Goal: Information Seeking & Learning: Learn about a topic

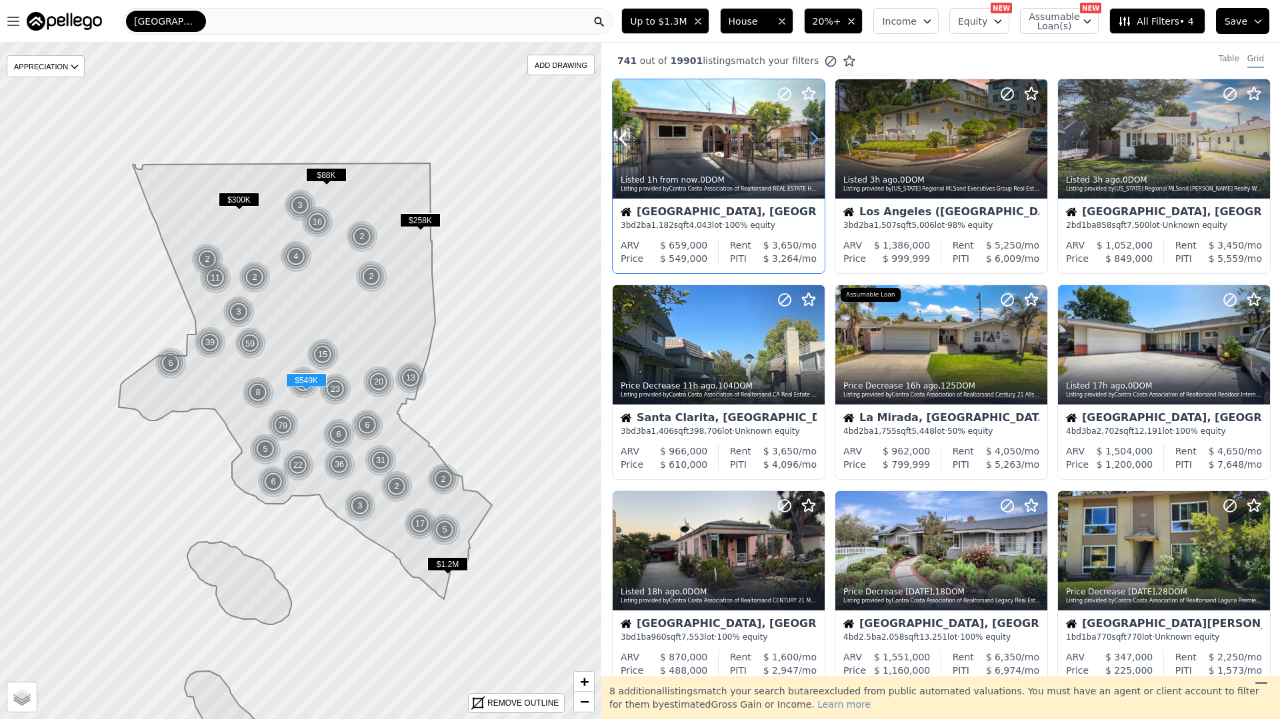
click at [811, 141] on icon at bounding box center [813, 138] width 21 height 21
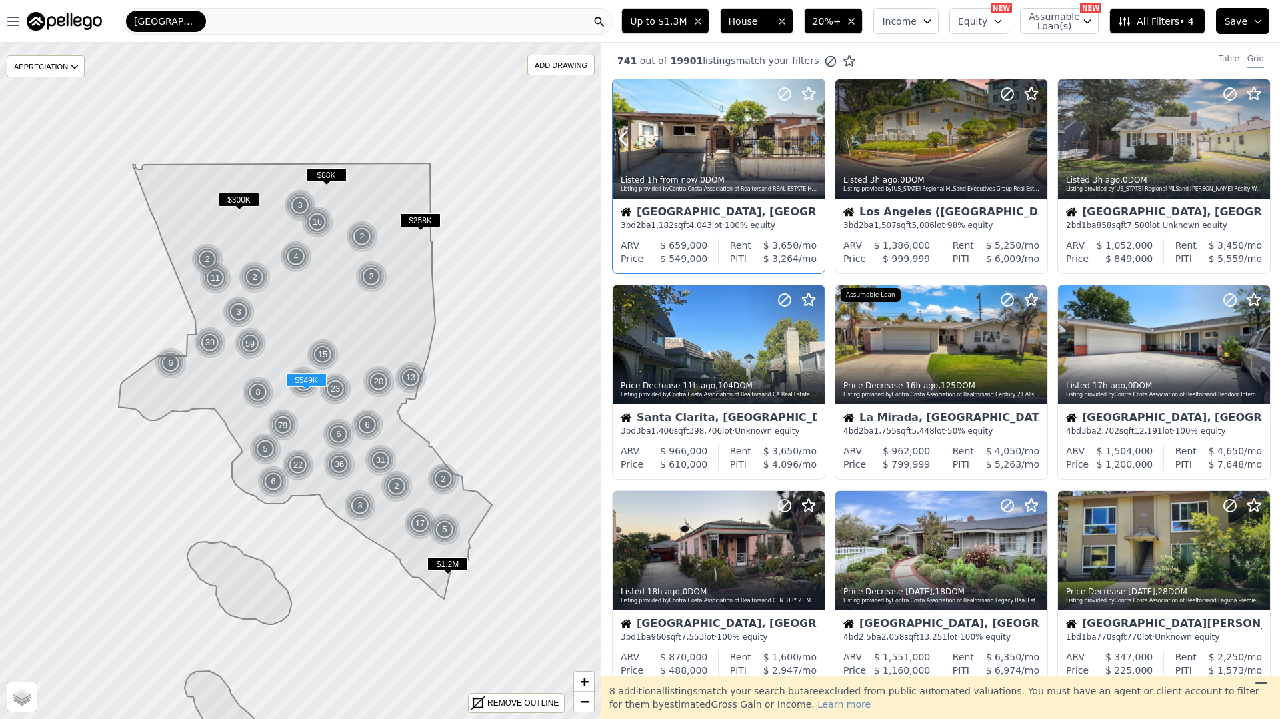
click at [811, 140] on icon at bounding box center [813, 138] width 21 height 21
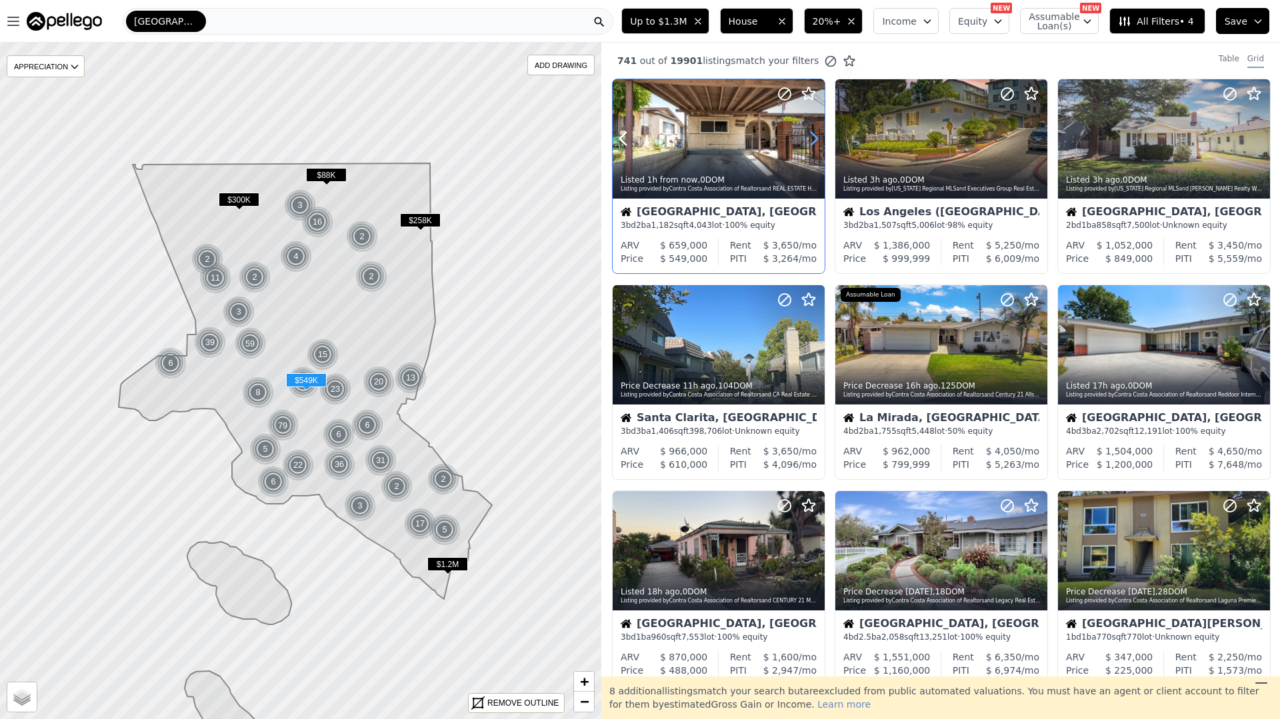
click at [811, 140] on icon at bounding box center [813, 138] width 21 height 21
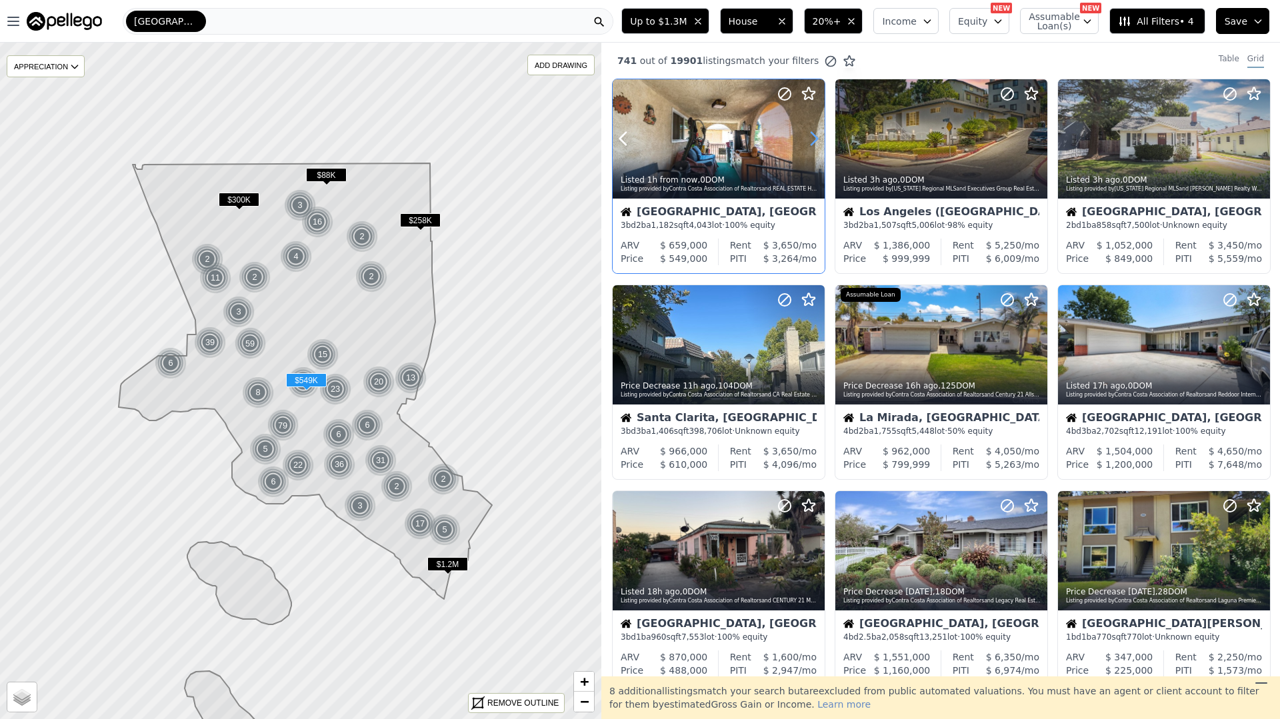
click at [811, 140] on icon at bounding box center [813, 138] width 21 height 21
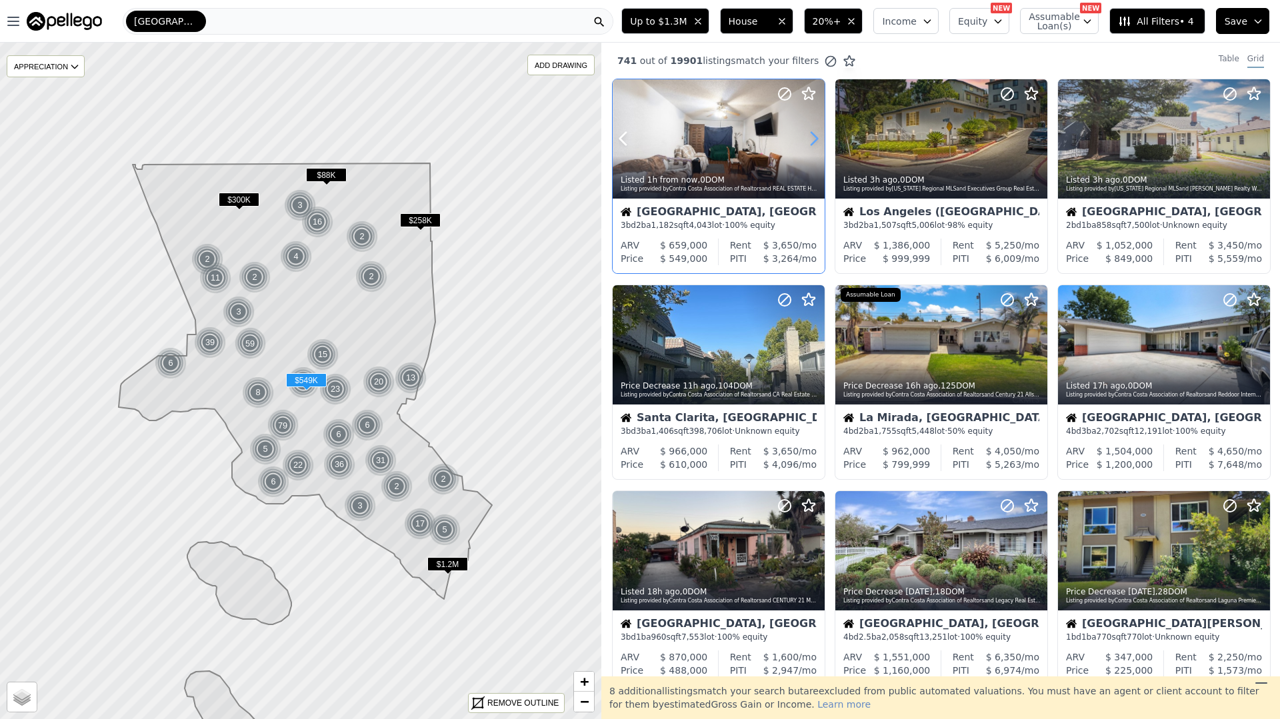
click at [811, 140] on icon at bounding box center [813, 138] width 21 height 21
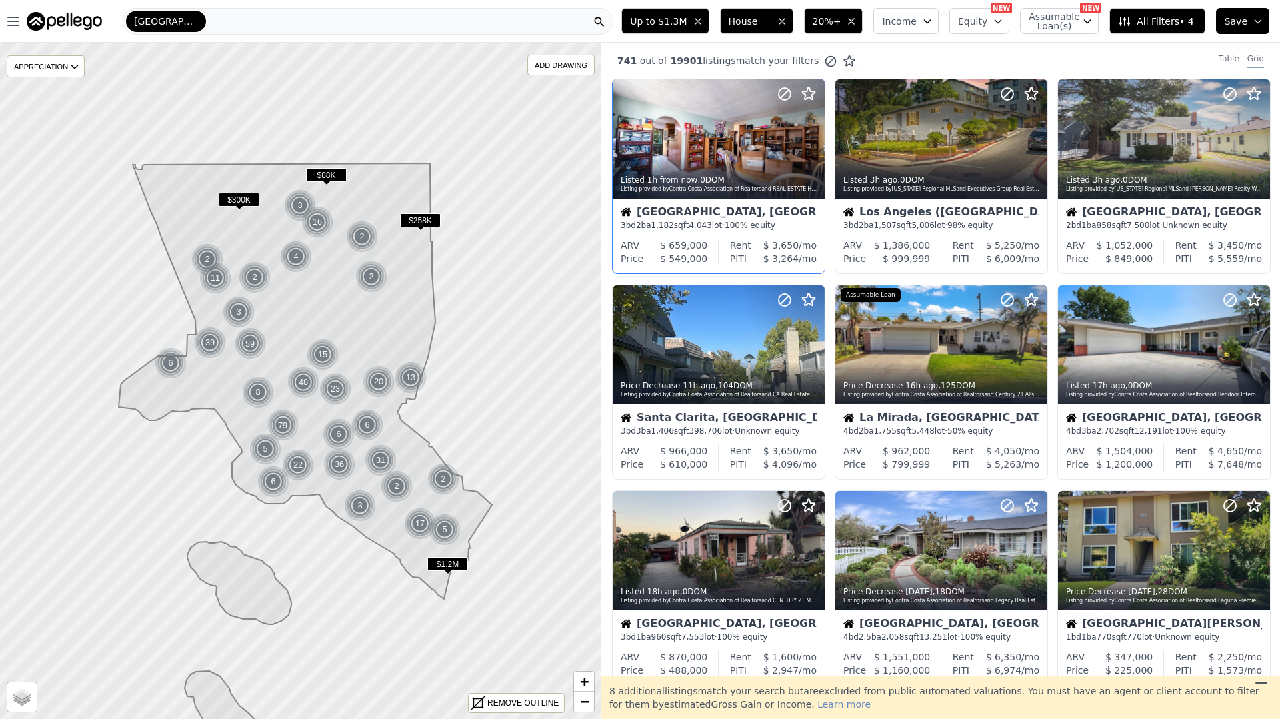
click at [1192, 28] on button "All Filters • 4" at bounding box center [1156, 21] width 95 height 26
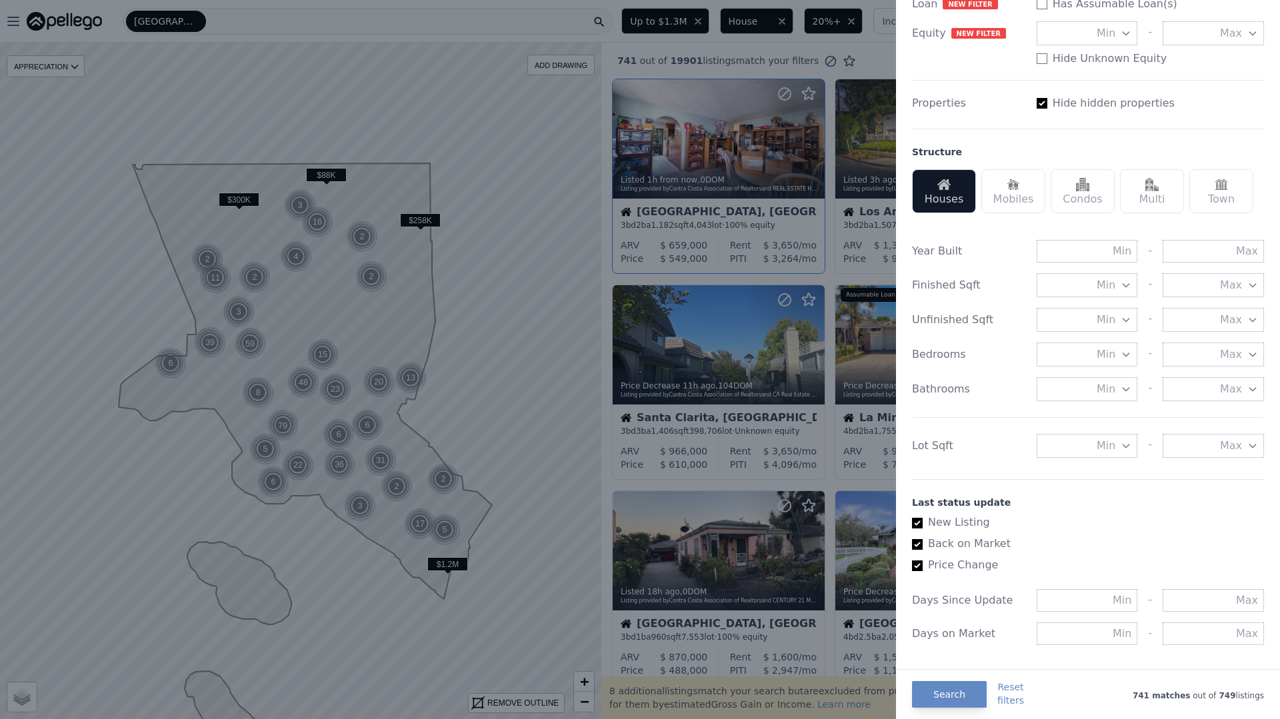
scroll to position [497, 0]
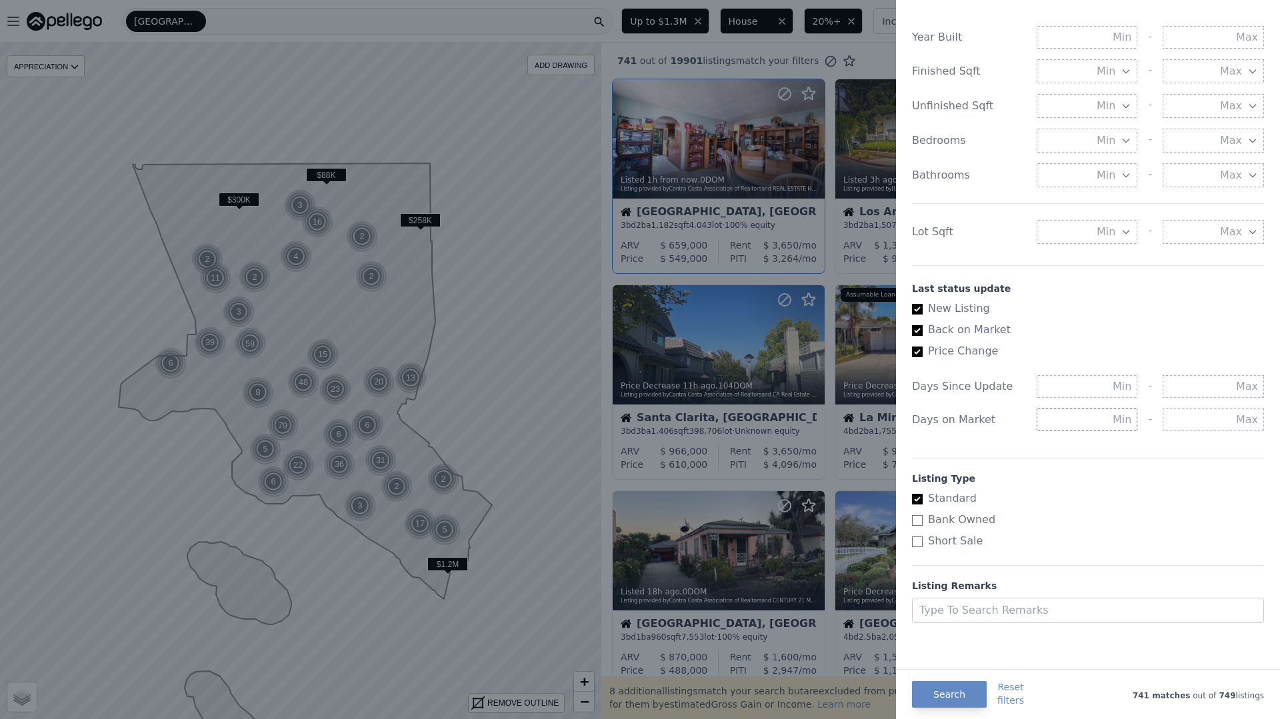
click at [1116, 415] on input "text" at bounding box center [1086, 420] width 101 height 23
type input "30"
click at [958, 703] on button "Search" at bounding box center [949, 694] width 75 height 27
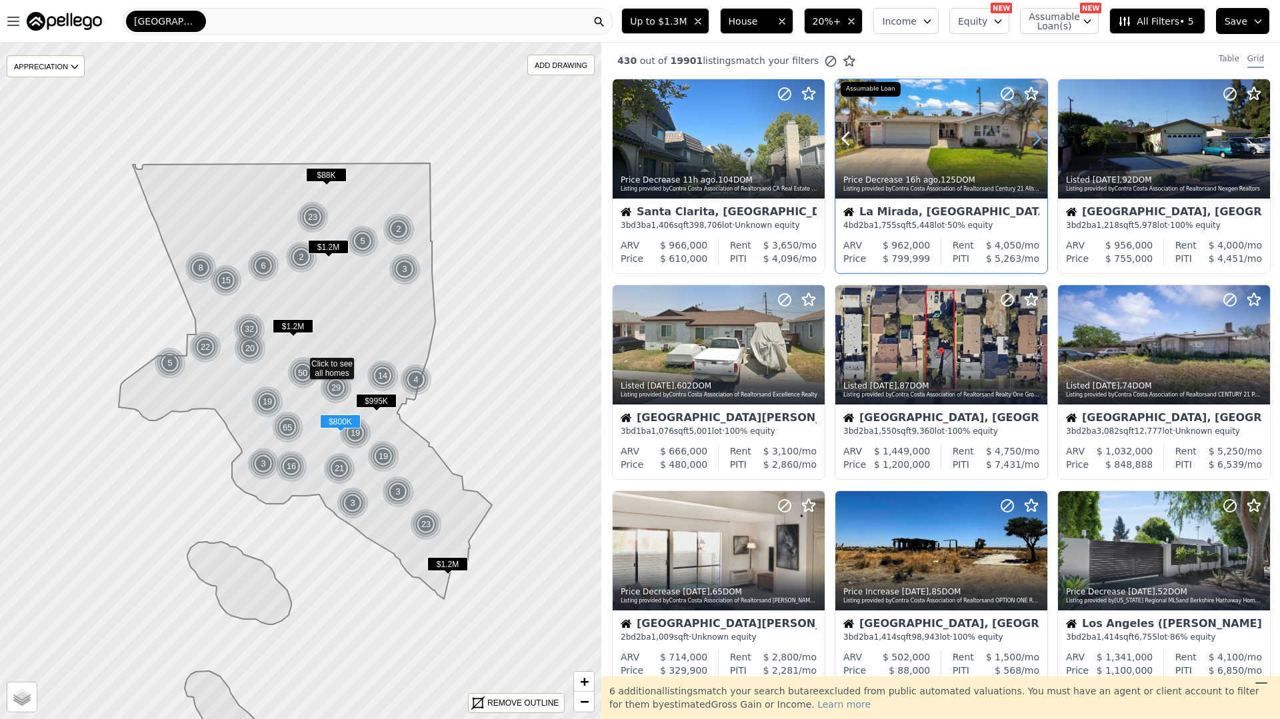
click at [1032, 135] on icon at bounding box center [1036, 138] width 21 height 21
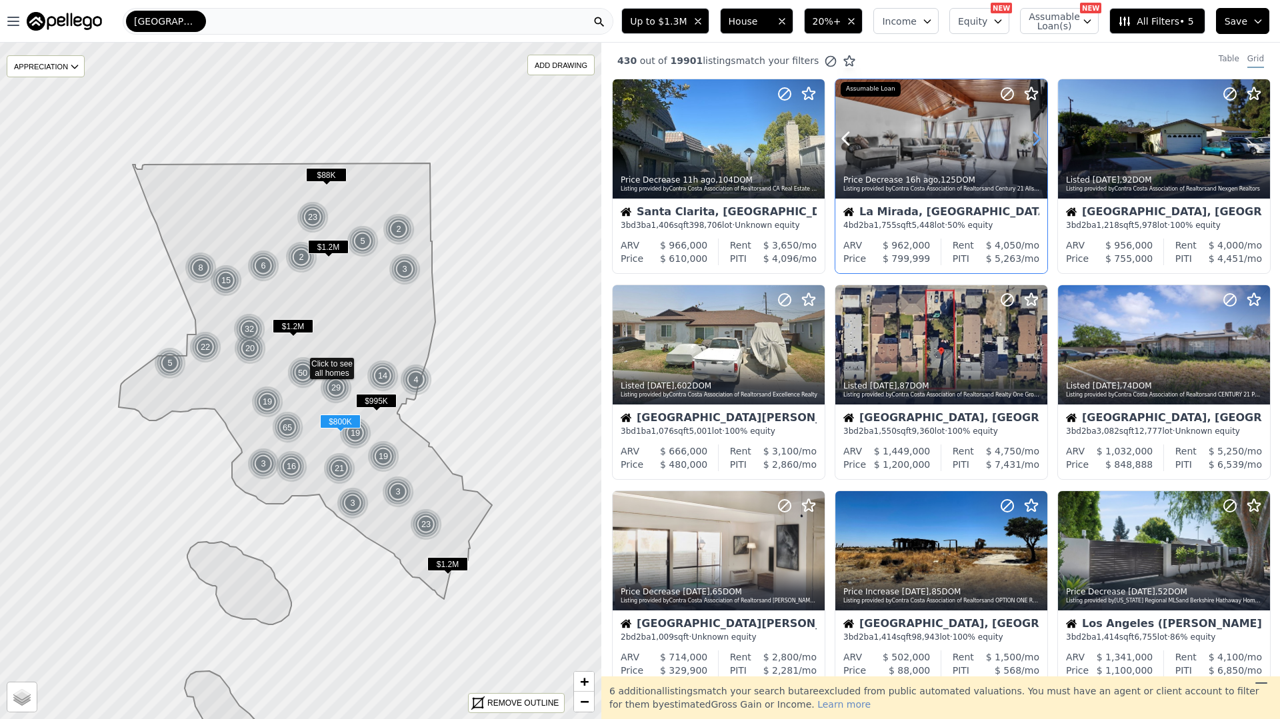
click at [1032, 135] on icon at bounding box center [1036, 138] width 21 height 21
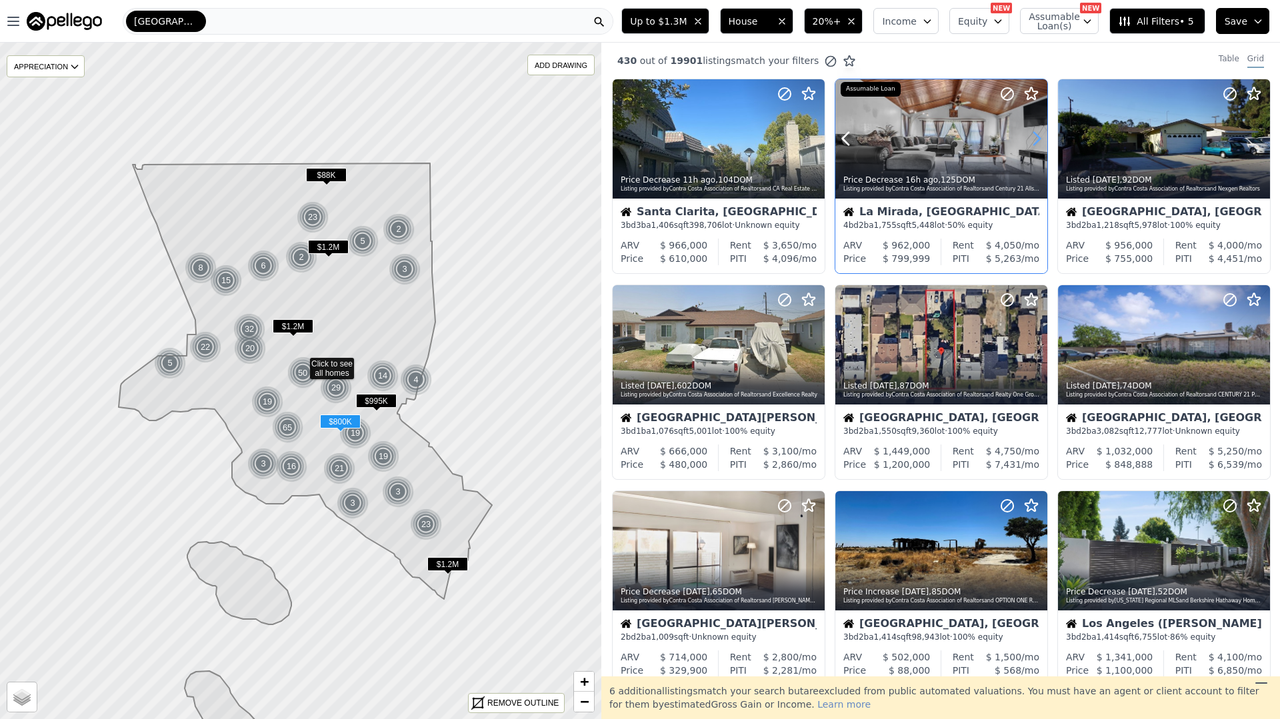
click at [1031, 135] on icon at bounding box center [1036, 138] width 21 height 21
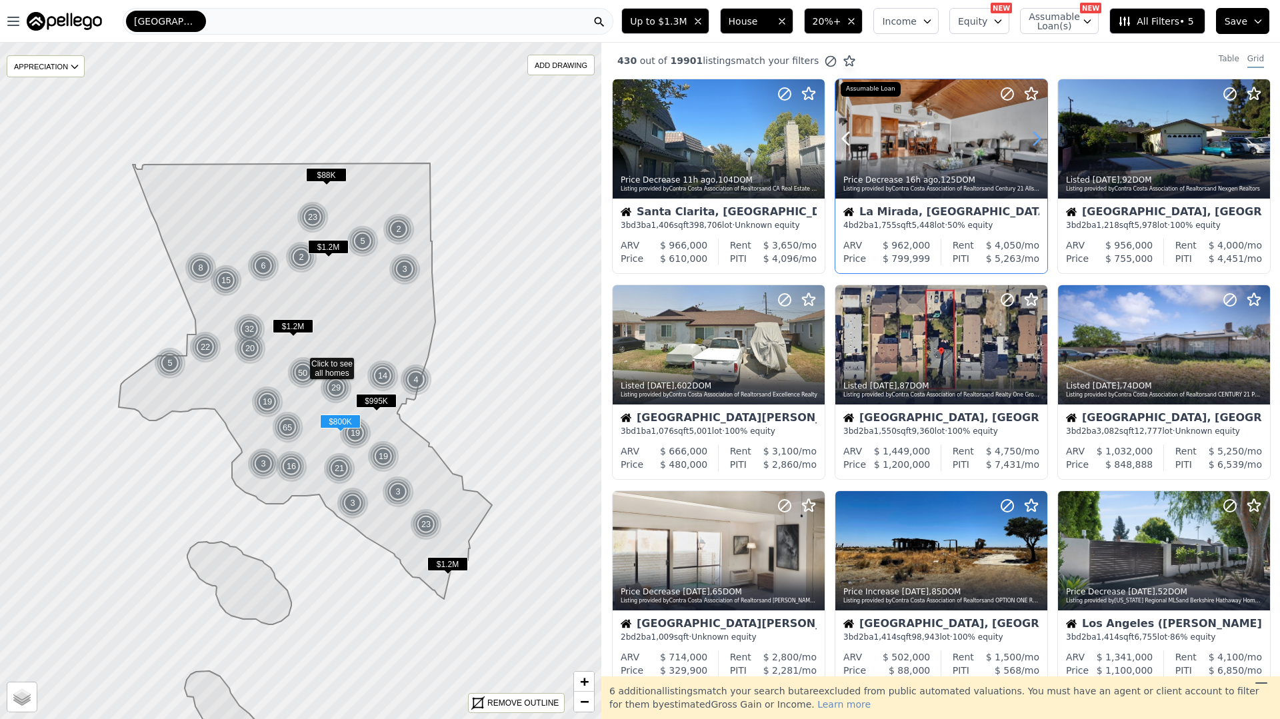
click at [1028, 138] on icon at bounding box center [1036, 138] width 21 height 21
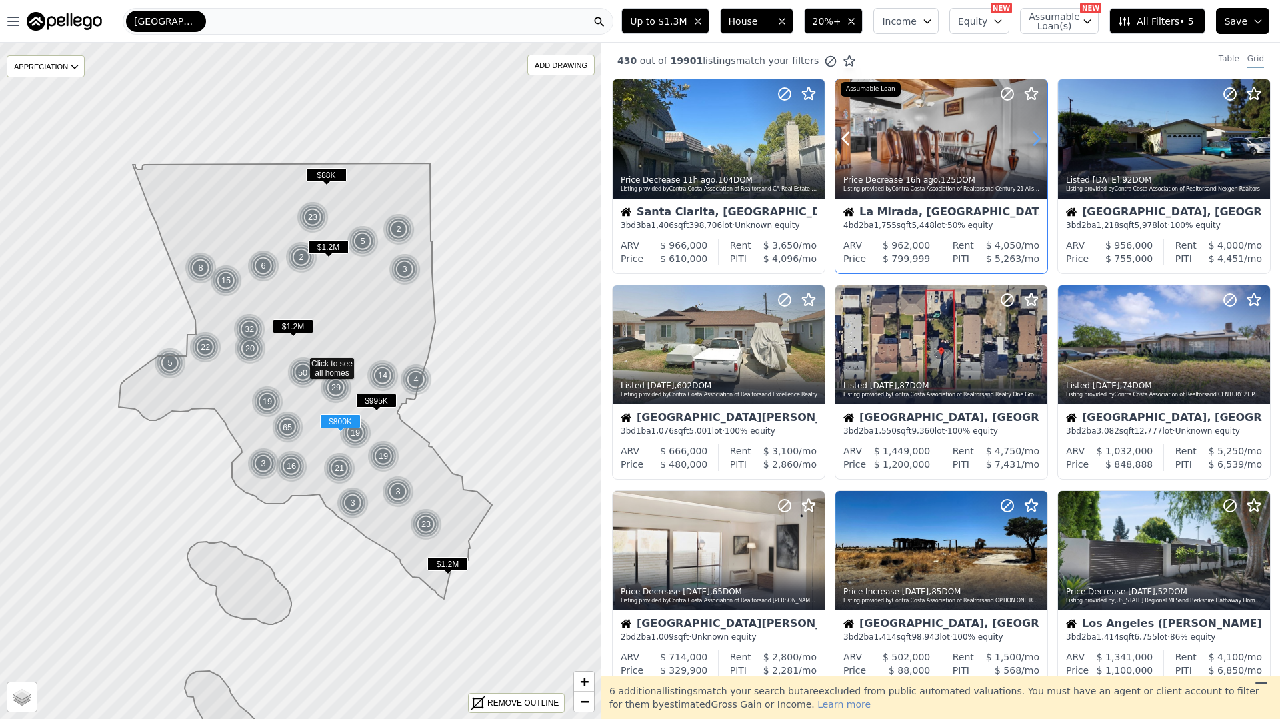
click at [1028, 138] on icon at bounding box center [1036, 138] width 21 height 21
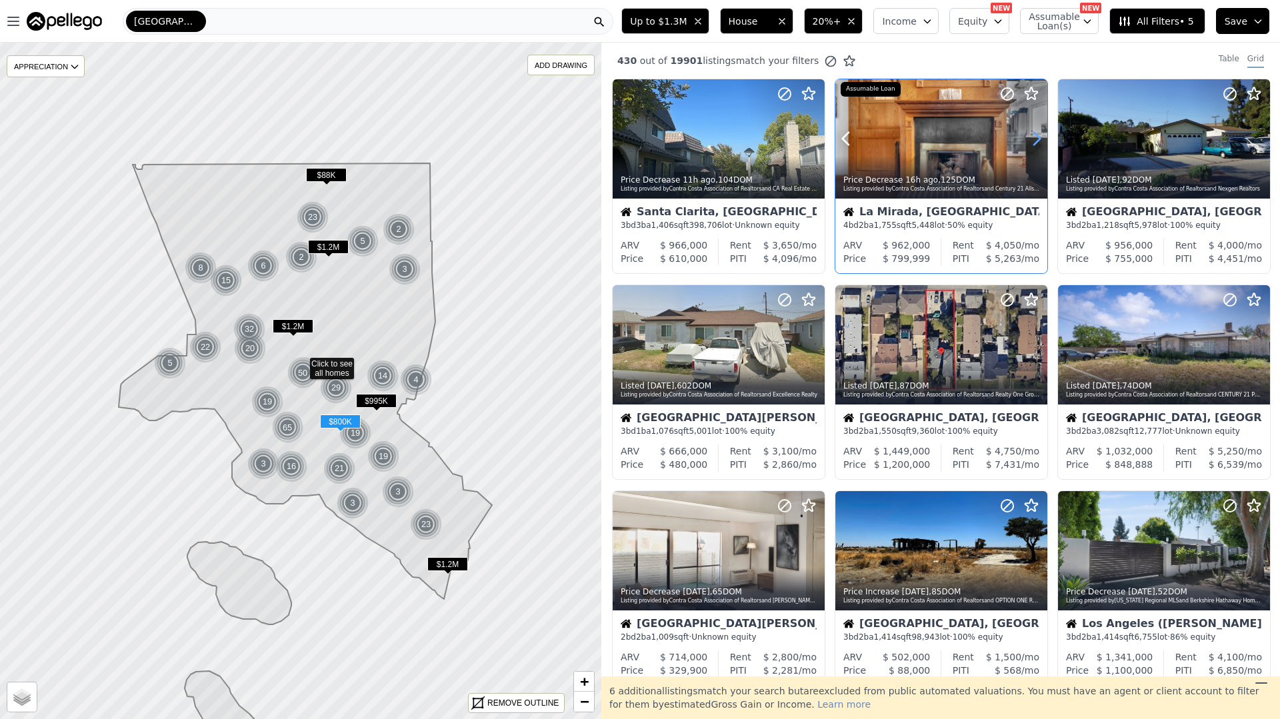
click at [1028, 138] on icon at bounding box center [1036, 138] width 21 height 21
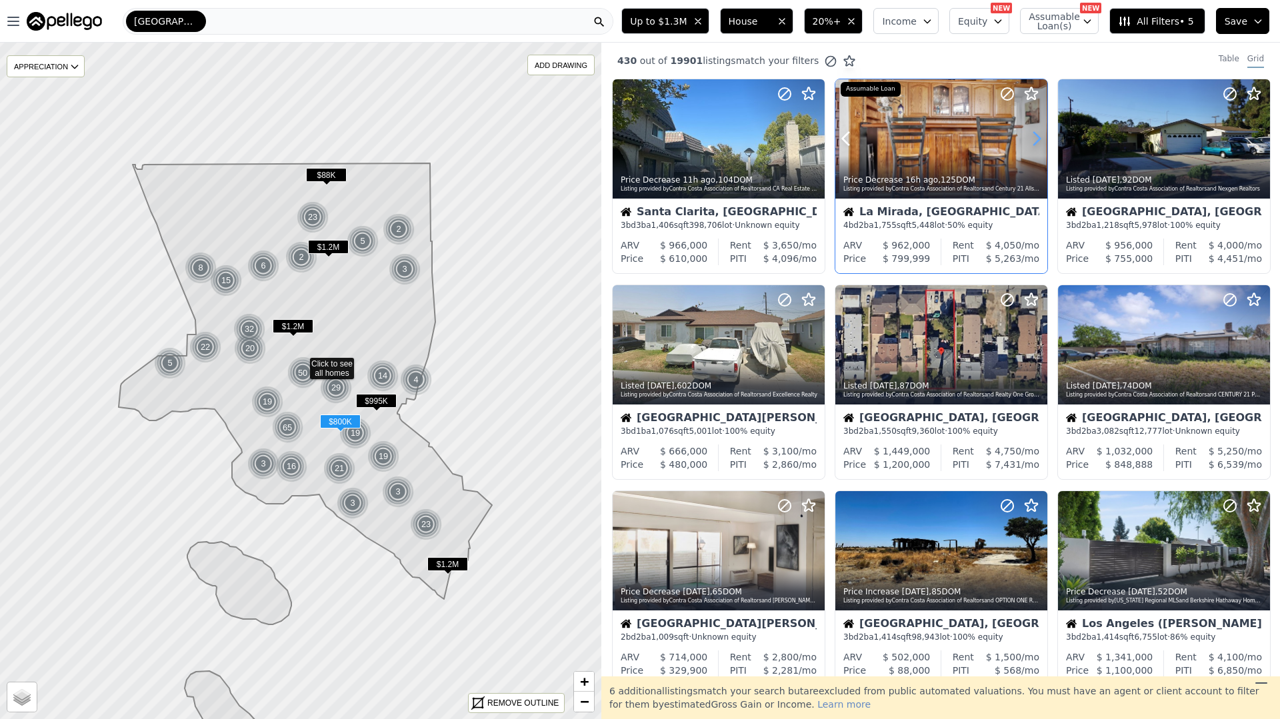
click at [1028, 138] on icon at bounding box center [1036, 138] width 21 height 21
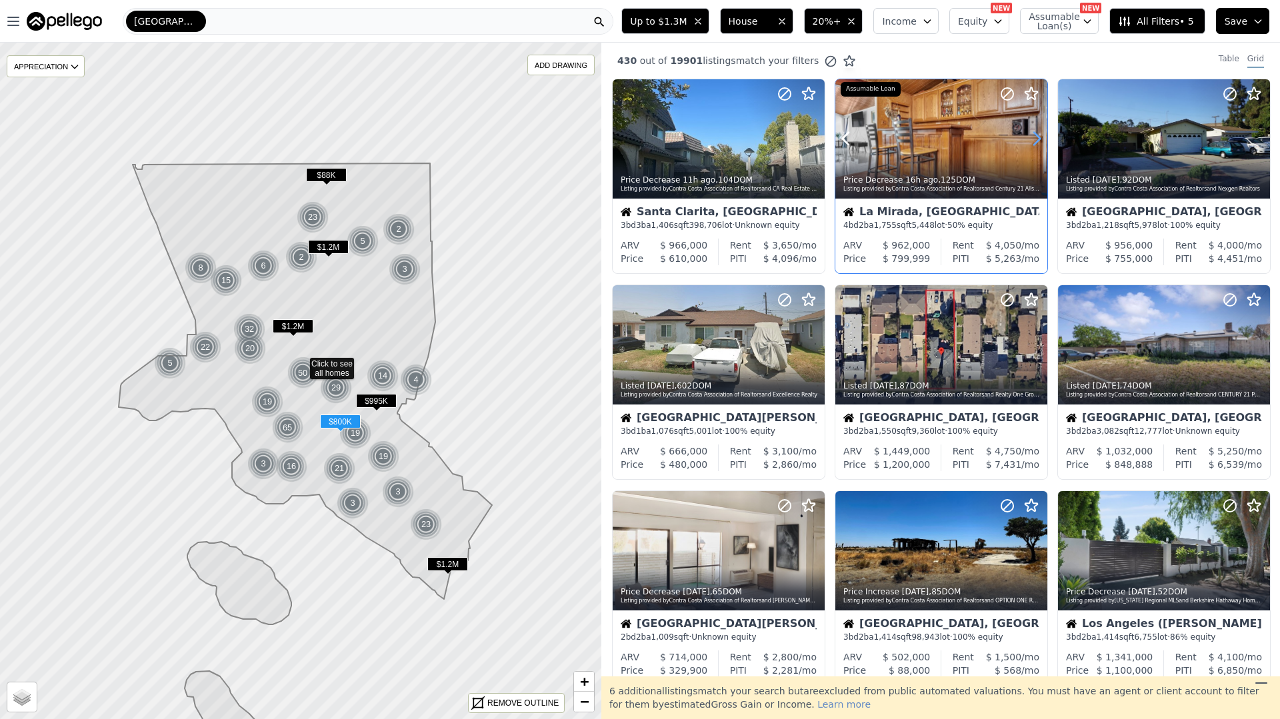
click at [1028, 138] on icon at bounding box center [1036, 138] width 21 height 21
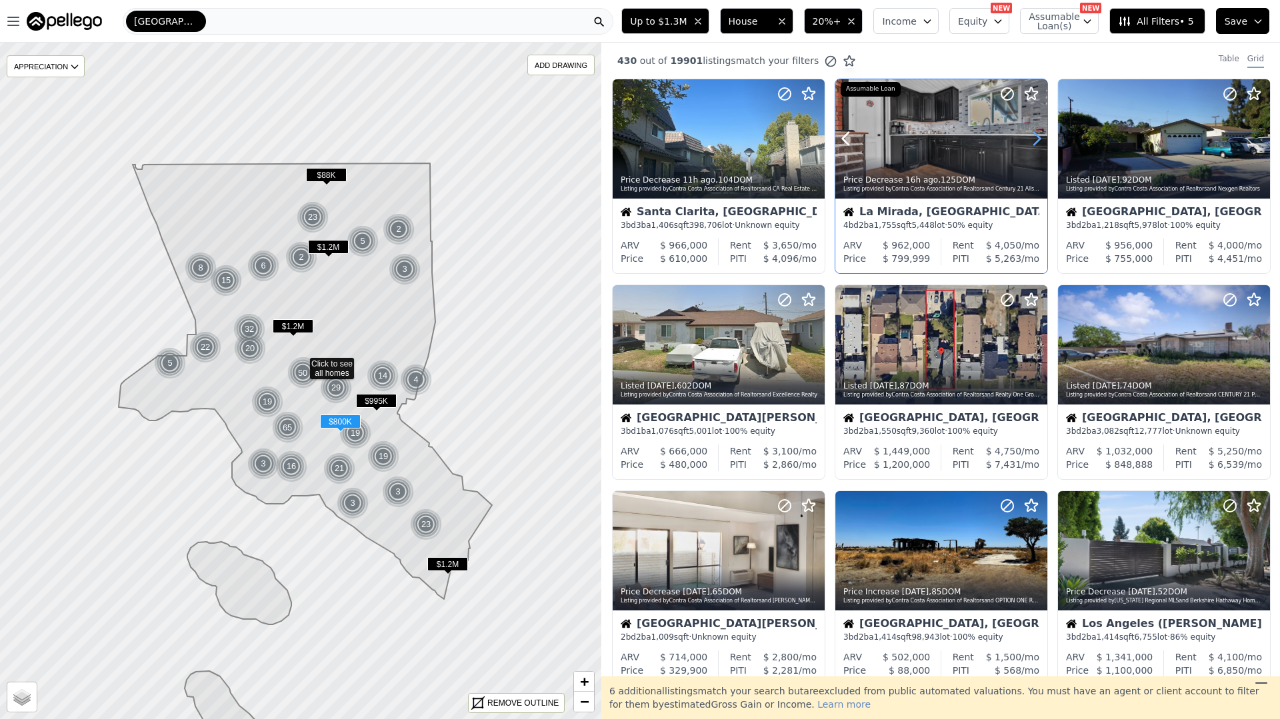
click at [1028, 138] on icon at bounding box center [1036, 138] width 21 height 21
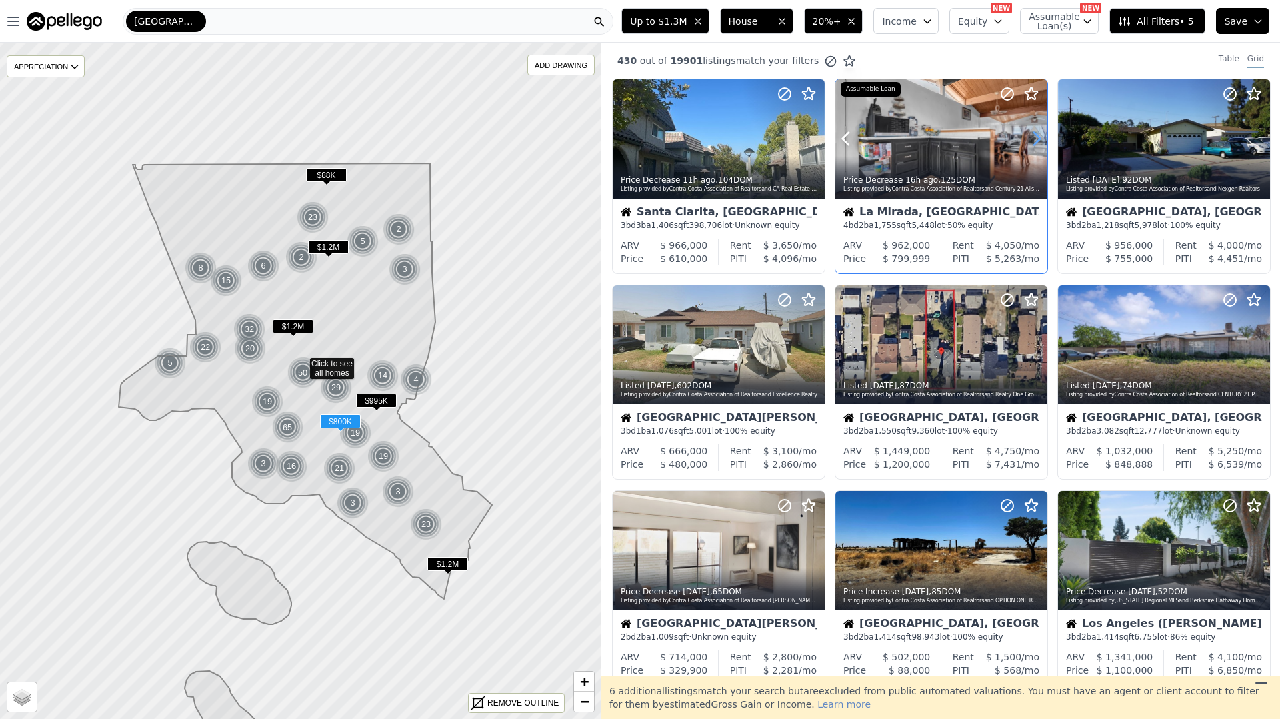
click at [1028, 138] on icon at bounding box center [1036, 138] width 21 height 21
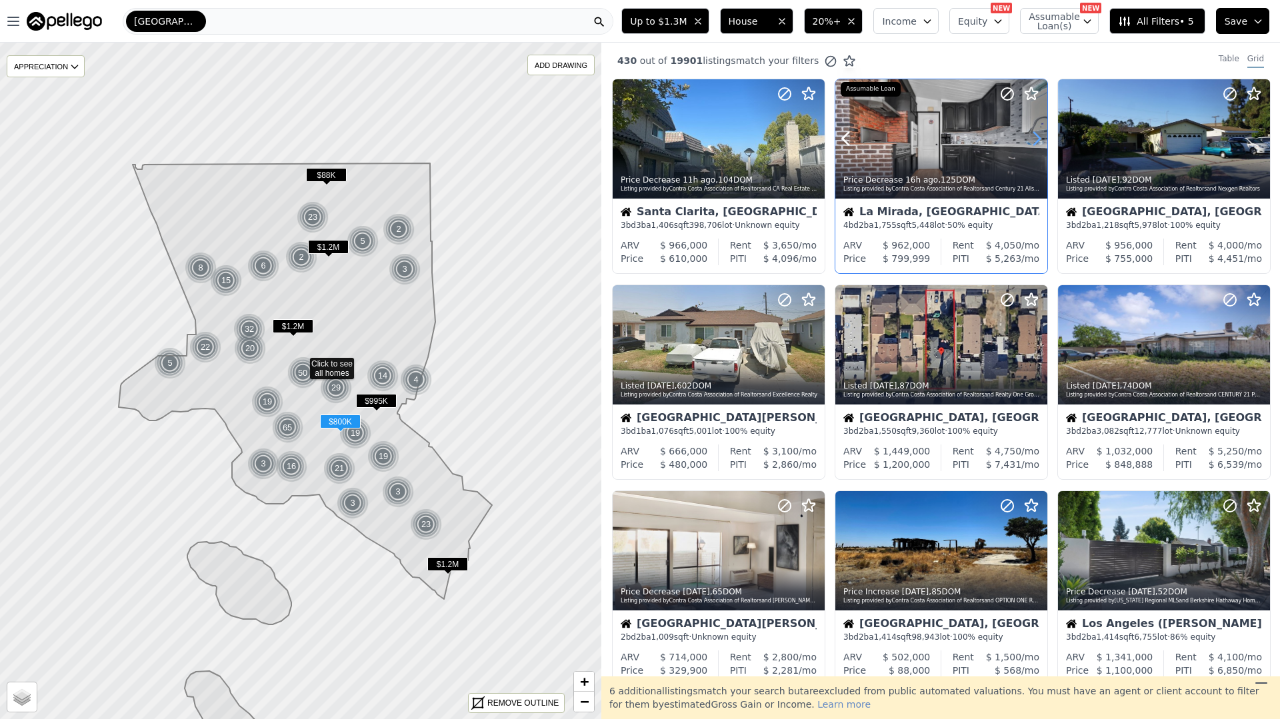
click at [1028, 138] on icon at bounding box center [1036, 138] width 21 height 21
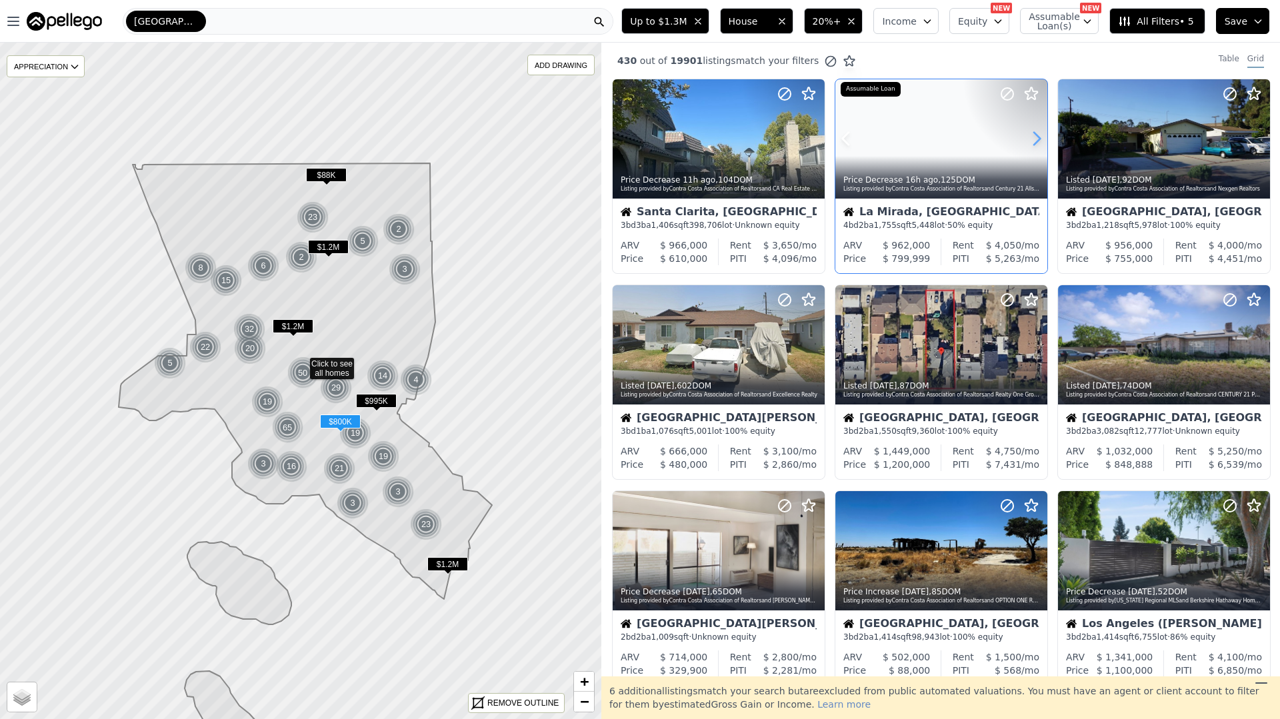
click at [1028, 138] on icon at bounding box center [1036, 138] width 21 height 21
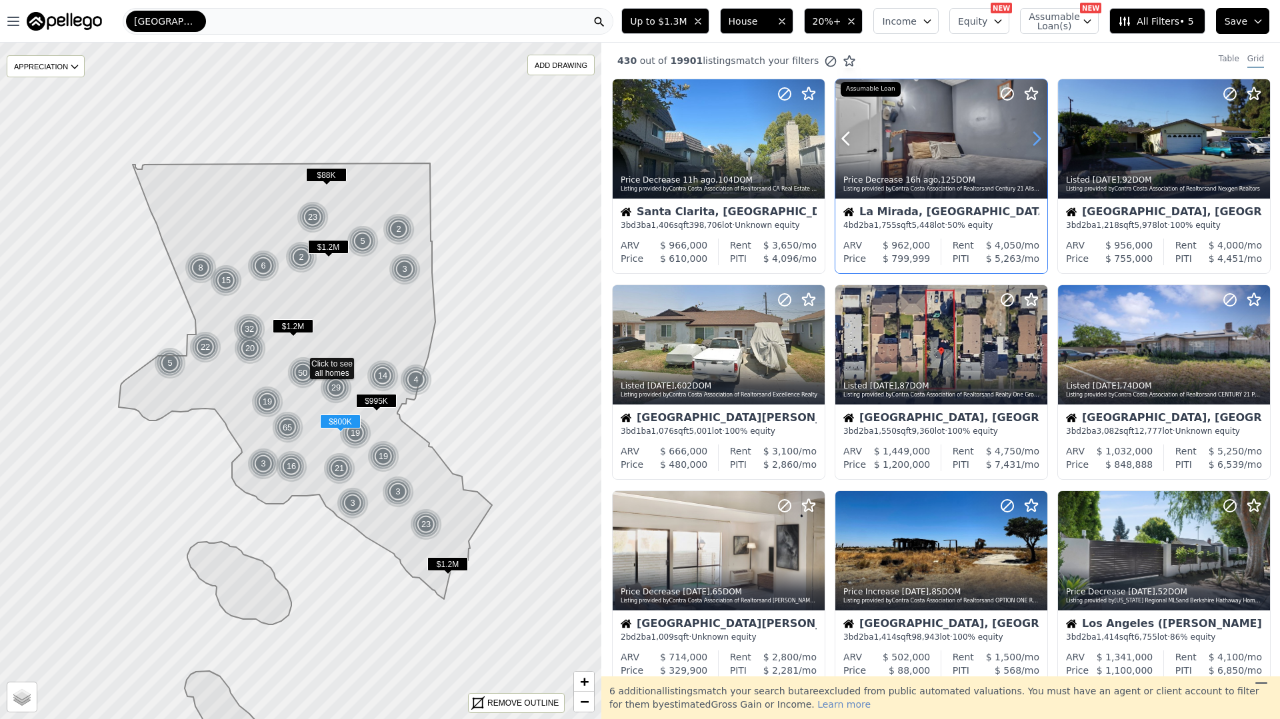
click at [1028, 138] on icon at bounding box center [1036, 138] width 21 height 21
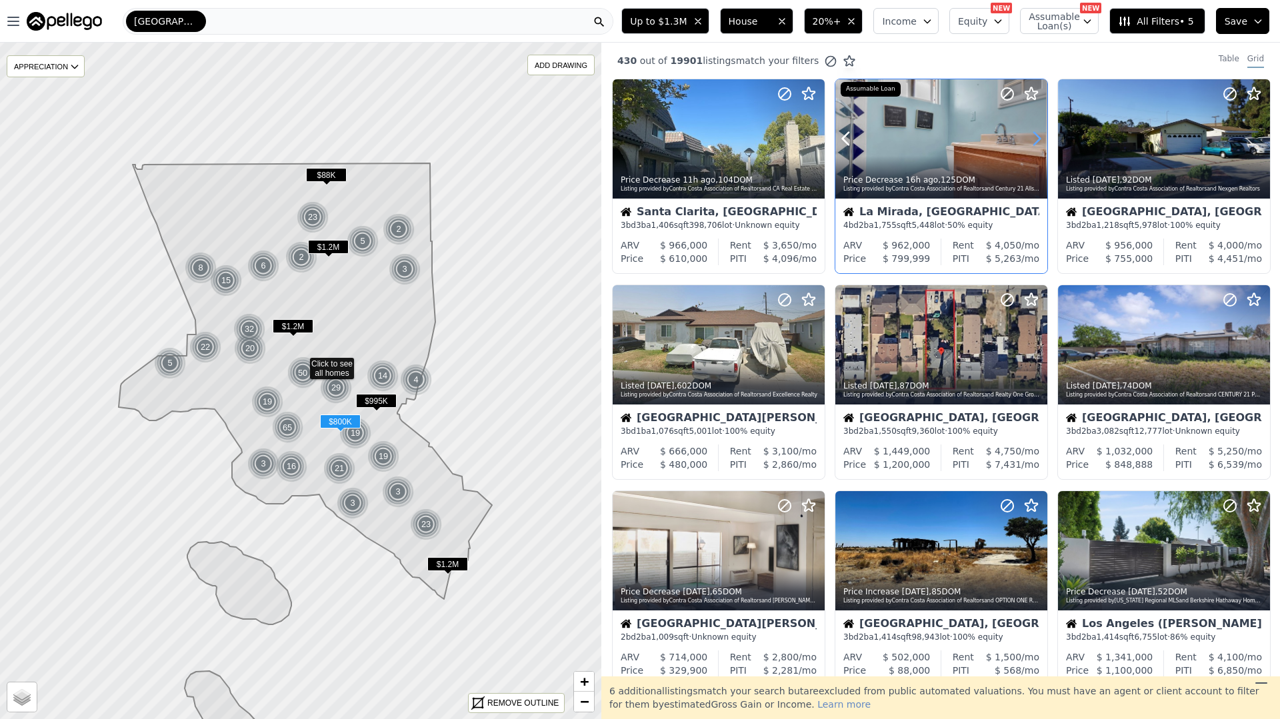
click at [1028, 138] on icon at bounding box center [1036, 138] width 21 height 21
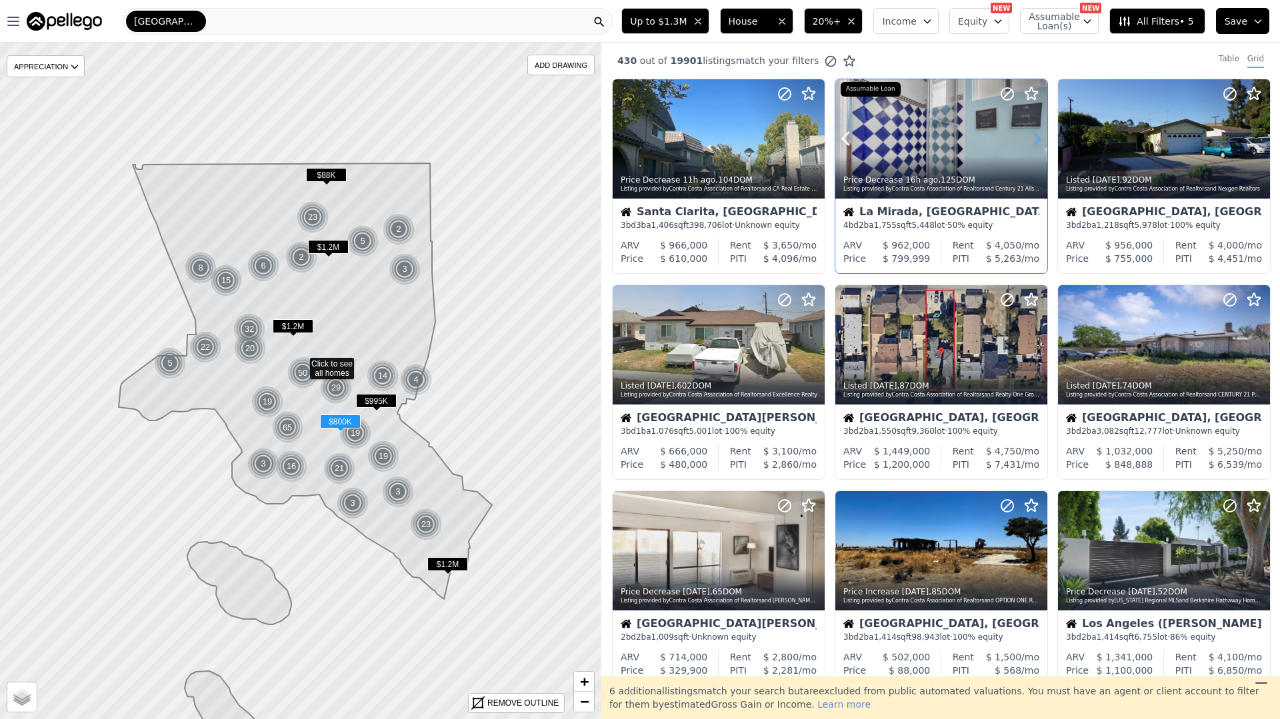
click at [1028, 138] on icon at bounding box center [1036, 138] width 21 height 21
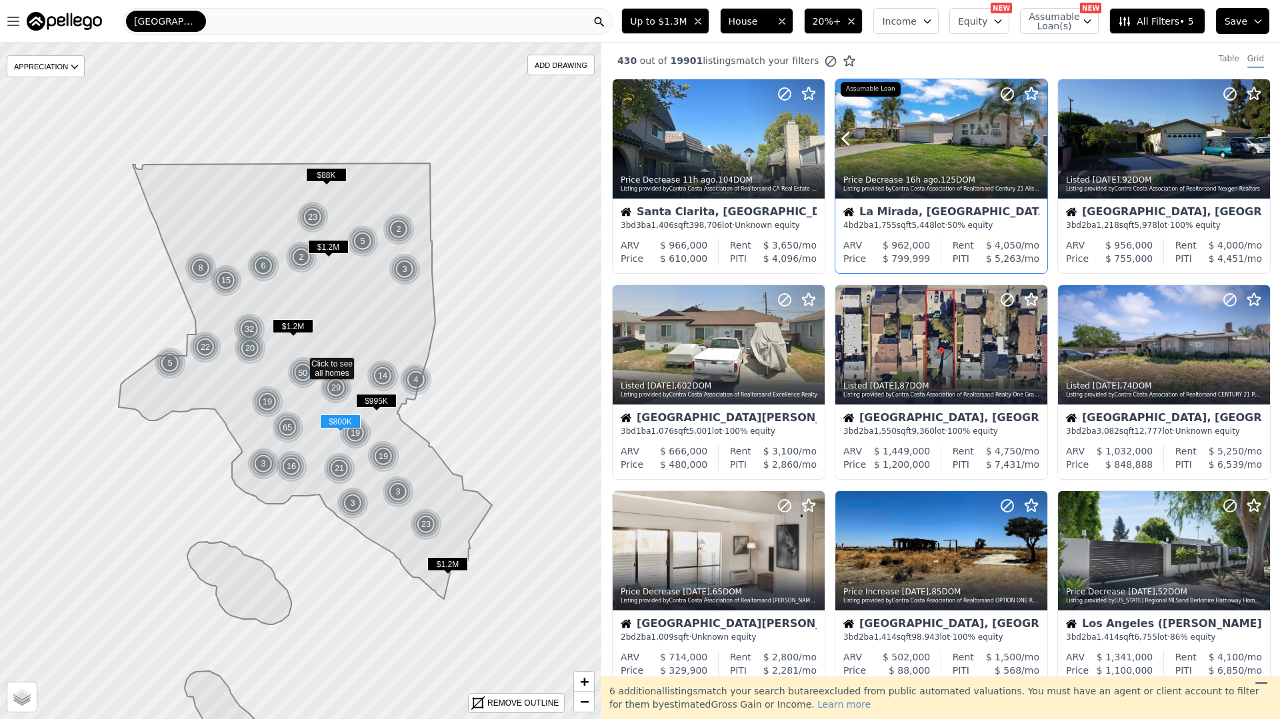
click at [1028, 138] on icon at bounding box center [1036, 138] width 21 height 21
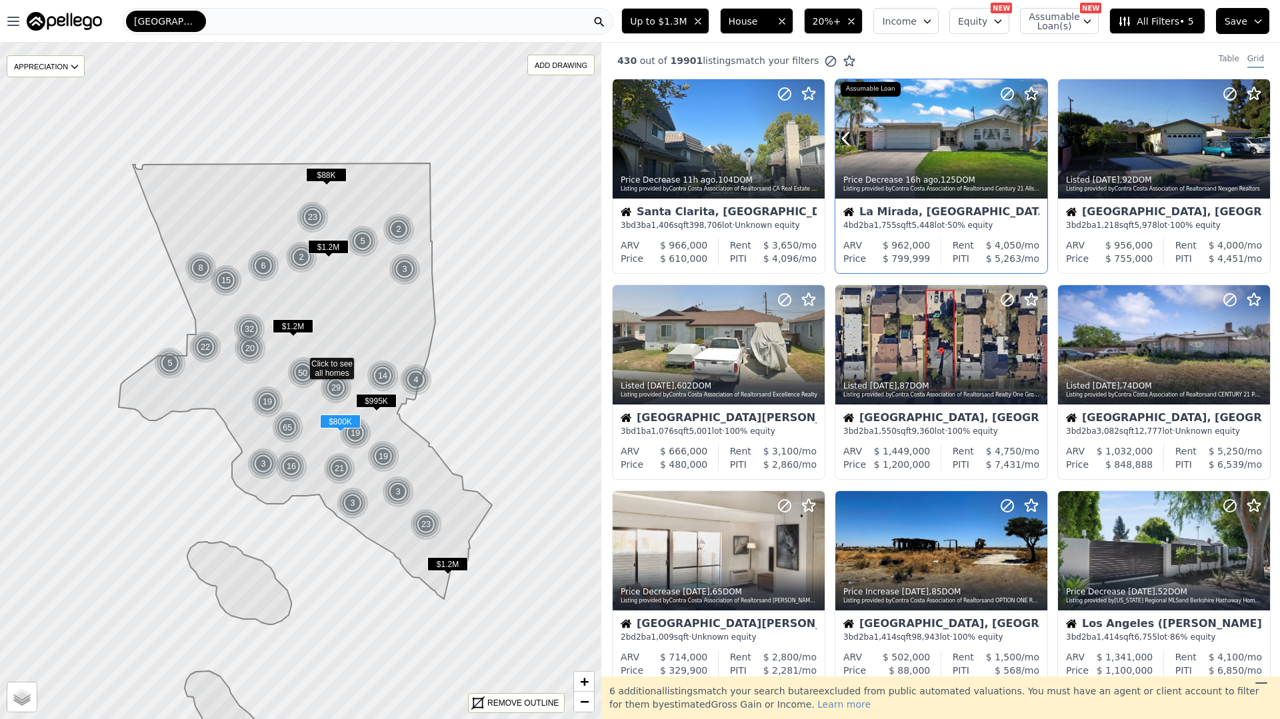
click at [1028, 138] on icon at bounding box center [1036, 138] width 21 height 21
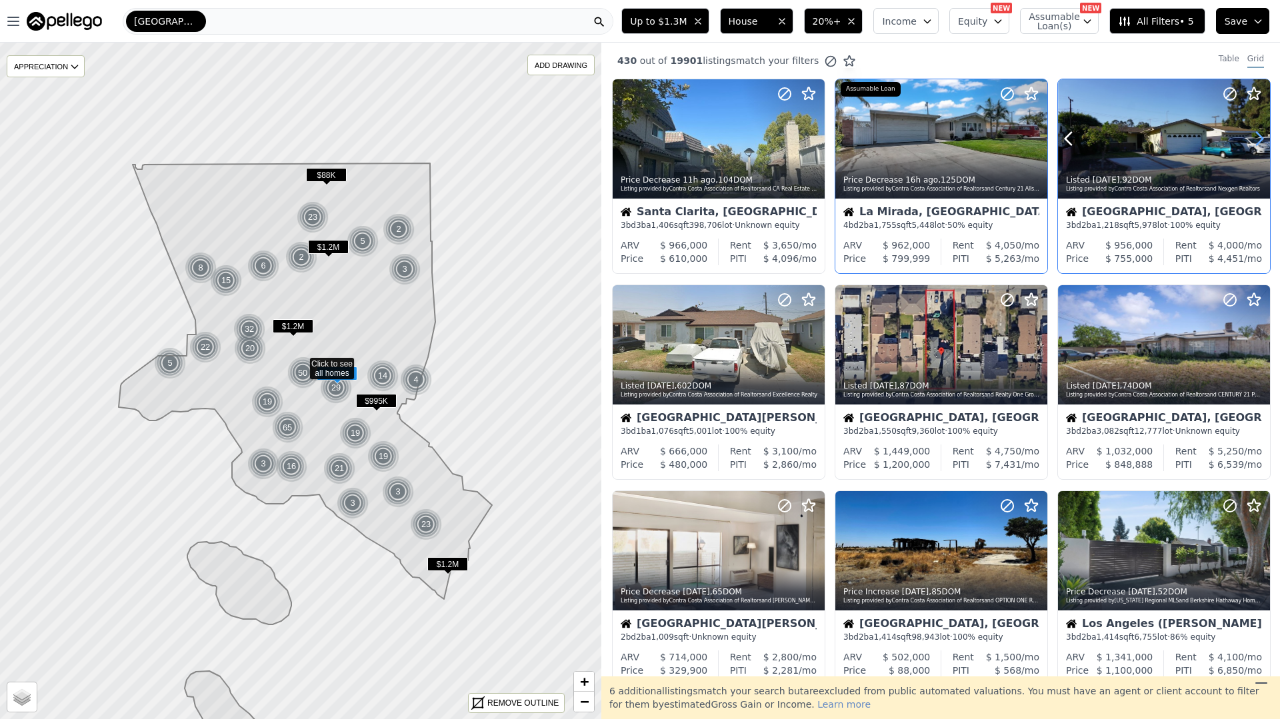
click at [1260, 143] on icon at bounding box center [1258, 138] width 21 height 21
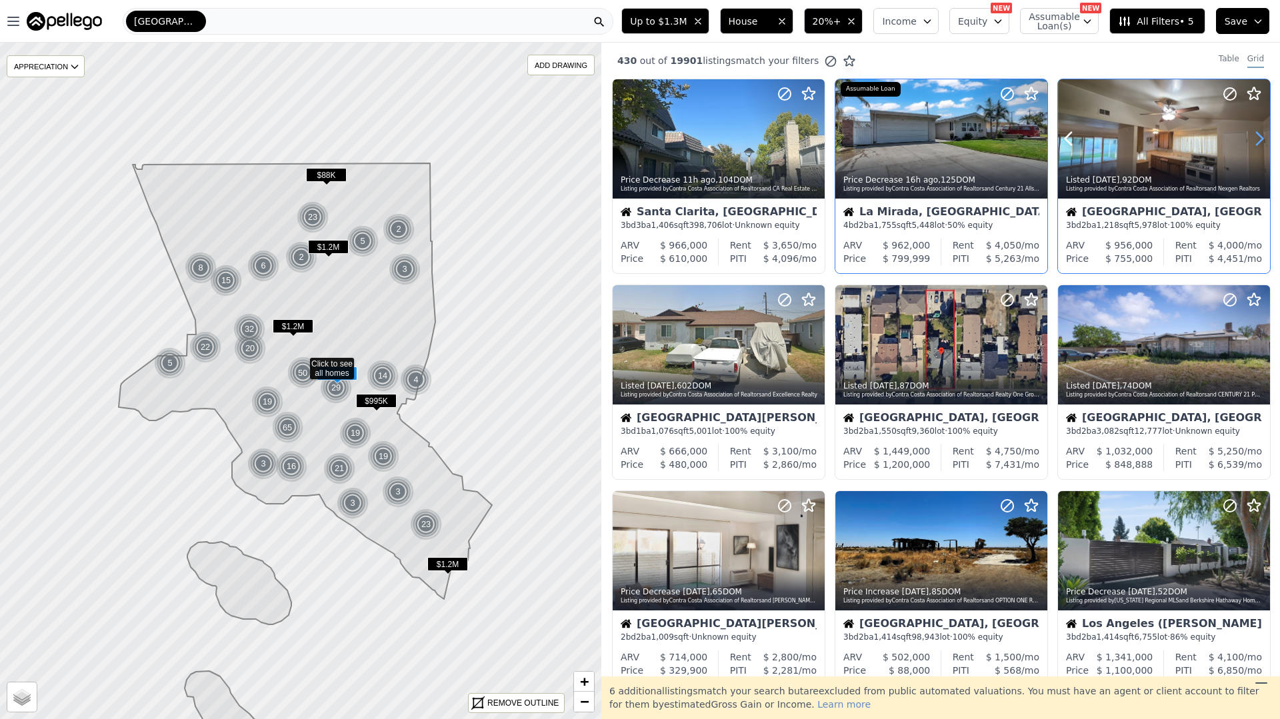
click at [1260, 143] on icon at bounding box center [1258, 138] width 21 height 21
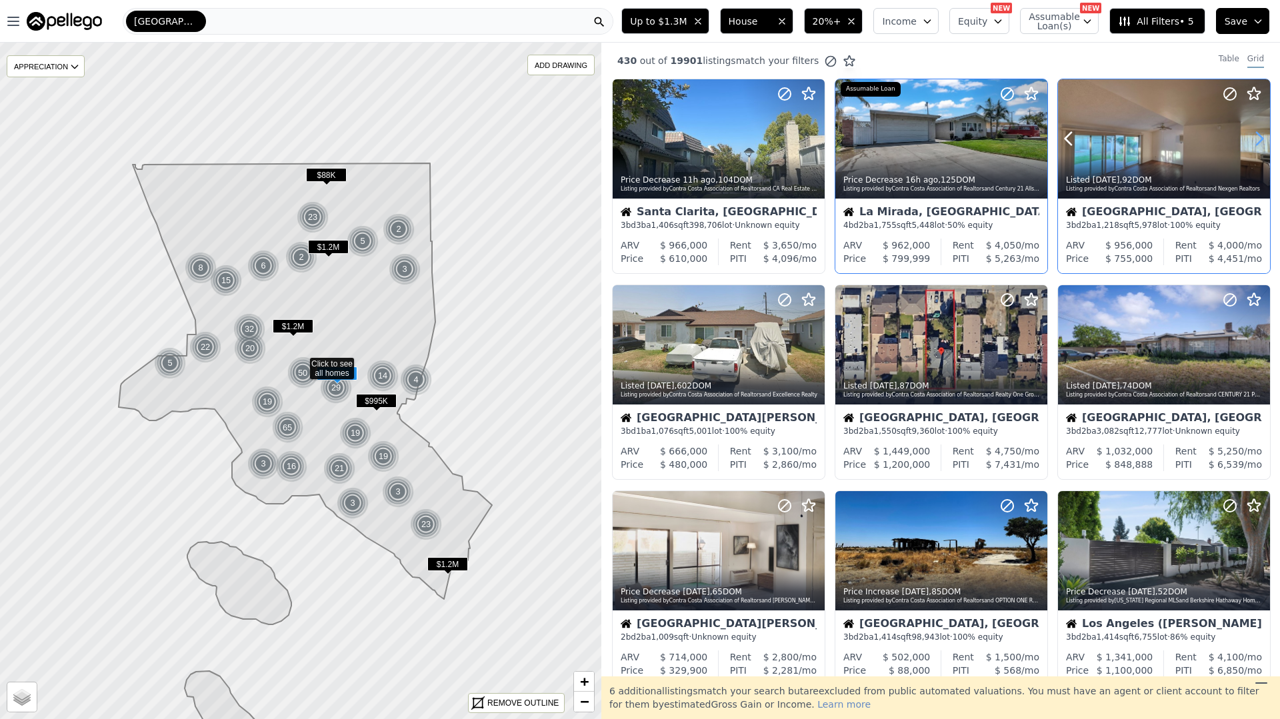
click at [1260, 143] on icon at bounding box center [1258, 138] width 21 height 21
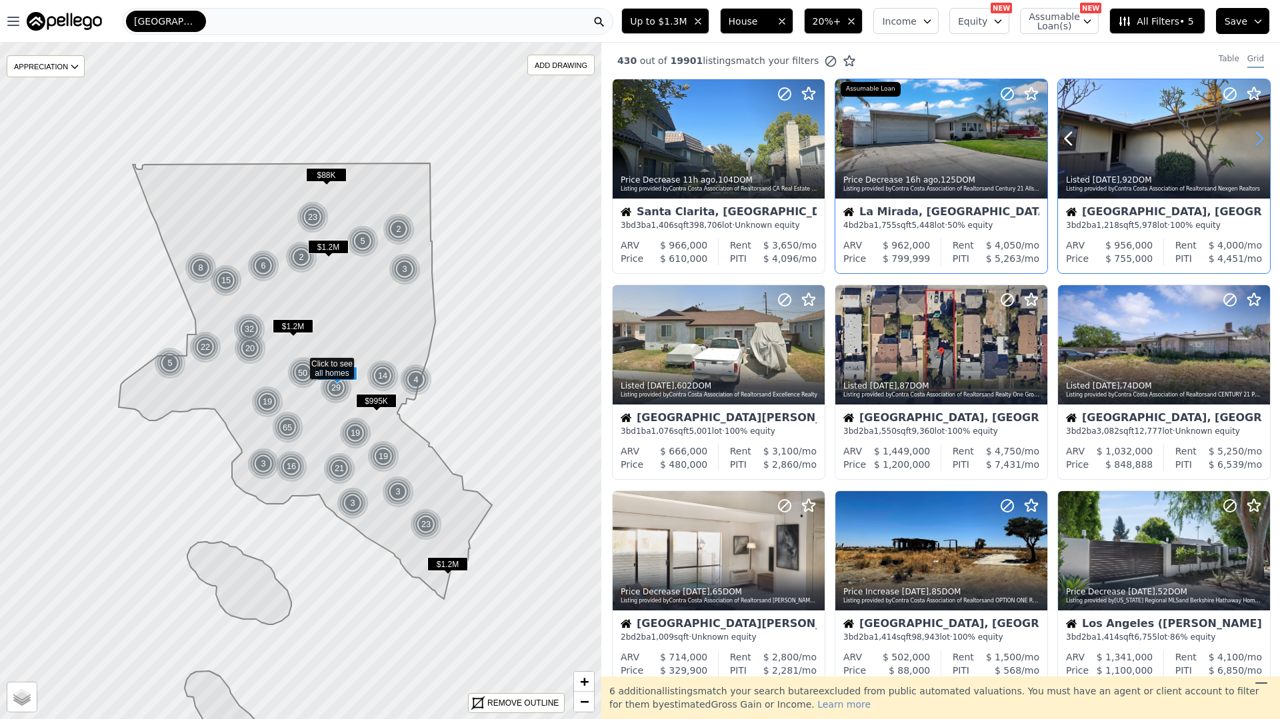
click at [1260, 143] on icon at bounding box center [1258, 138] width 21 height 21
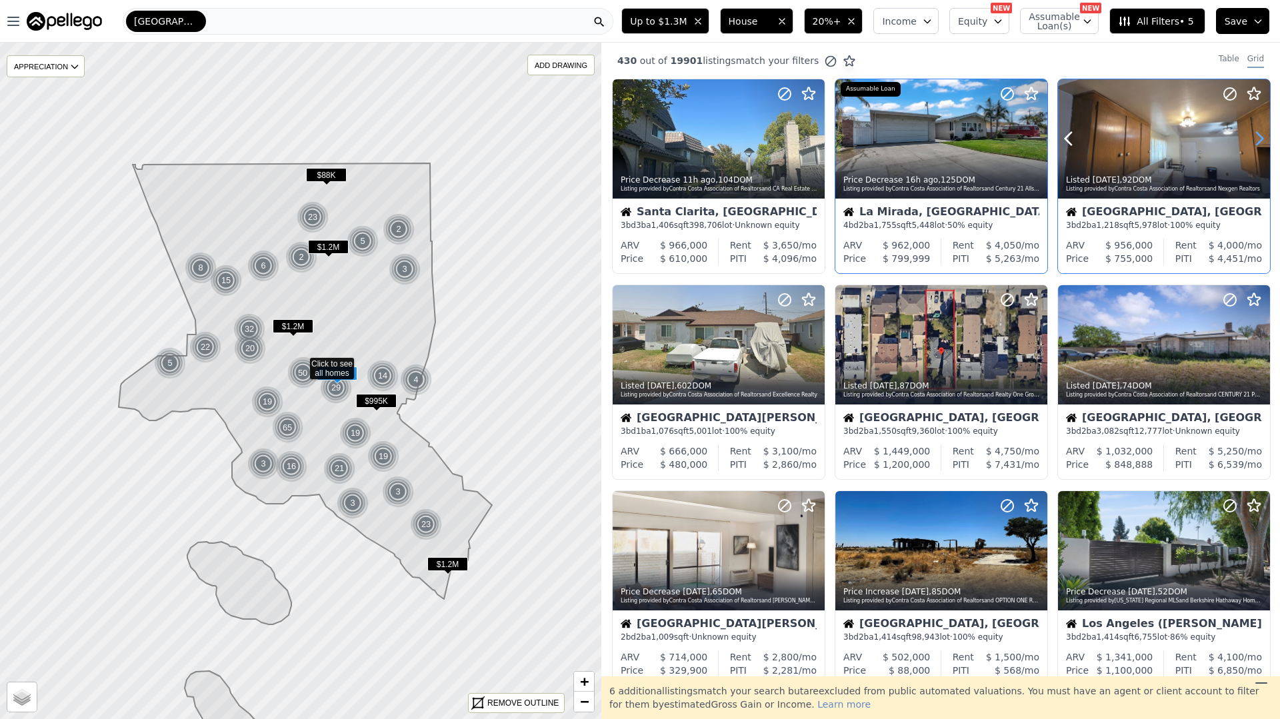
click at [1260, 143] on icon at bounding box center [1258, 138] width 21 height 21
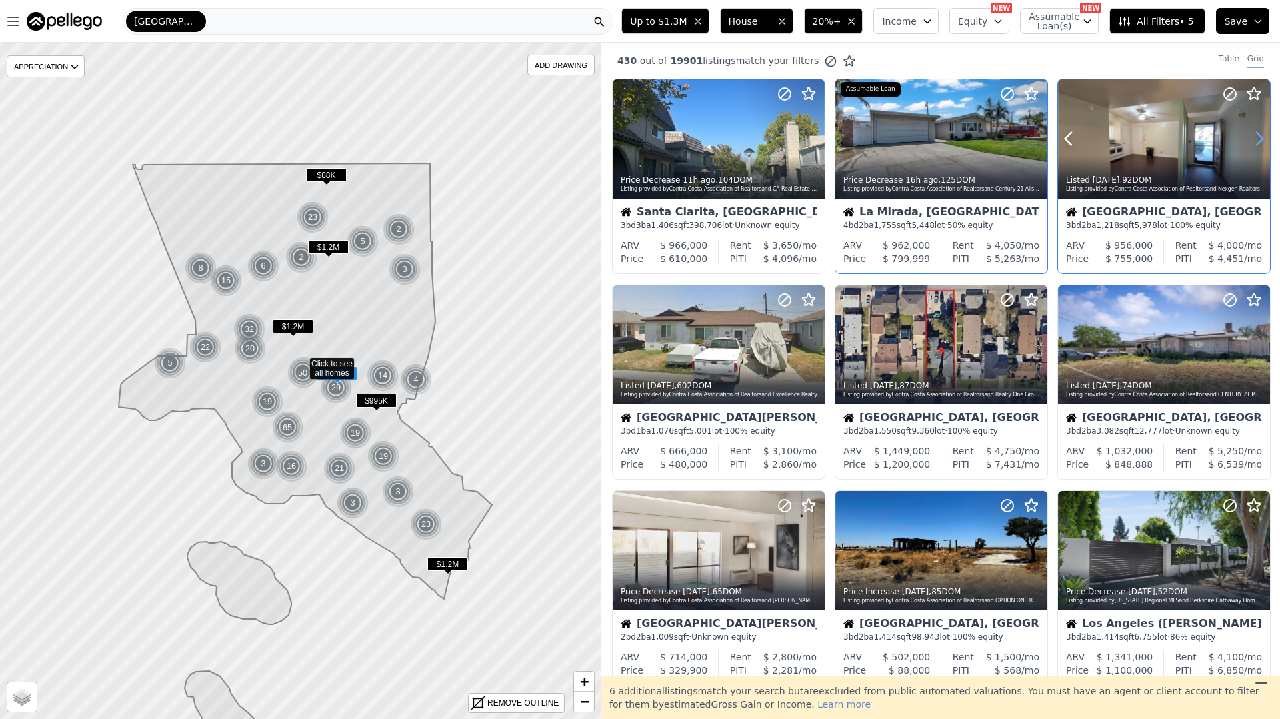
click at [1260, 143] on icon at bounding box center [1258, 138] width 21 height 21
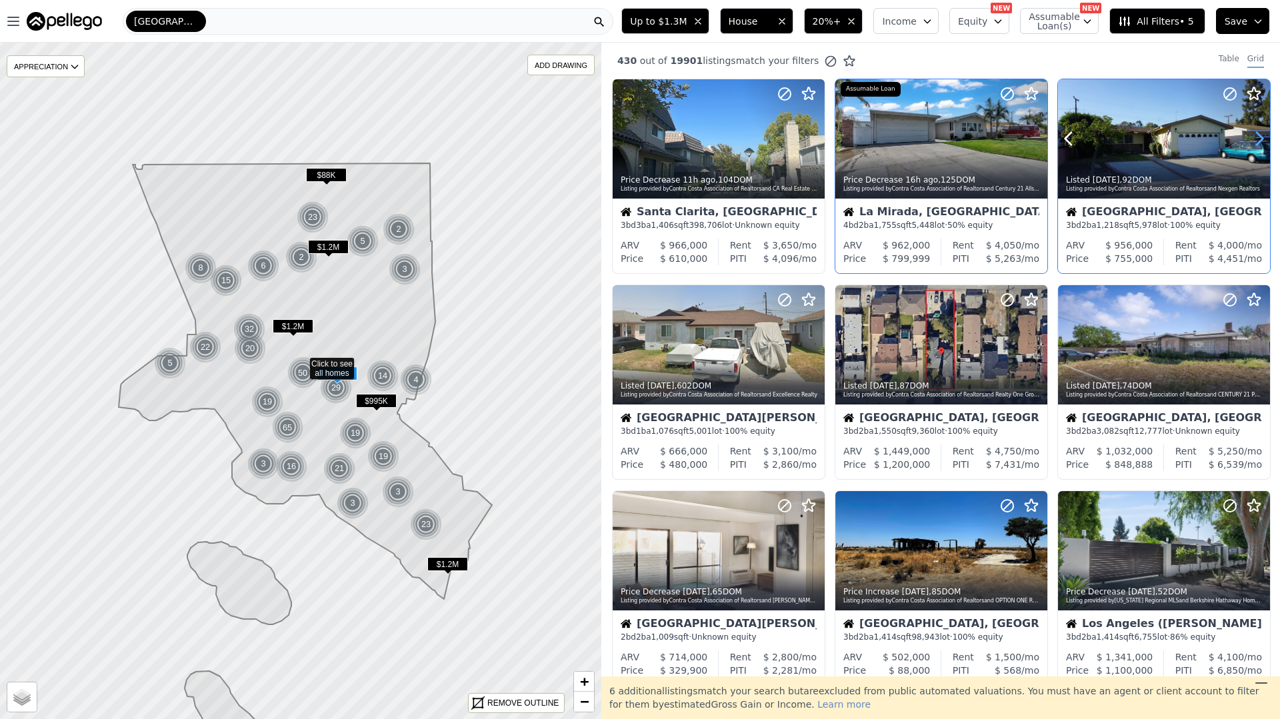
click at [1260, 143] on icon at bounding box center [1258, 138] width 21 height 21
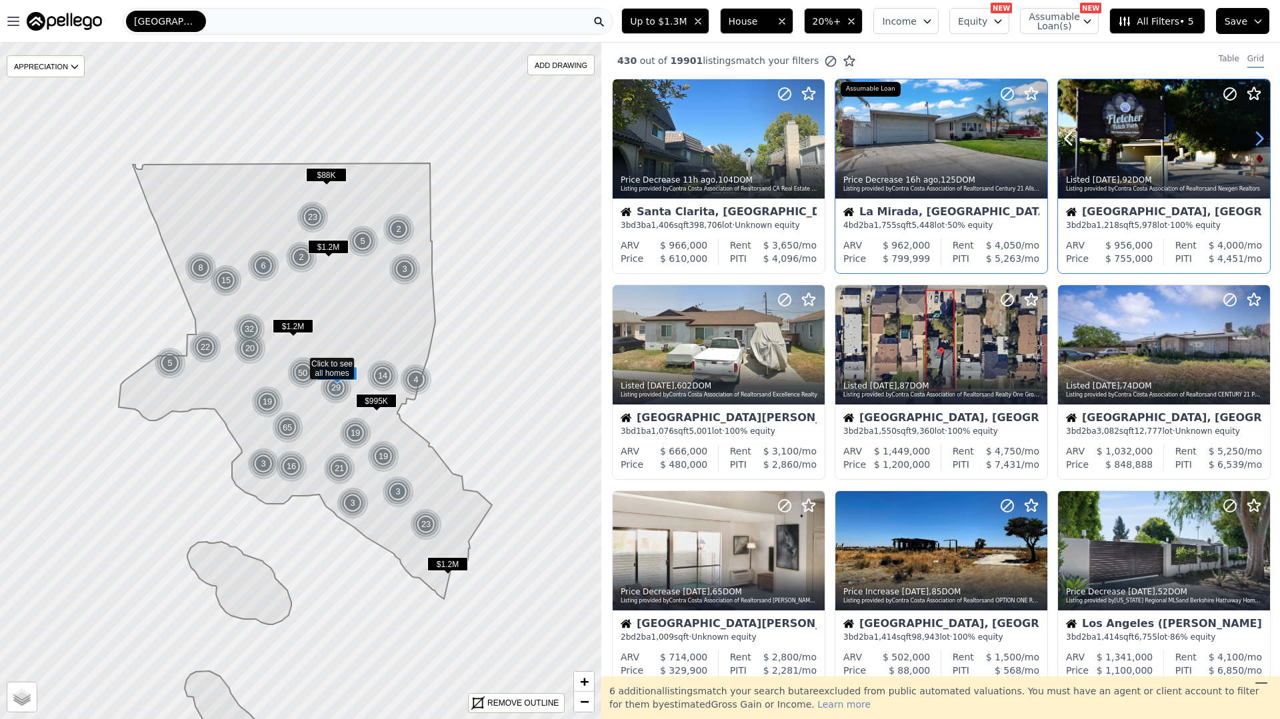
click at [1260, 143] on icon at bounding box center [1258, 138] width 21 height 21
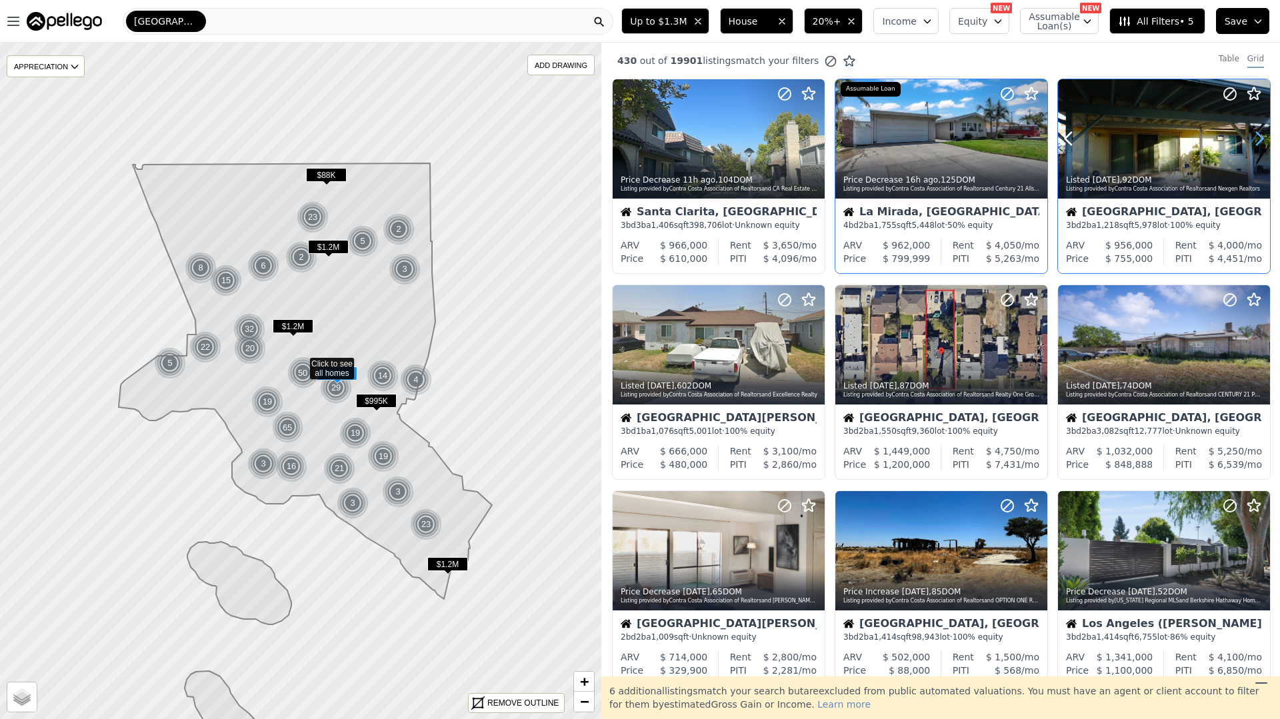
click at [1260, 143] on icon at bounding box center [1258, 138] width 21 height 21
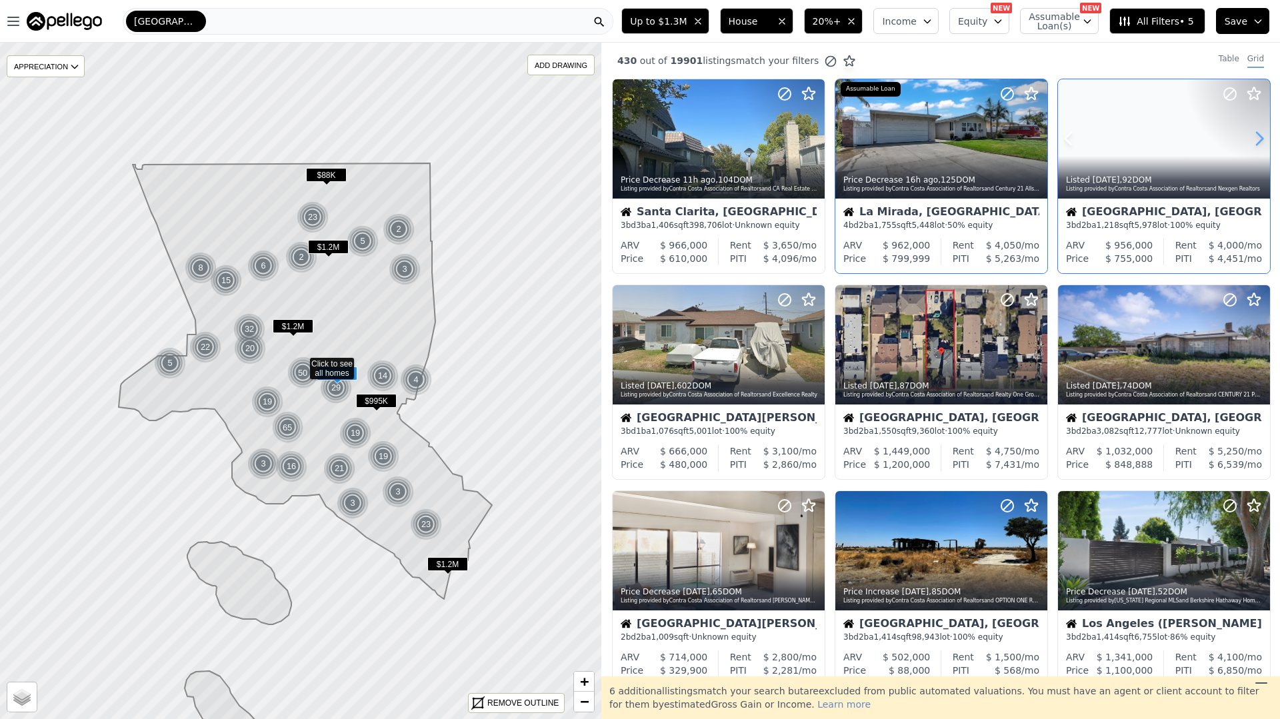
click at [1260, 143] on icon at bounding box center [1258, 138] width 21 height 21
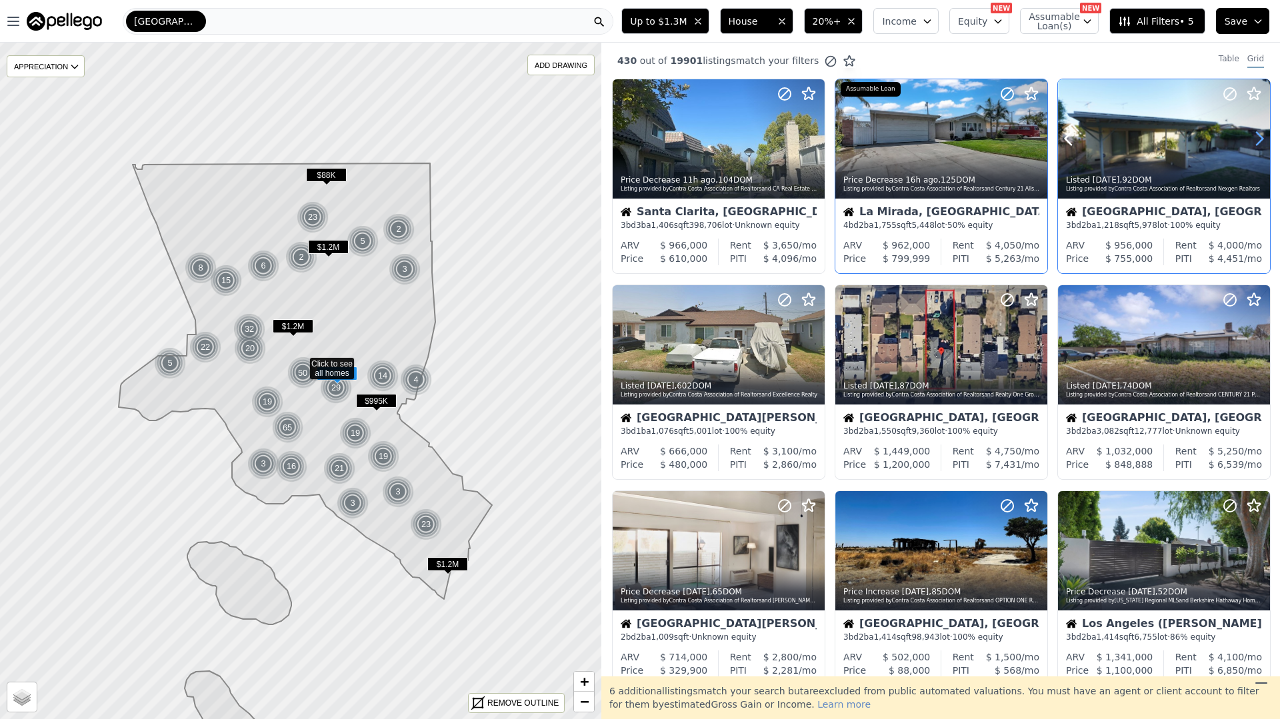
click at [1260, 143] on icon at bounding box center [1258, 138] width 21 height 21
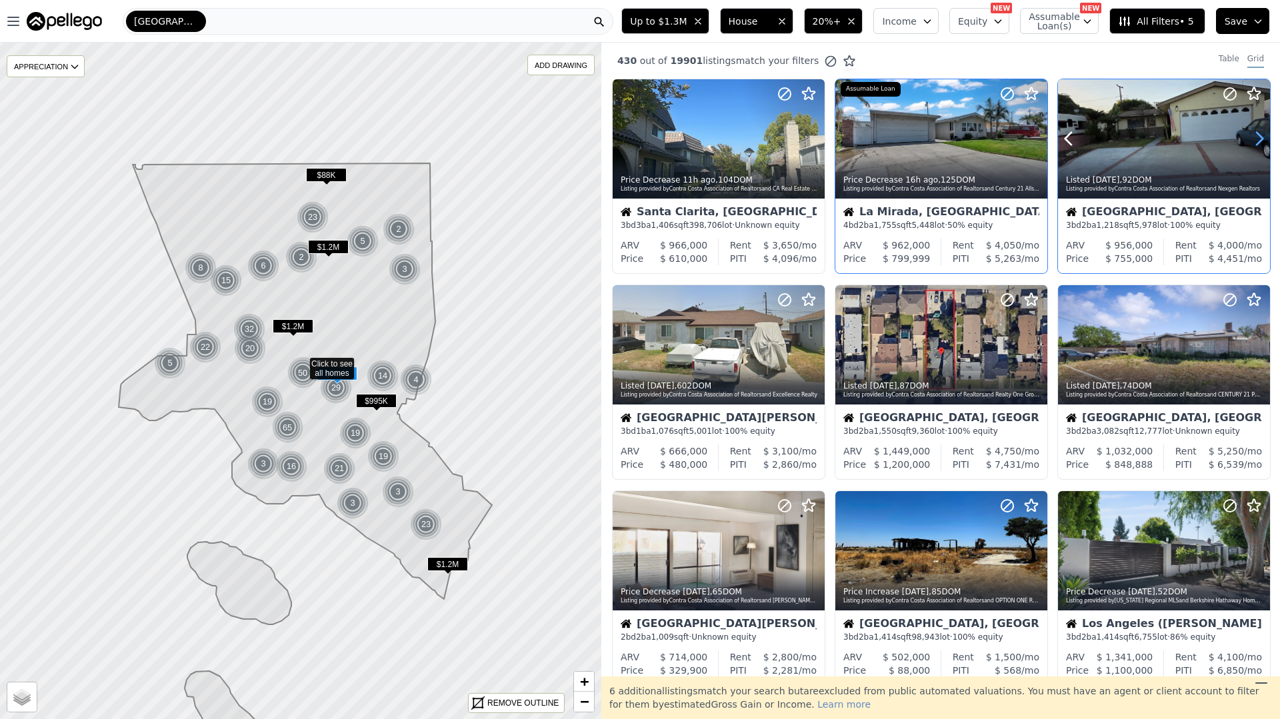
click at [1260, 143] on icon at bounding box center [1258, 138] width 21 height 21
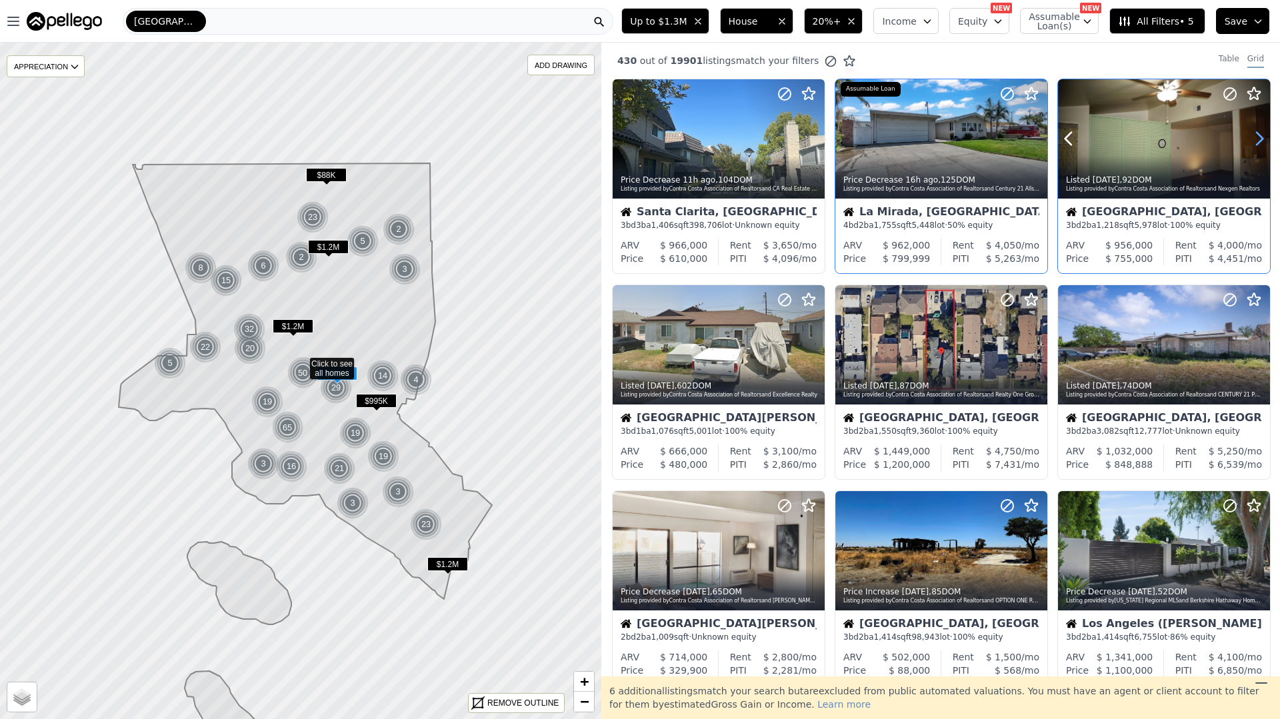
click at [1260, 143] on icon at bounding box center [1258, 138] width 21 height 21
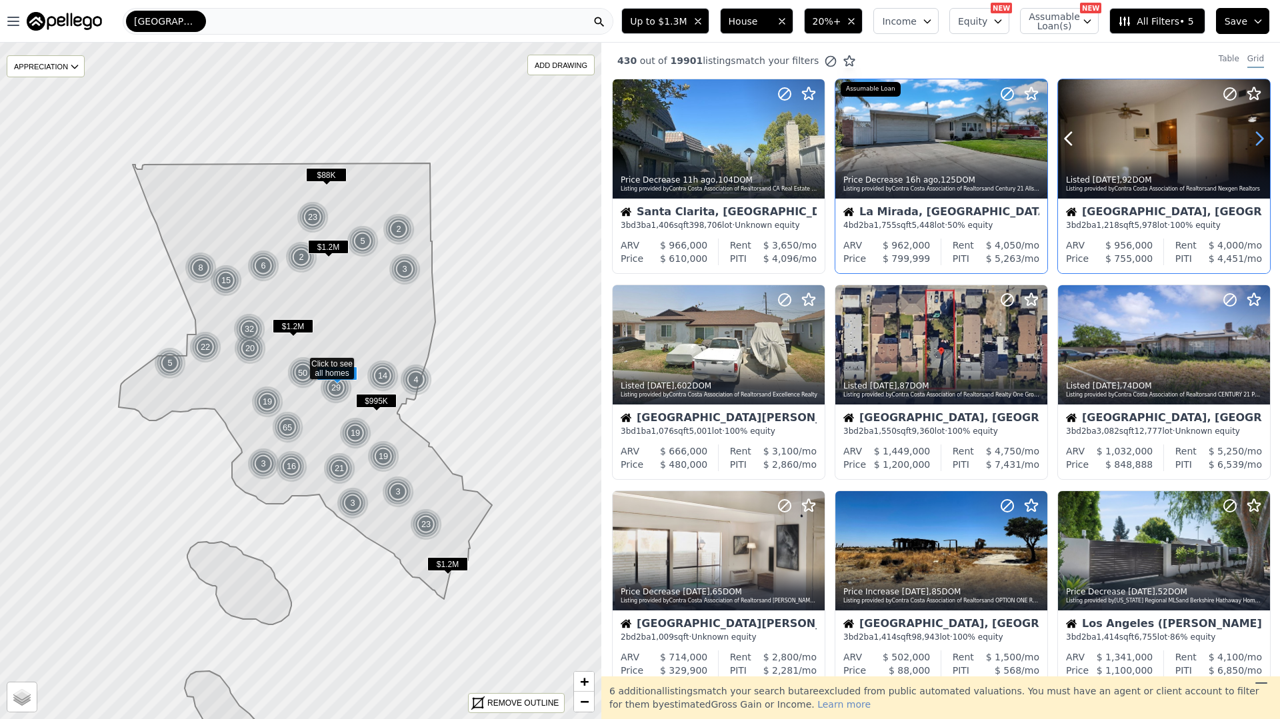
click at [1260, 143] on icon at bounding box center [1258, 138] width 21 height 21
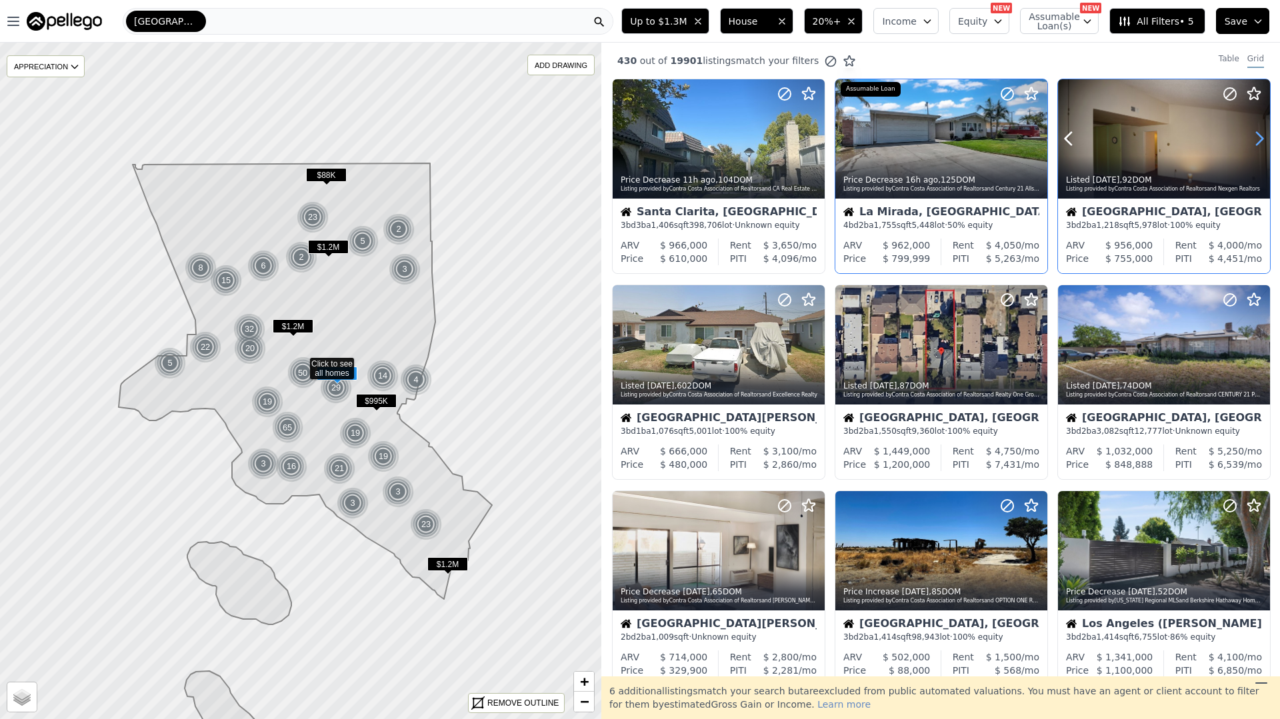
click at [1260, 143] on icon at bounding box center [1258, 138] width 21 height 21
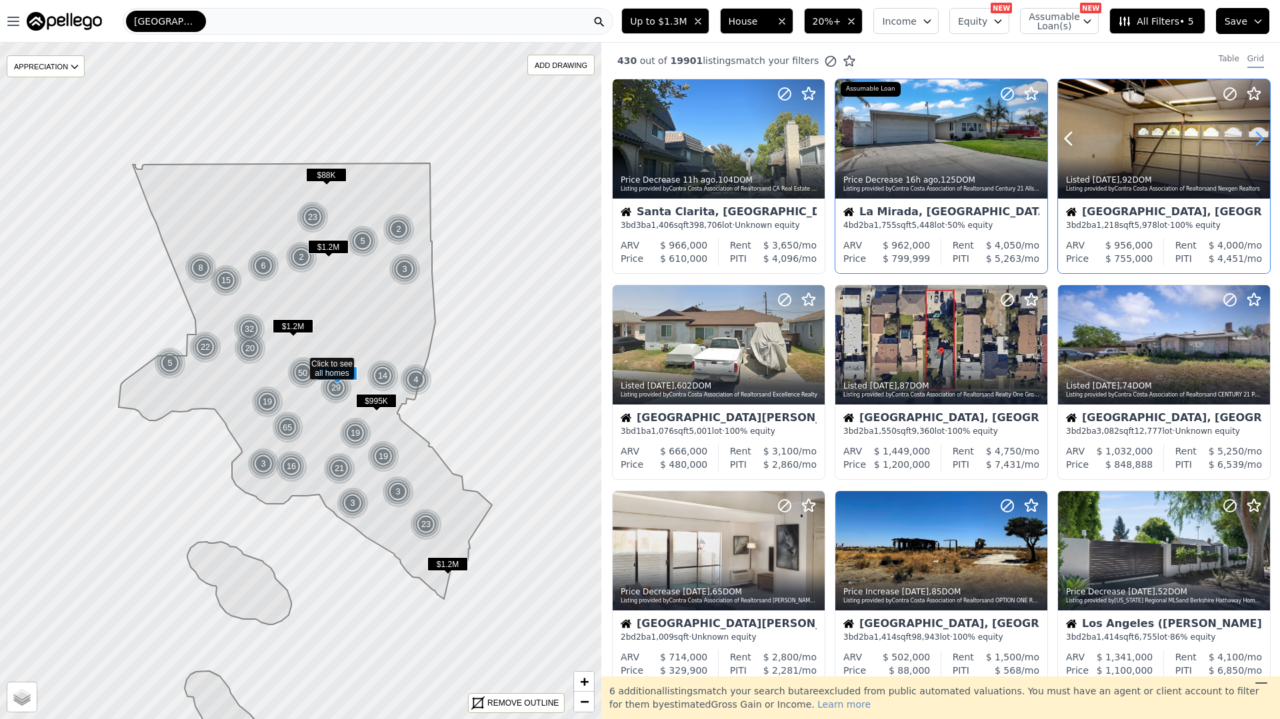
click at [1260, 143] on icon at bounding box center [1258, 138] width 21 height 21
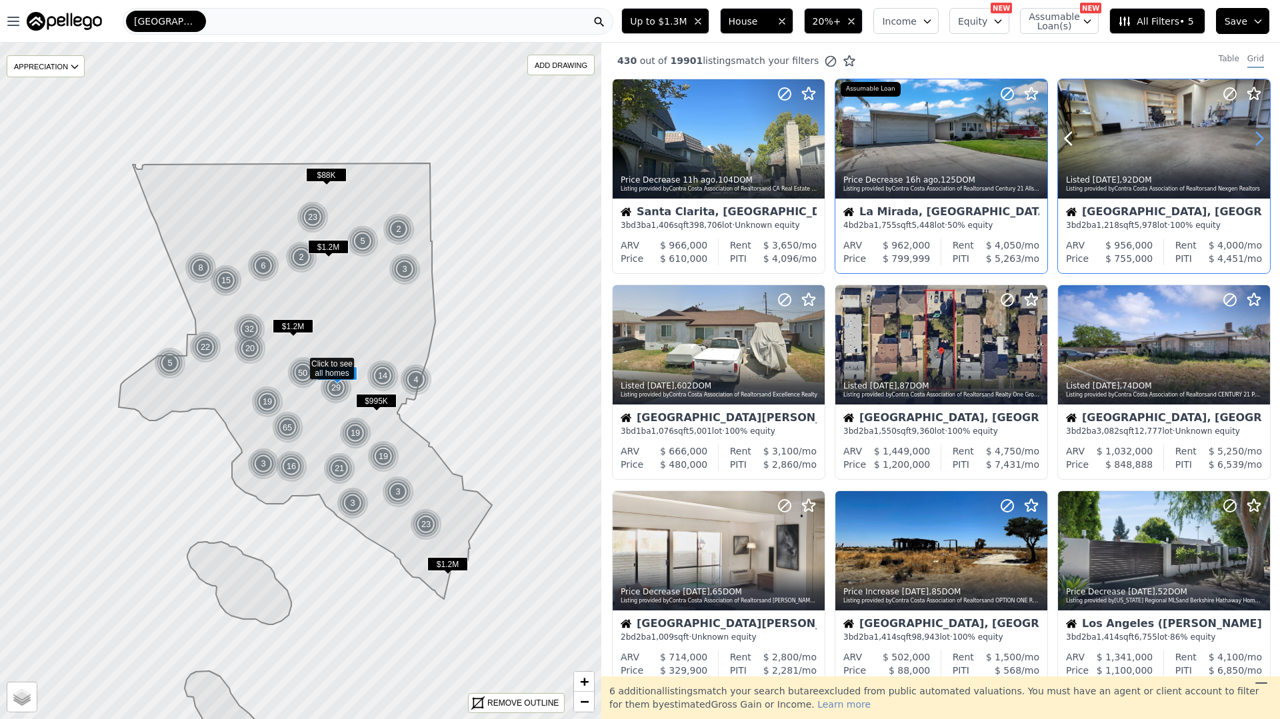
click at [1260, 143] on icon at bounding box center [1258, 138] width 21 height 21
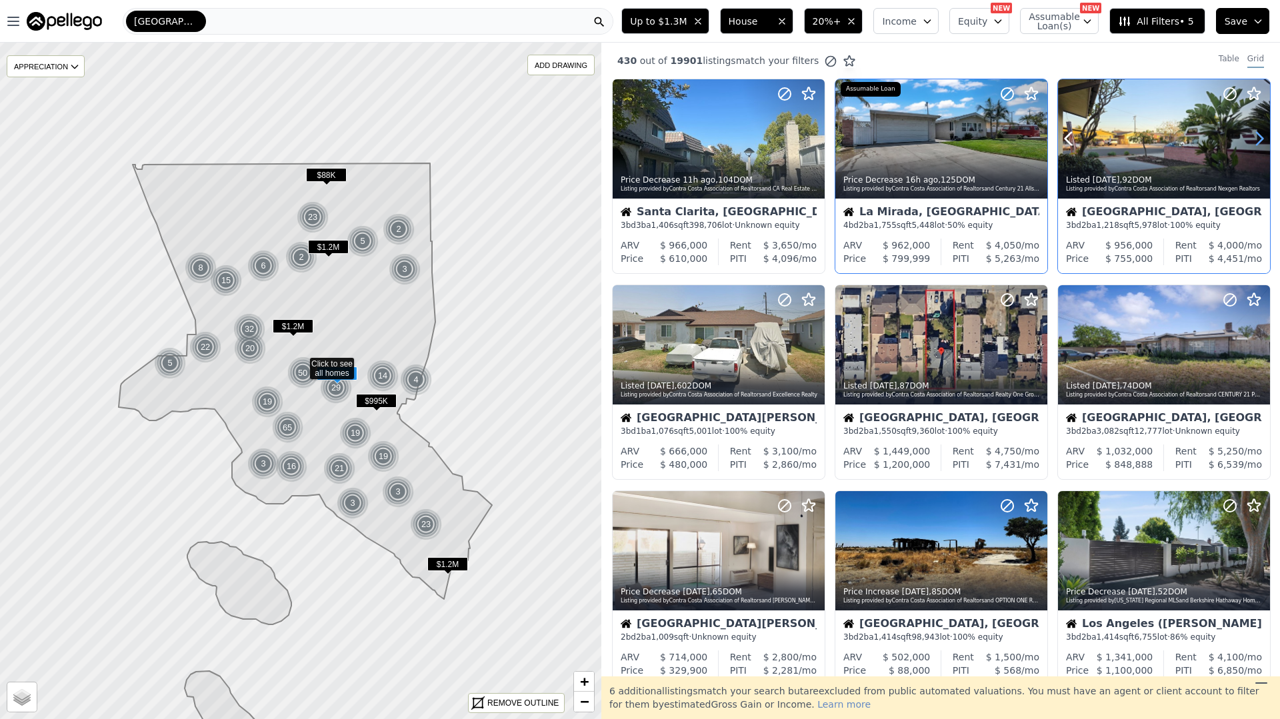
click at [1260, 143] on icon at bounding box center [1258, 138] width 21 height 21
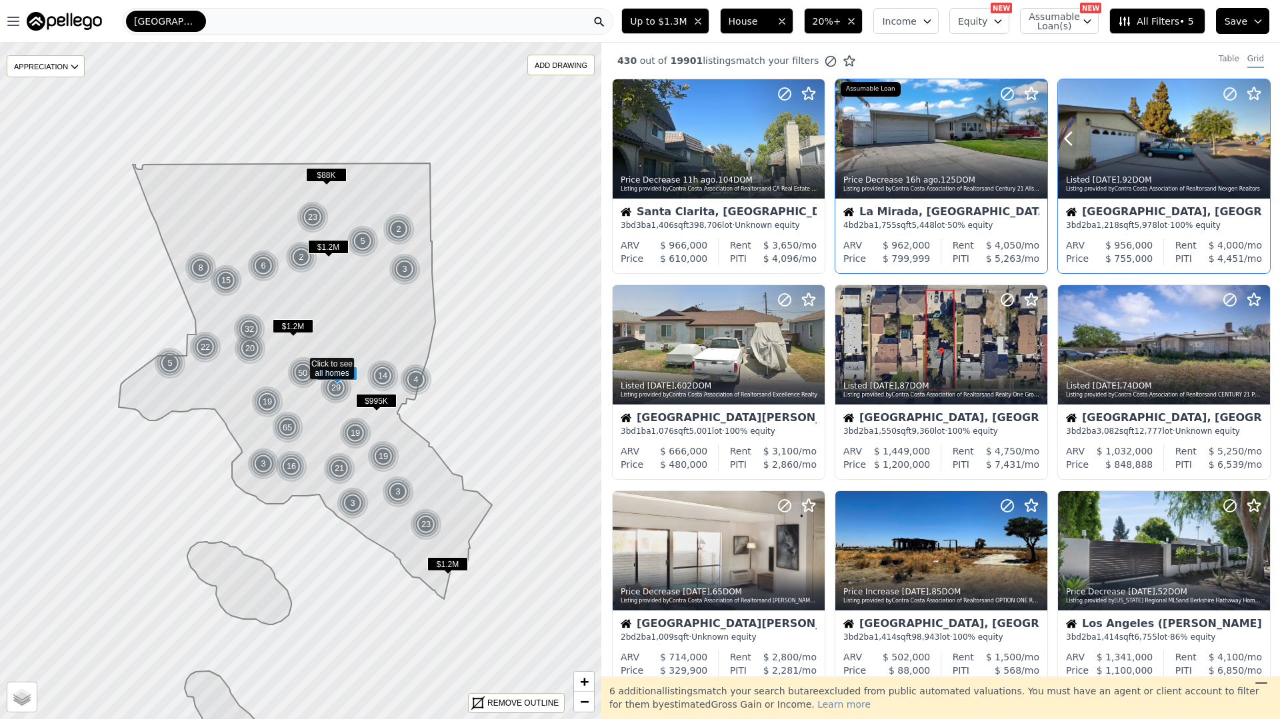
click at [1260, 143] on icon at bounding box center [1258, 138] width 21 height 21
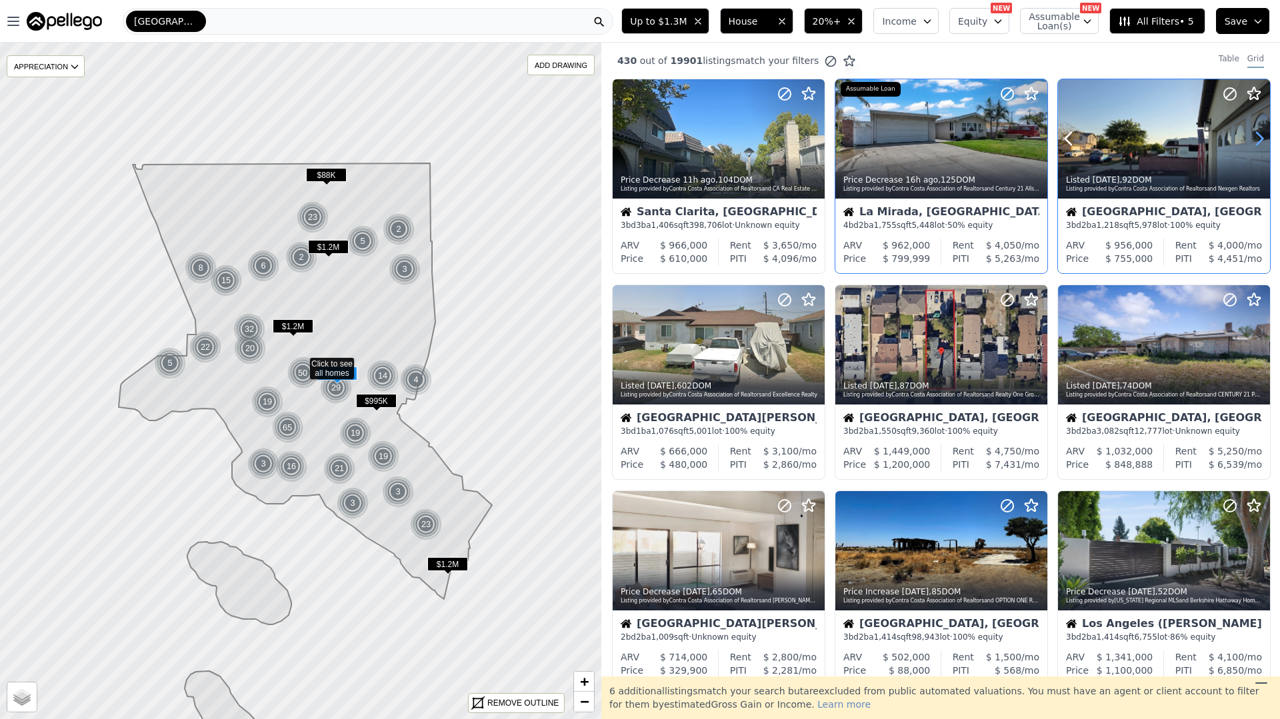
click at [1260, 143] on icon at bounding box center [1258, 138] width 21 height 21
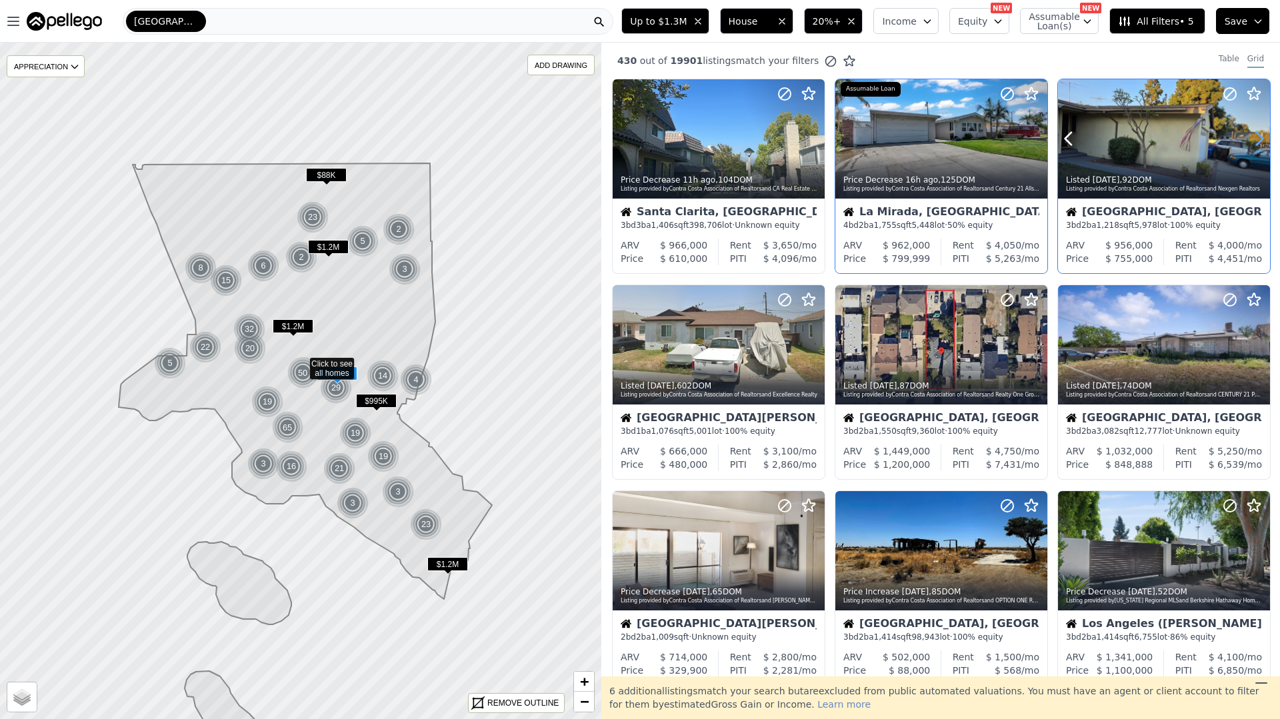
click at [1260, 143] on icon at bounding box center [1258, 138] width 21 height 21
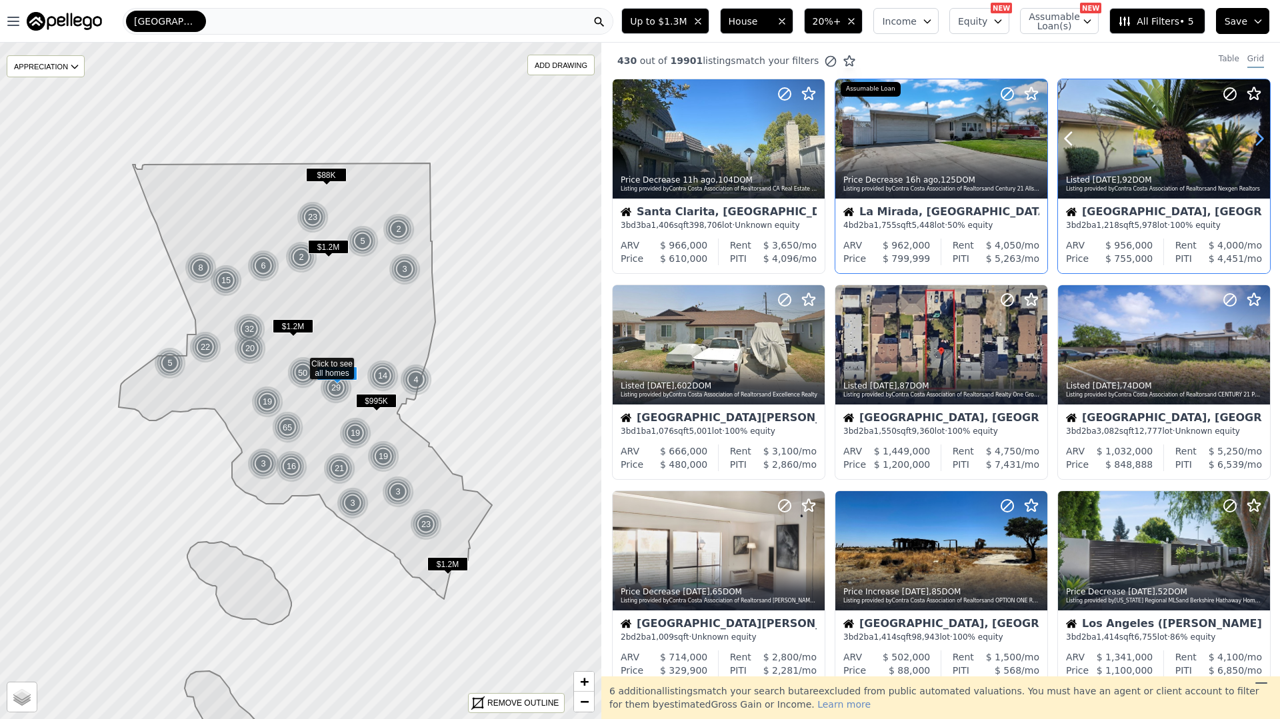
click at [1260, 143] on icon at bounding box center [1258, 138] width 21 height 21
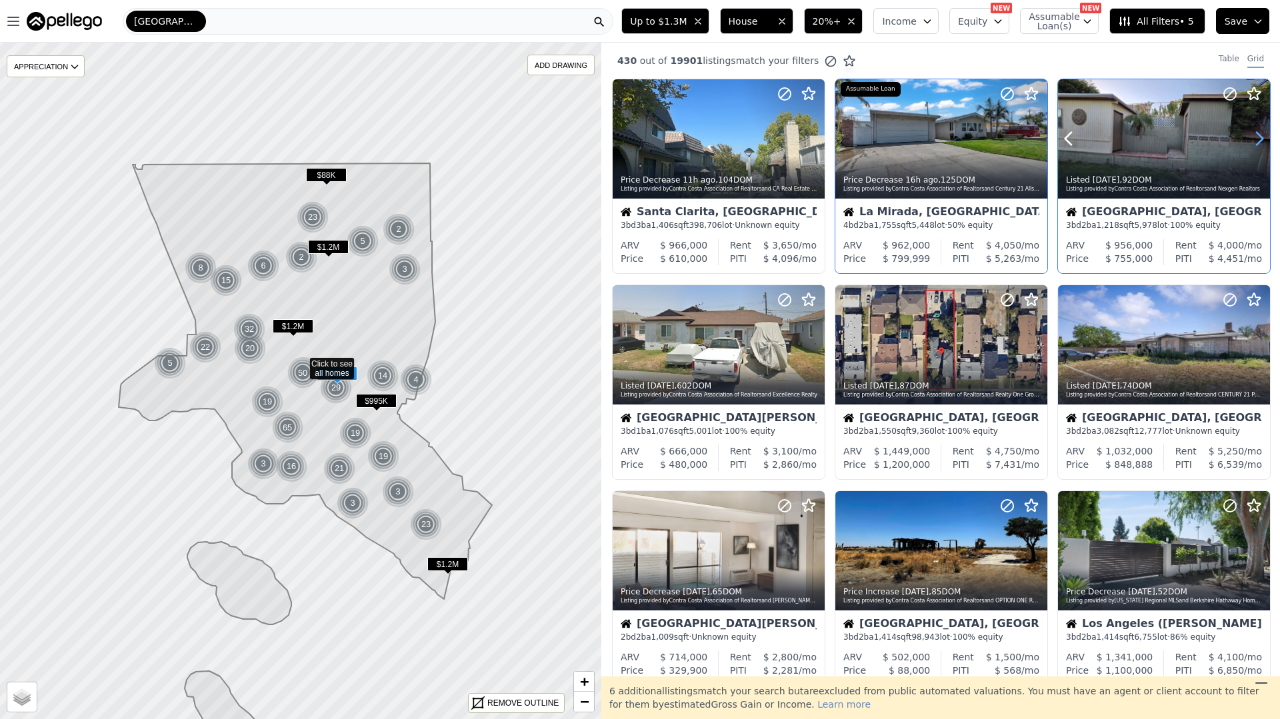
click at [1260, 143] on icon at bounding box center [1258, 138] width 21 height 21
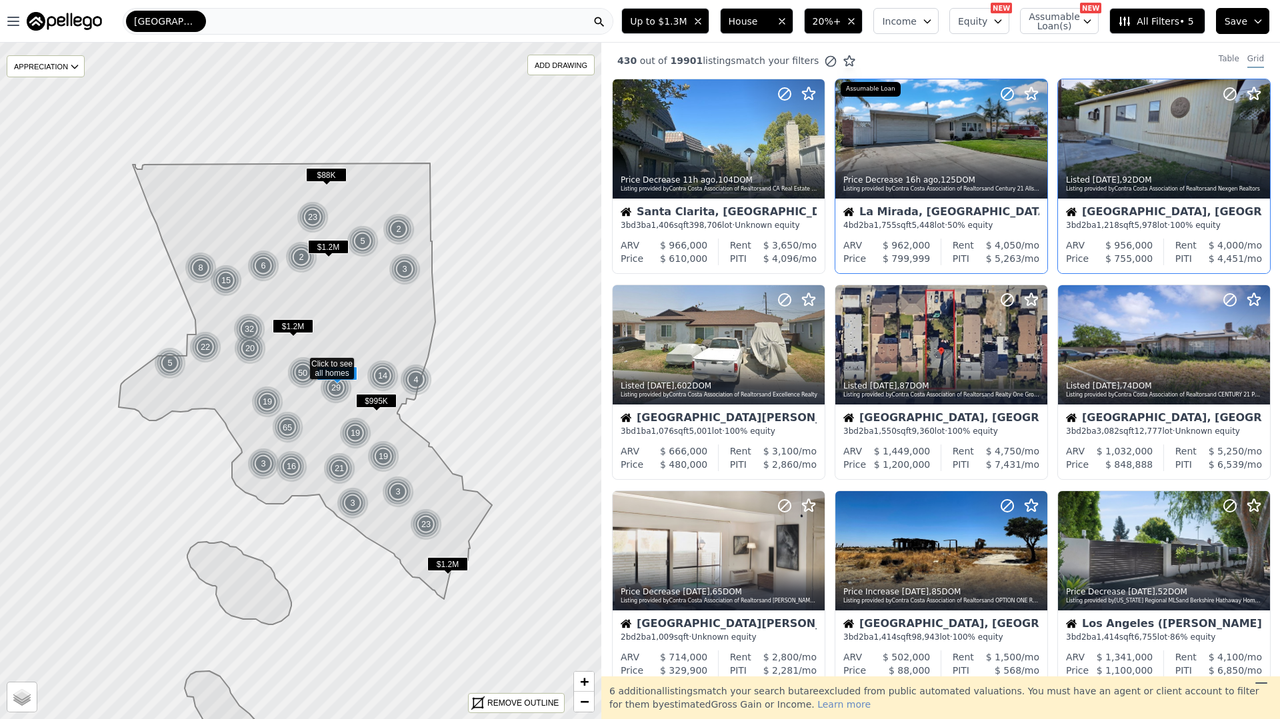
click at [1138, 236] on div "[GEOGRAPHIC_DATA], [GEOGRAPHIC_DATA] 3 bd 2 ba 1,218 sqft 5,978 lot · 100% equi…" at bounding box center [1164, 219] width 212 height 40
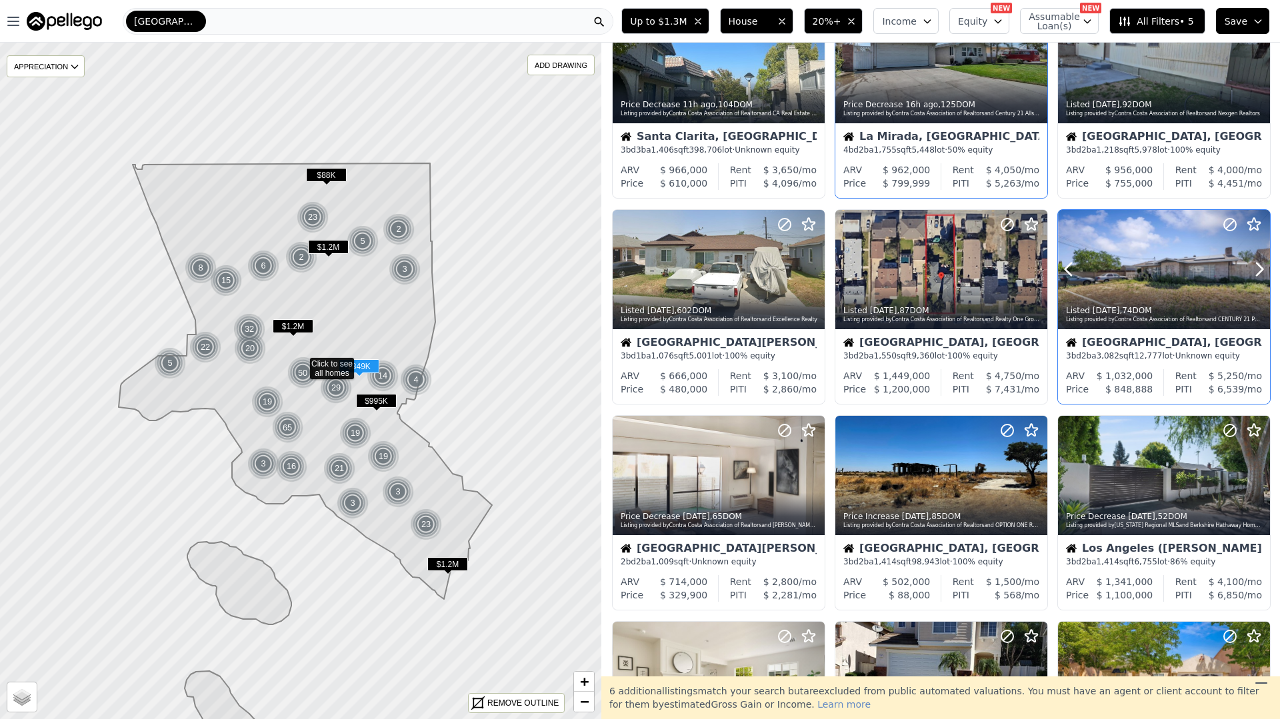
scroll to position [87, 0]
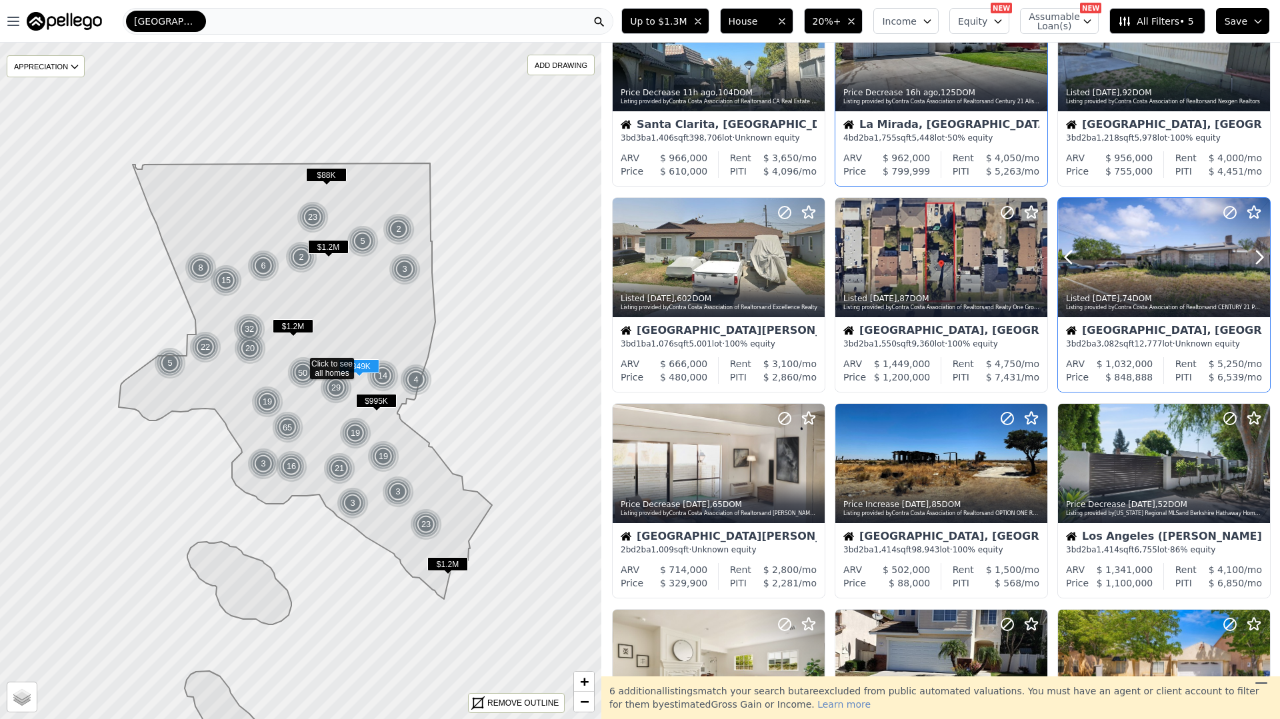
click at [1110, 263] on button at bounding box center [1084, 257] width 53 height 119
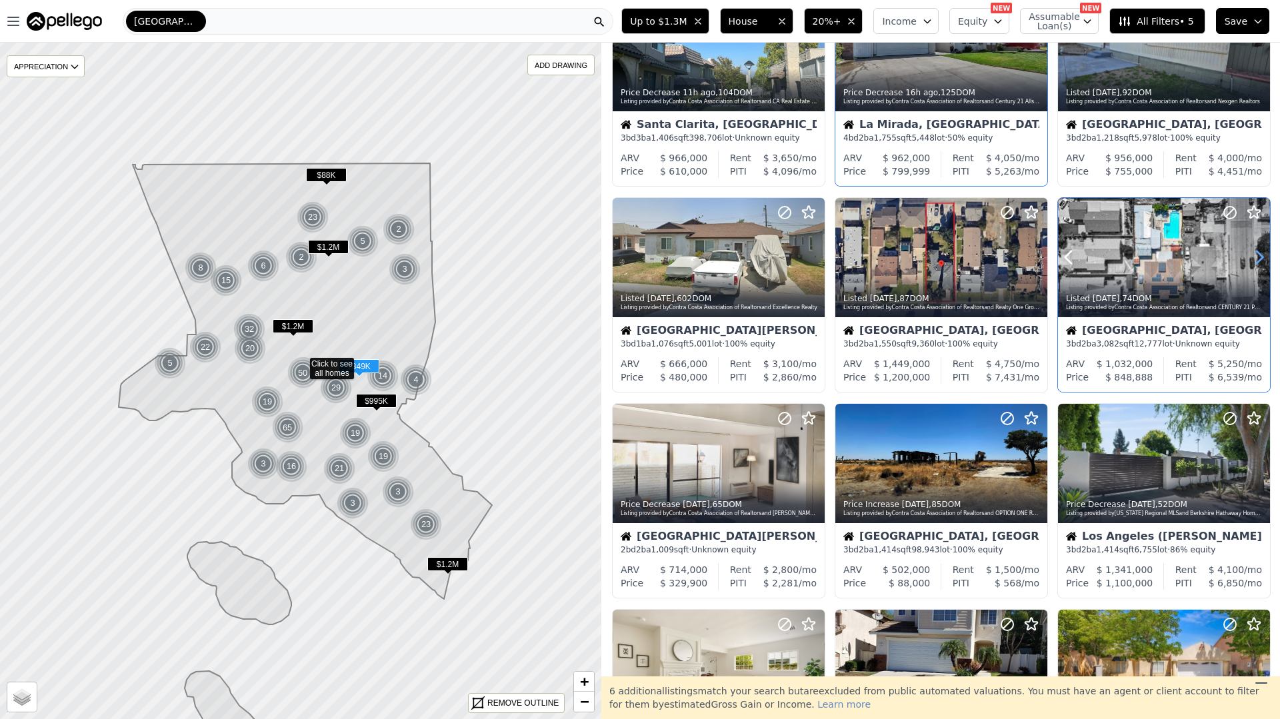
click at [1266, 249] on icon at bounding box center [1258, 257] width 21 height 21
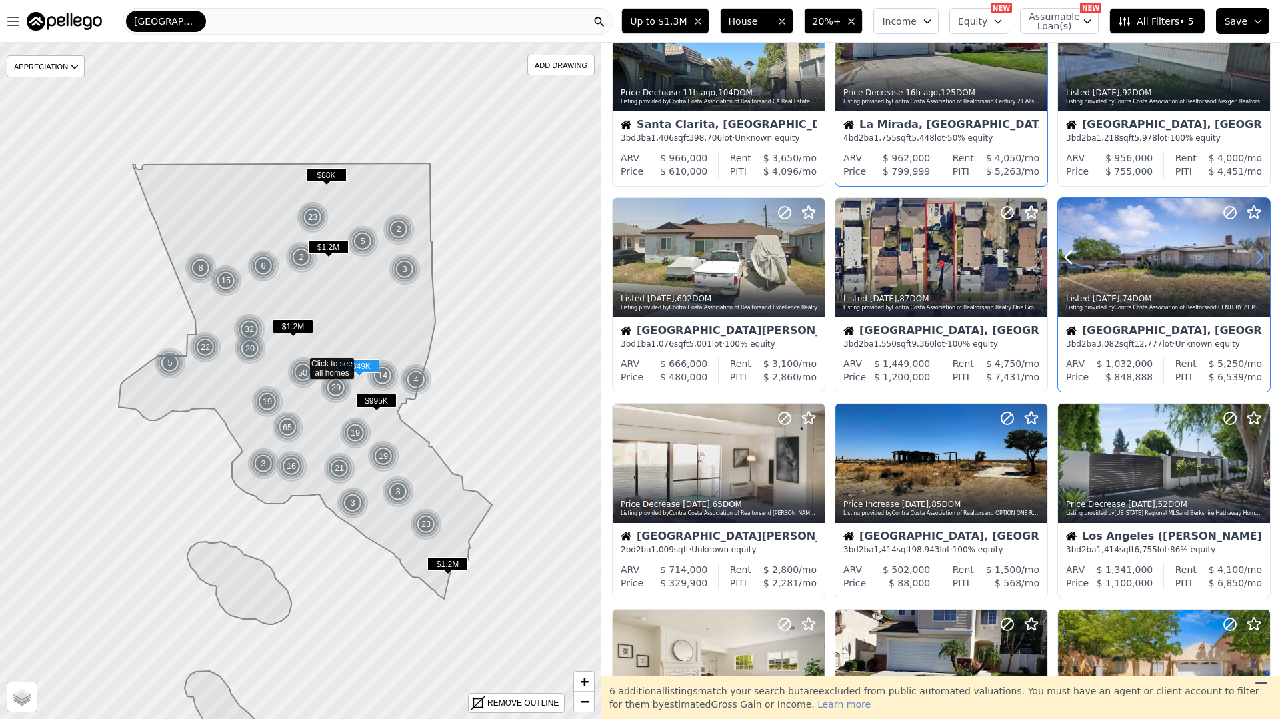
drag, startPoint x: 1265, startPoint y: 249, endPoint x: 1258, endPoint y: 249, distance: 6.7
click at [1265, 249] on icon at bounding box center [1258, 257] width 21 height 21
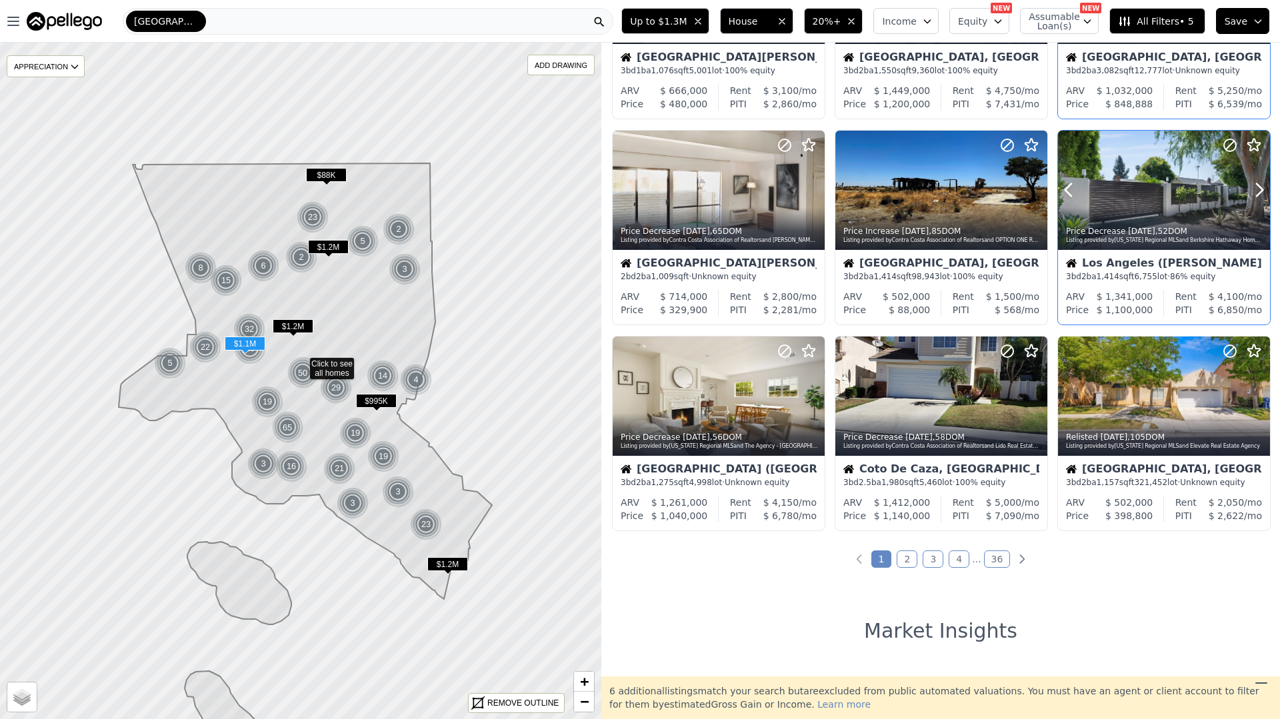
scroll to position [377, 0]
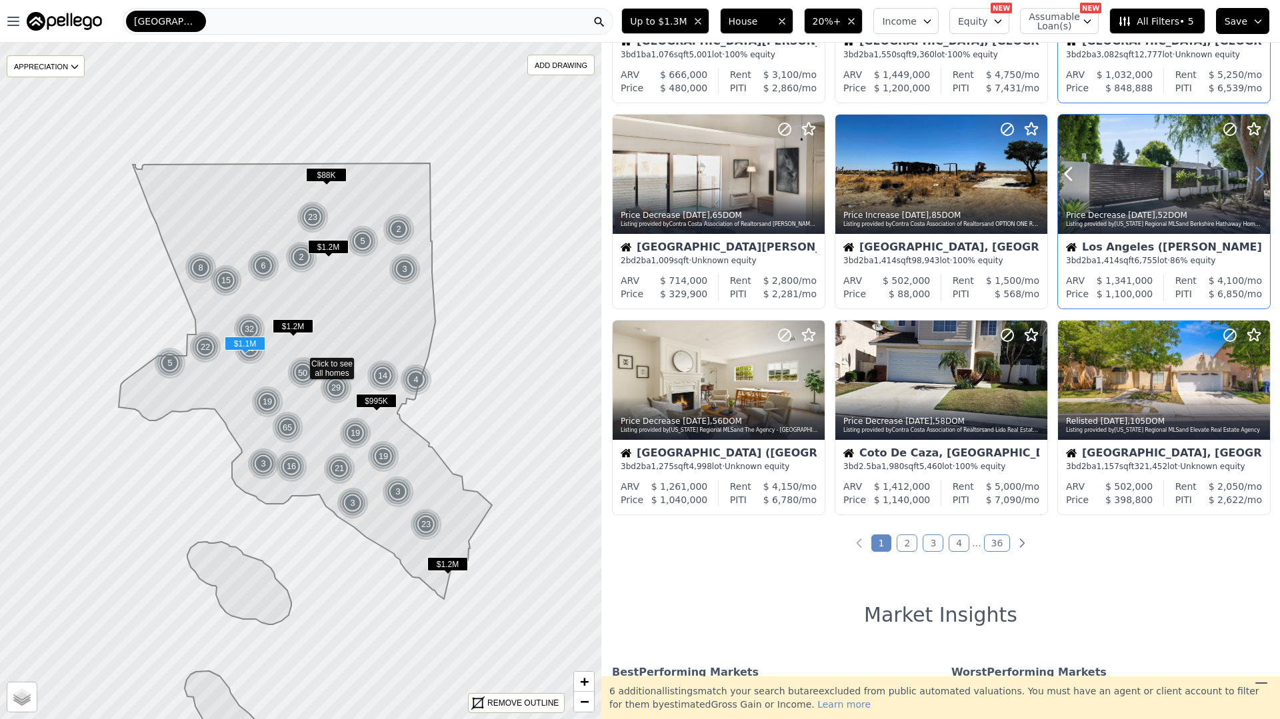
click at [1264, 176] on icon at bounding box center [1258, 173] width 21 height 21
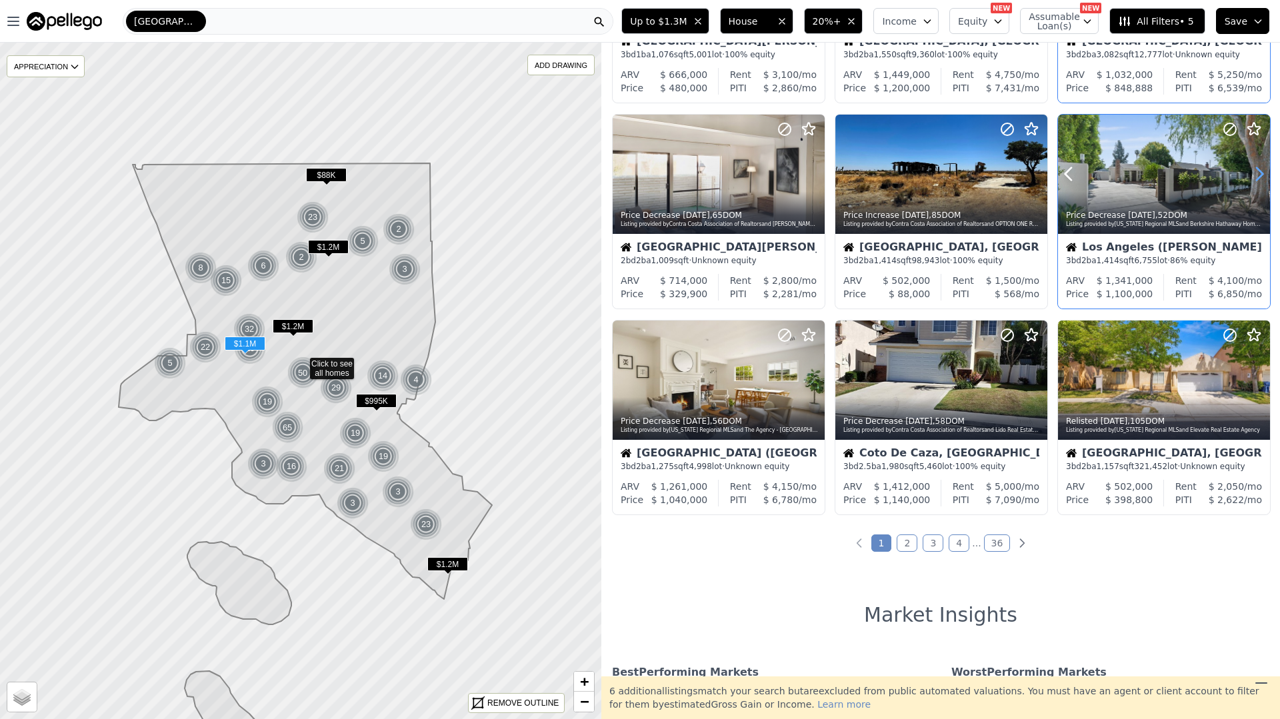
click at [1264, 176] on icon at bounding box center [1258, 173] width 21 height 21
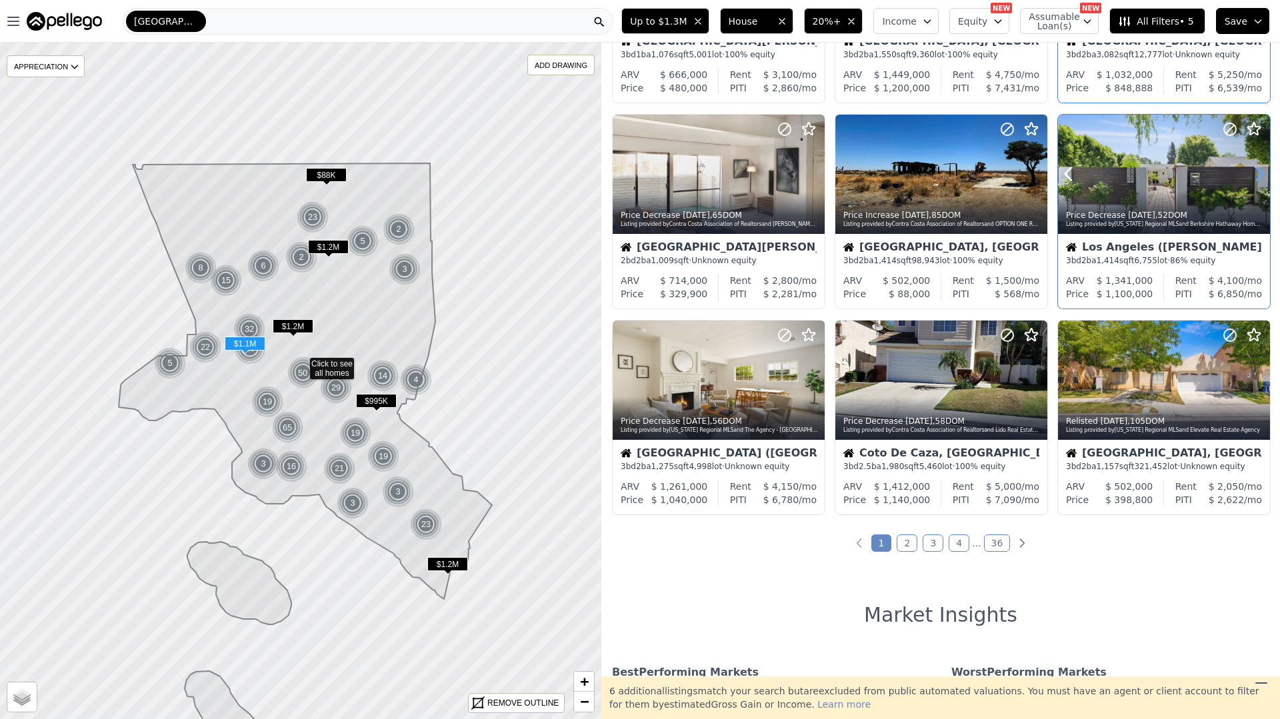
click at [1264, 176] on icon at bounding box center [1258, 173] width 21 height 21
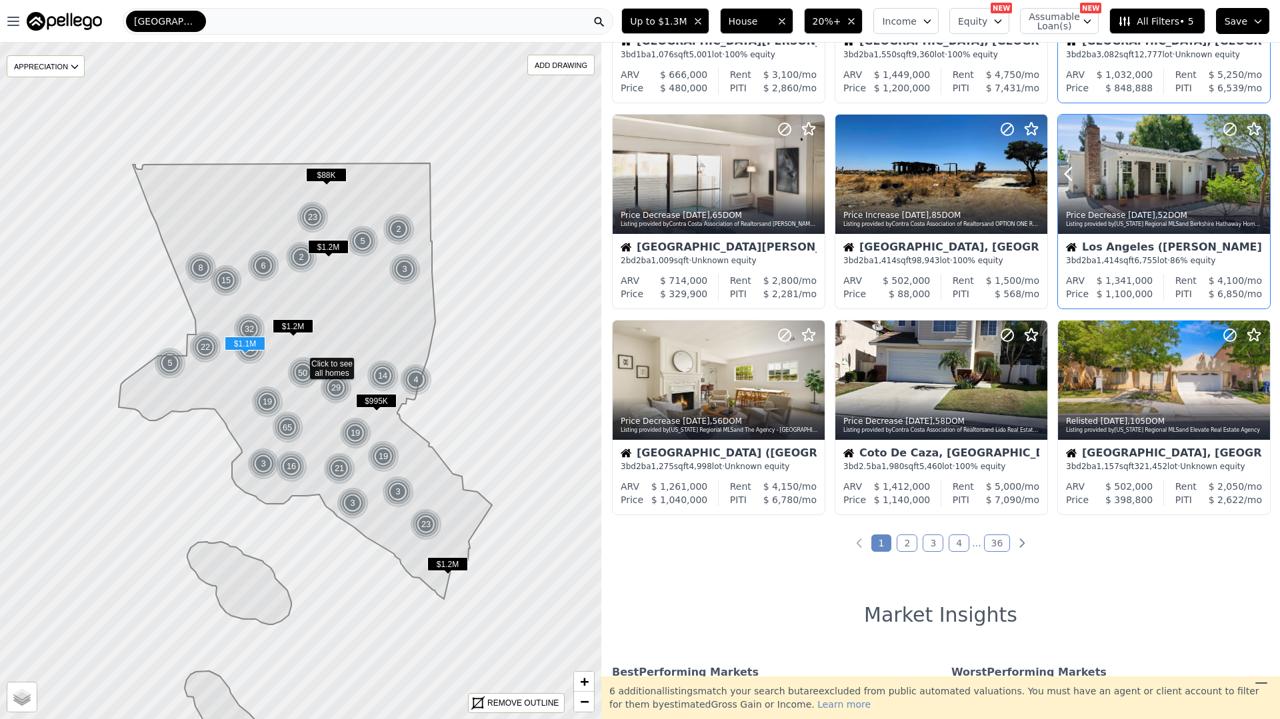
click at [1264, 176] on icon at bounding box center [1258, 173] width 21 height 21
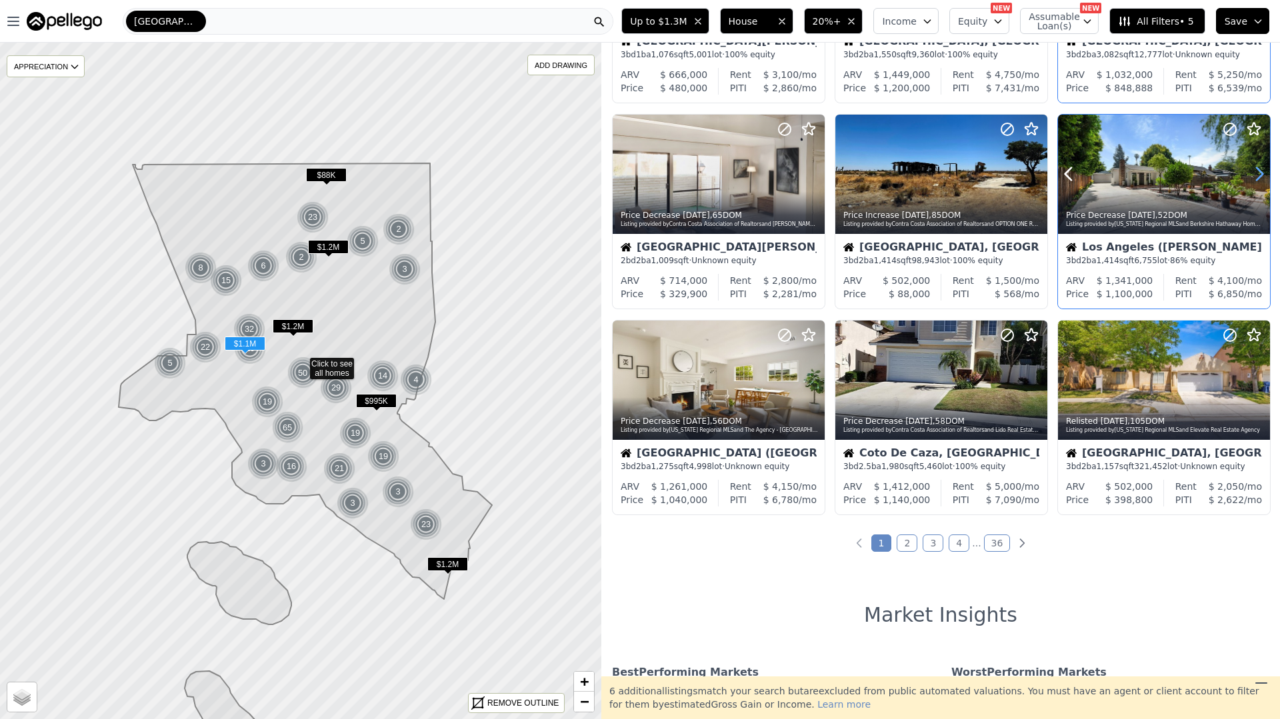
click at [1264, 176] on icon at bounding box center [1258, 173] width 21 height 21
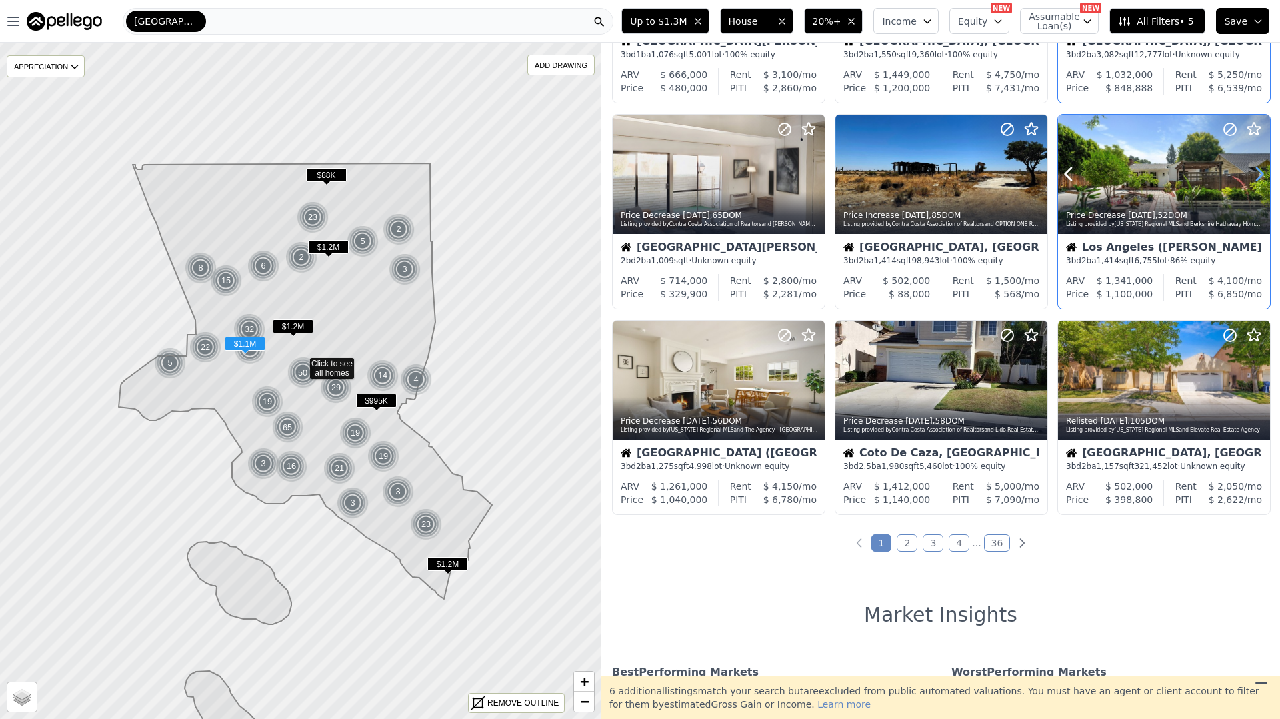
click at [1264, 176] on icon at bounding box center [1258, 173] width 21 height 21
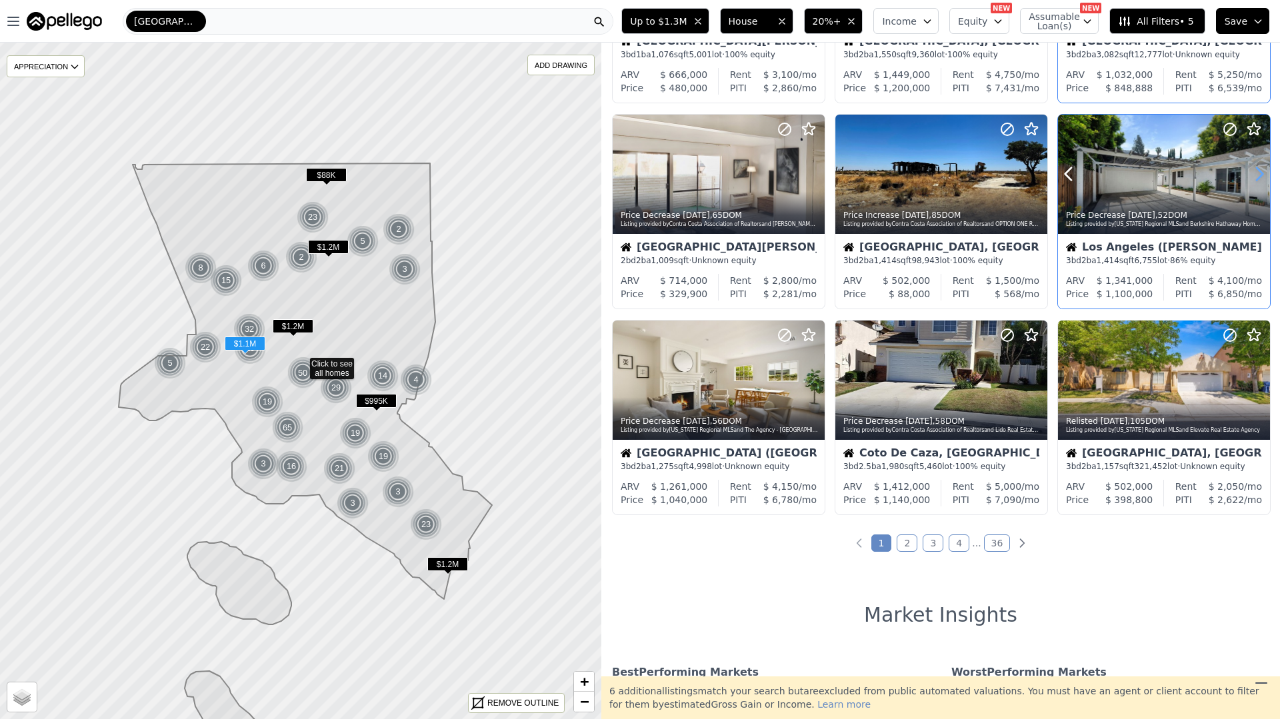
click at [1264, 176] on icon at bounding box center [1258, 173] width 21 height 21
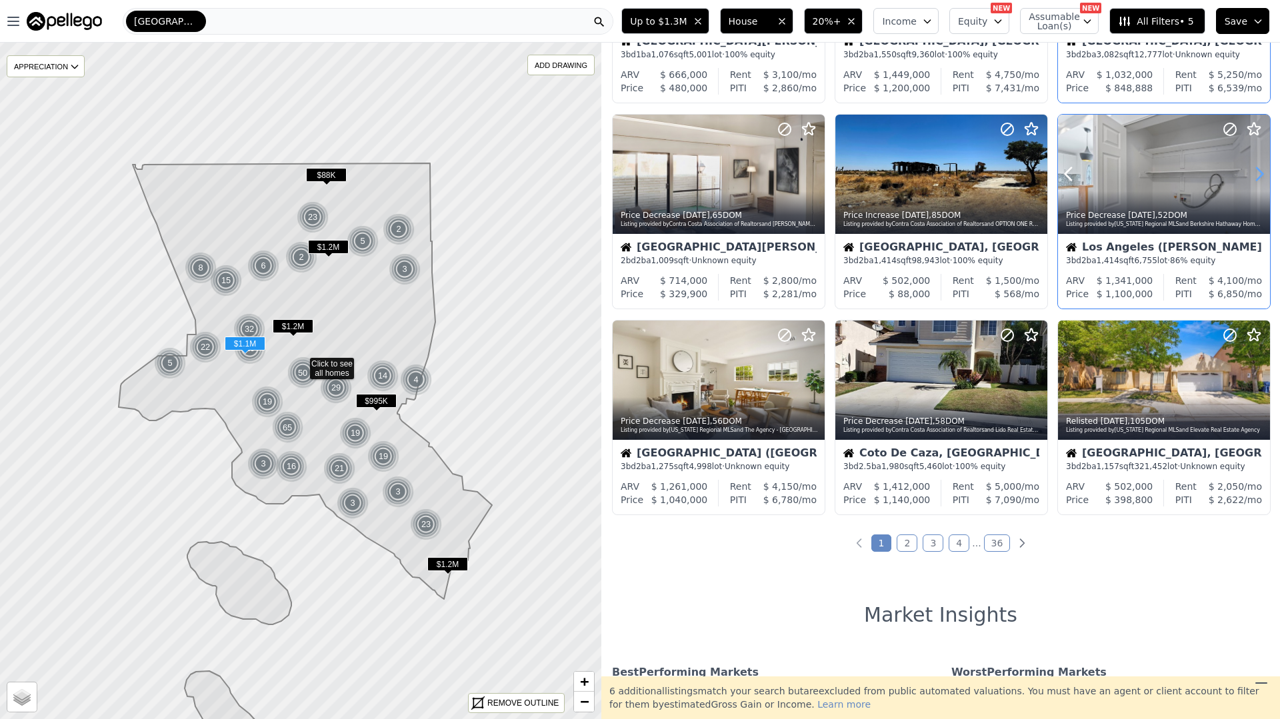
click at [1264, 176] on icon at bounding box center [1258, 173] width 21 height 21
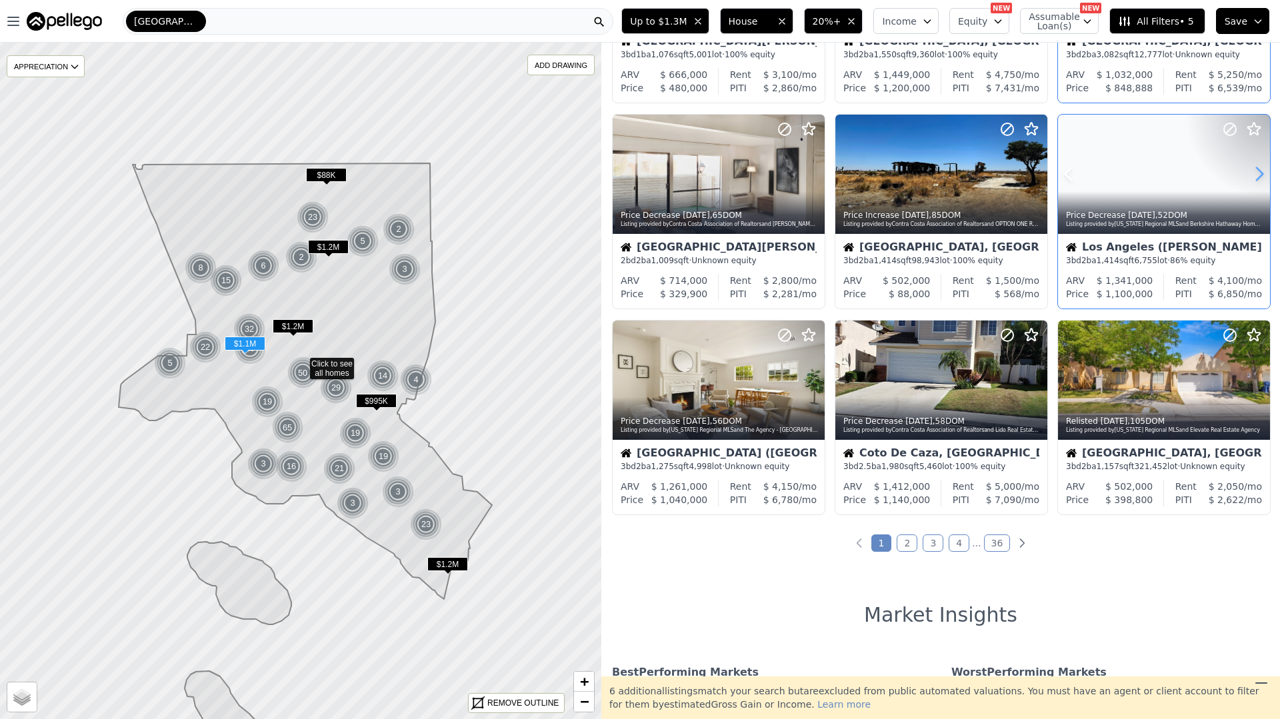
click at [1264, 176] on icon at bounding box center [1258, 173] width 21 height 21
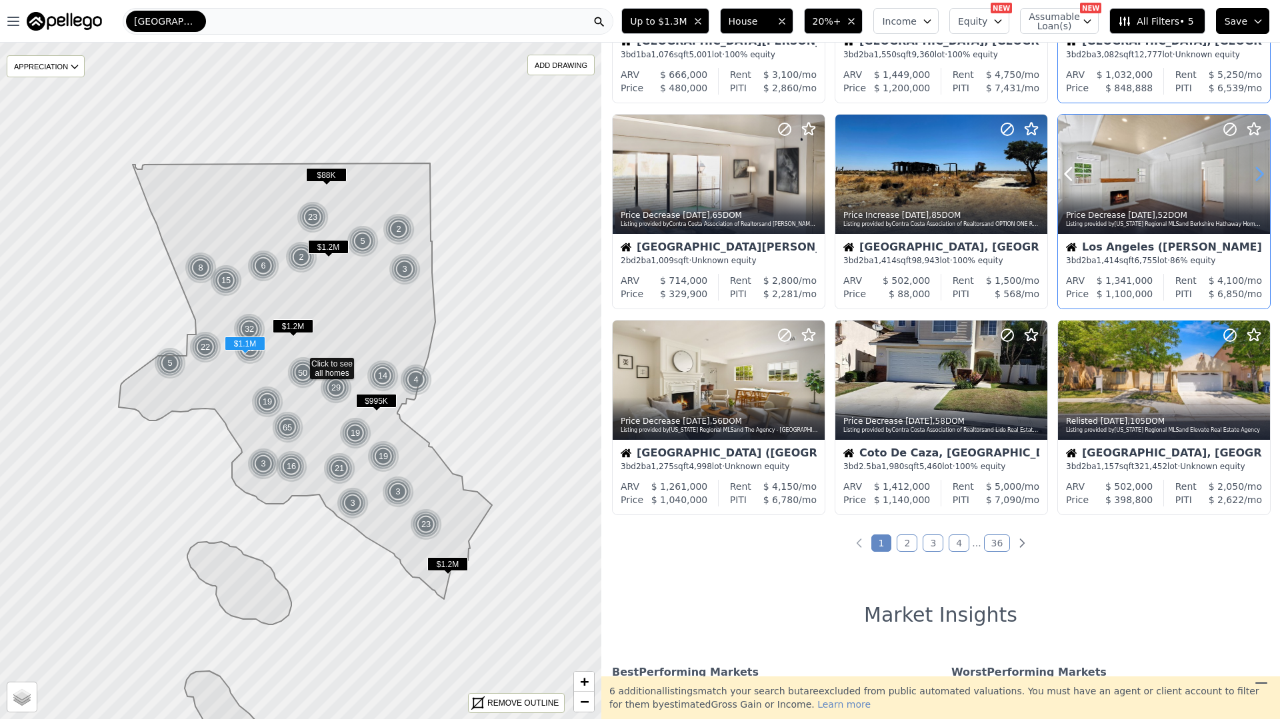
click at [1264, 176] on icon at bounding box center [1258, 173] width 21 height 21
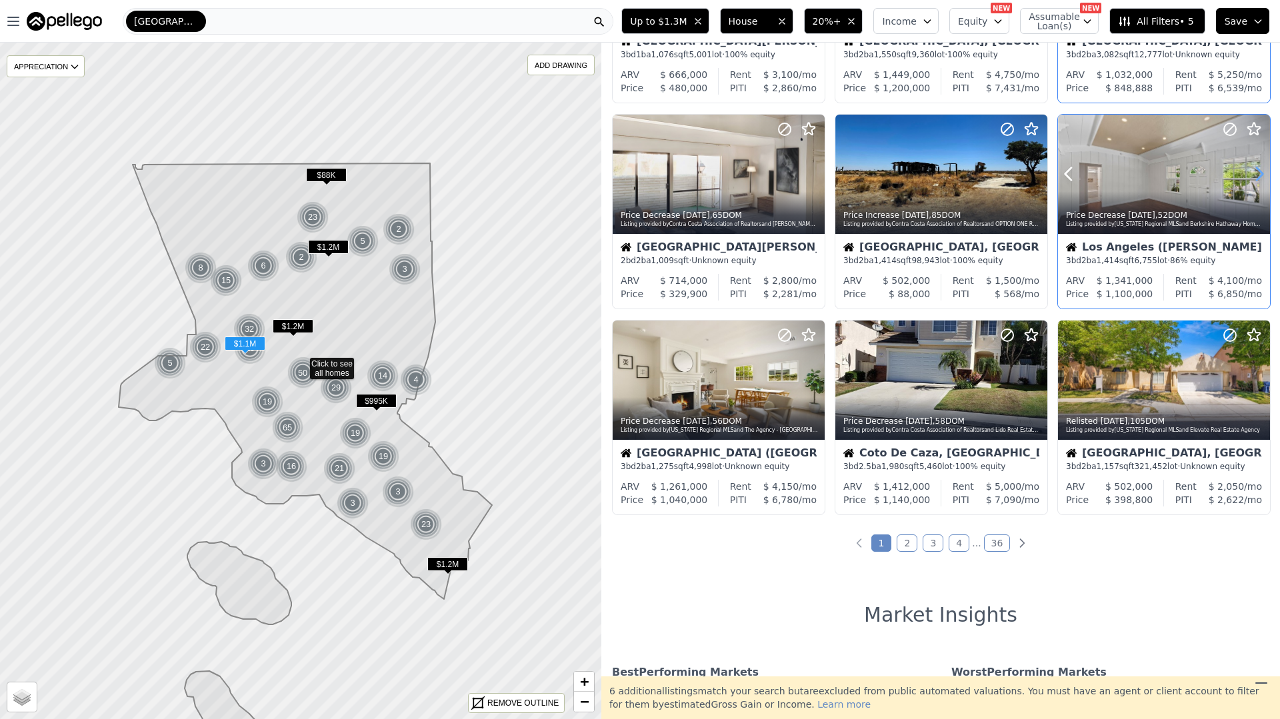
click at [1264, 176] on icon at bounding box center [1258, 173] width 21 height 21
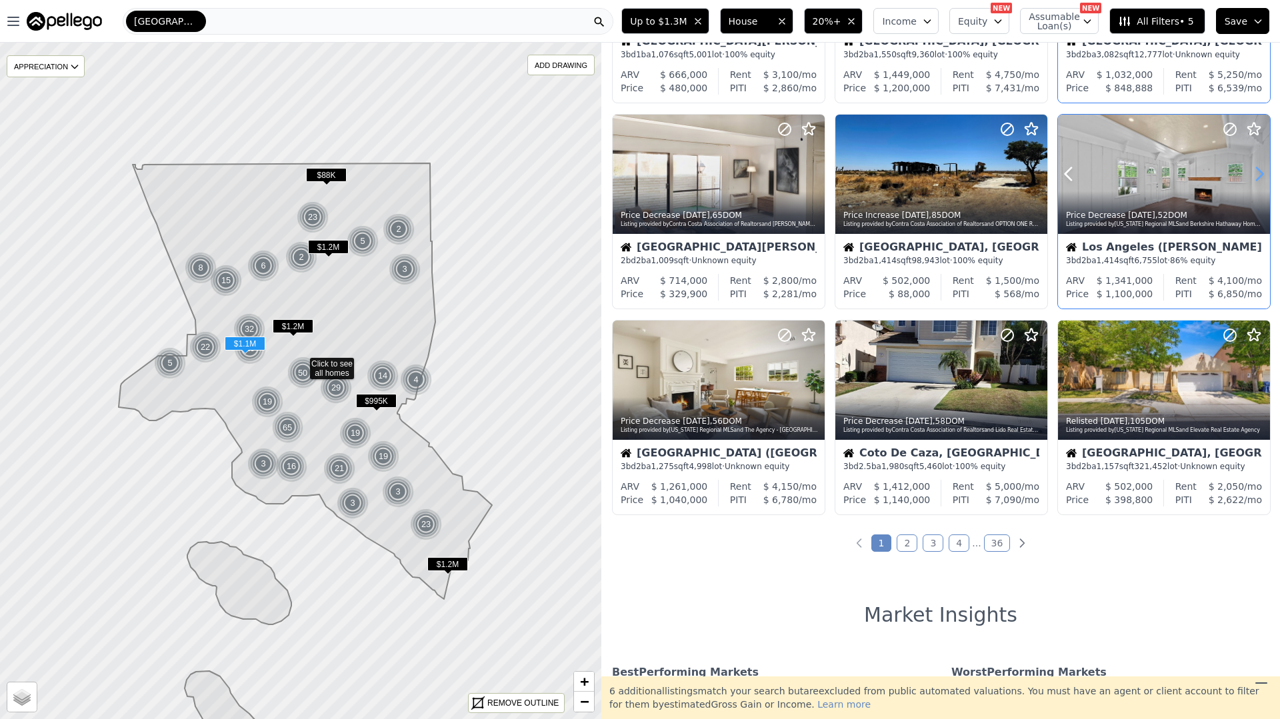
click at [1264, 176] on icon at bounding box center [1258, 173] width 21 height 21
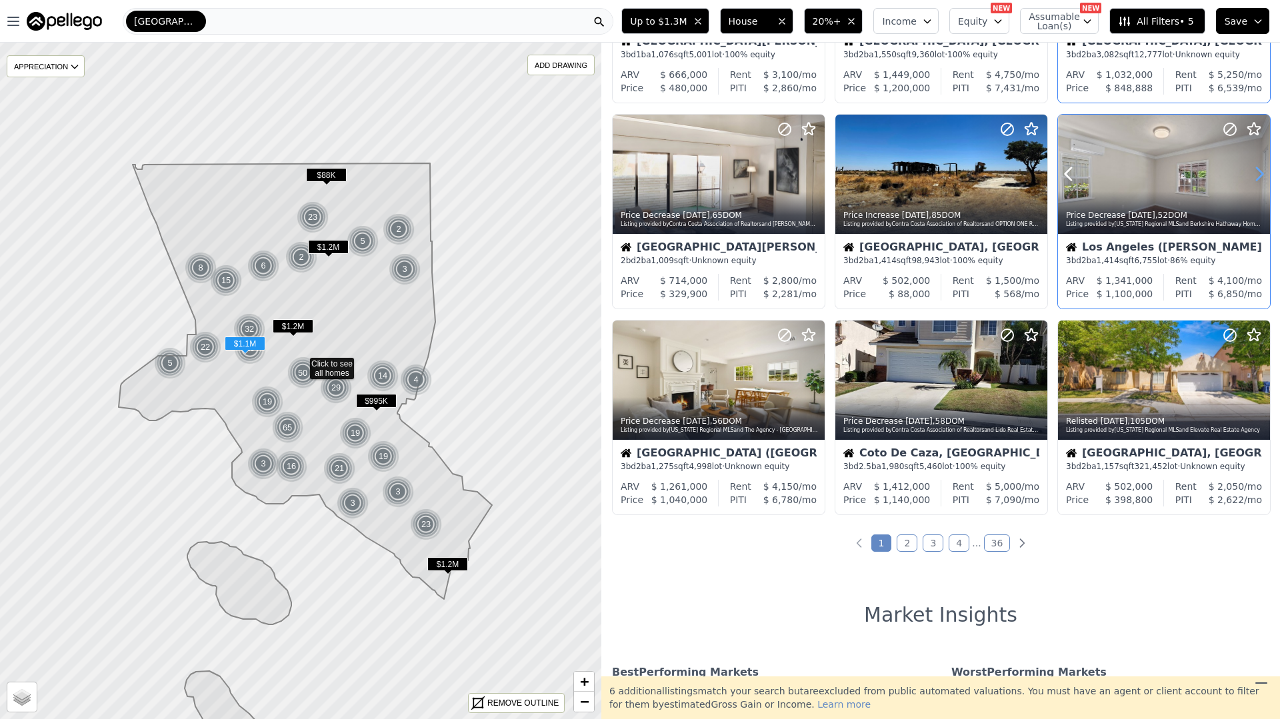
click at [1264, 176] on icon at bounding box center [1258, 173] width 21 height 21
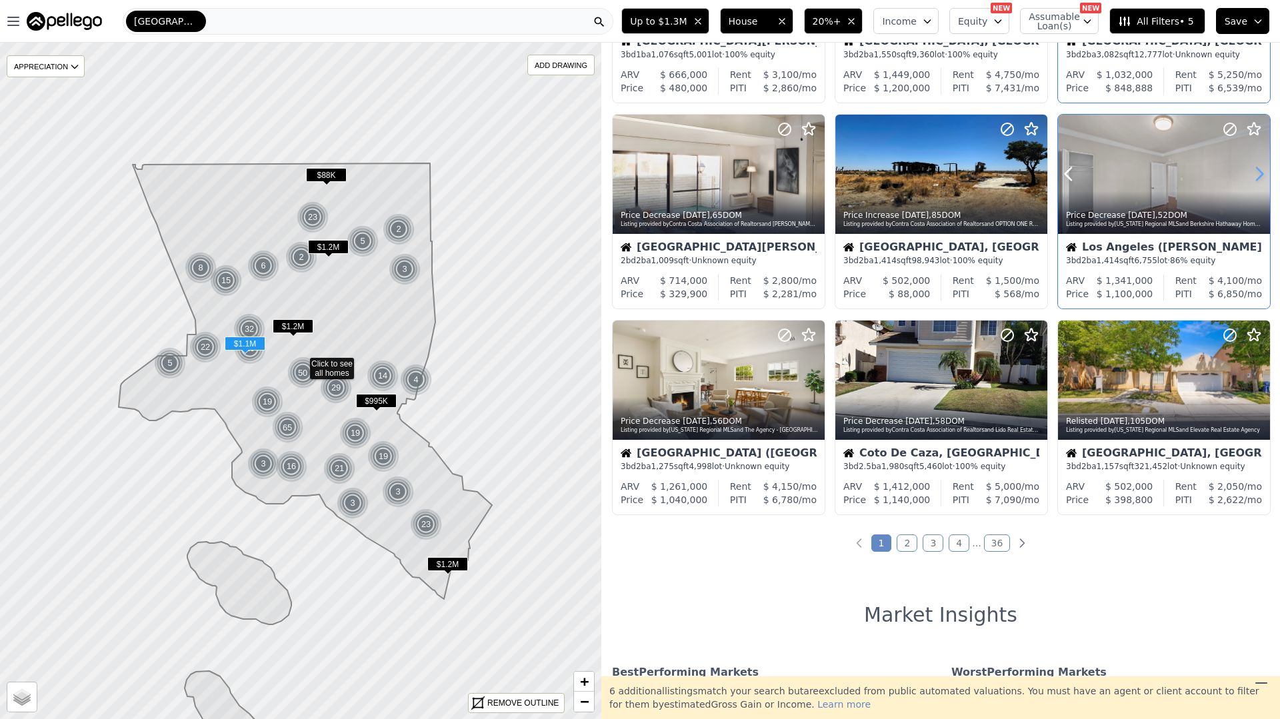
click at [1264, 176] on icon at bounding box center [1258, 173] width 21 height 21
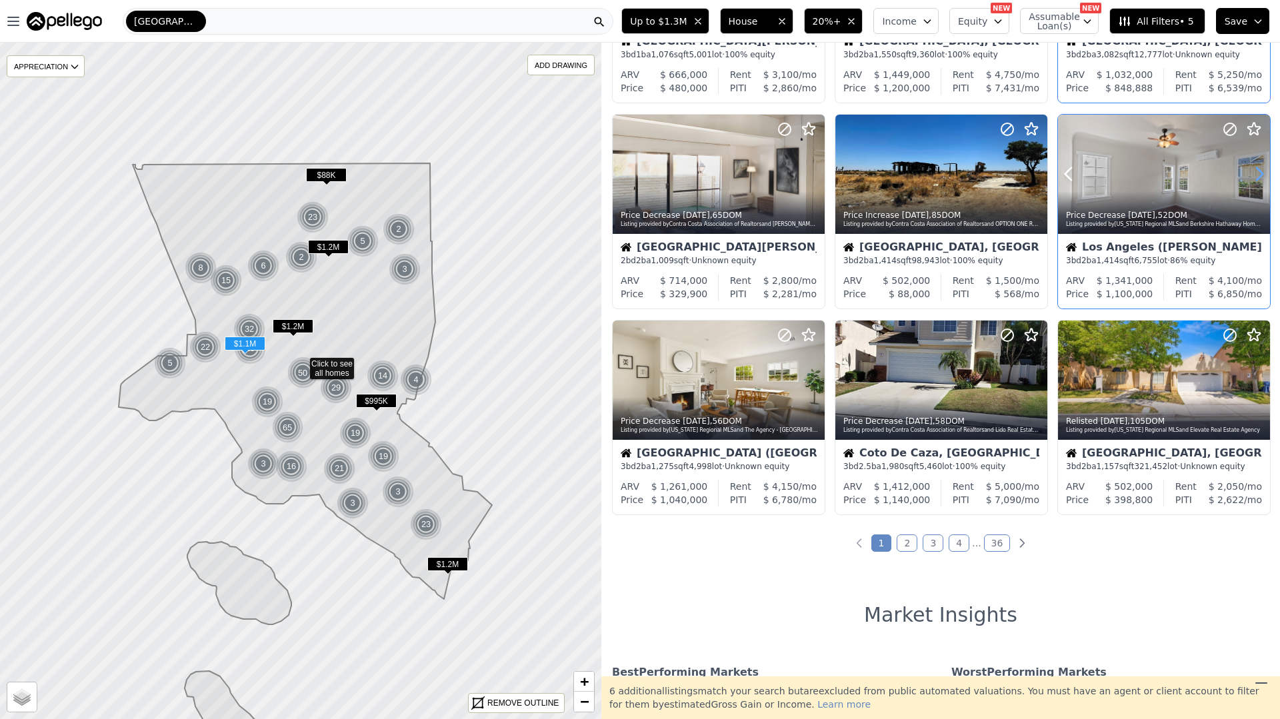
click at [1264, 176] on icon at bounding box center [1258, 173] width 21 height 21
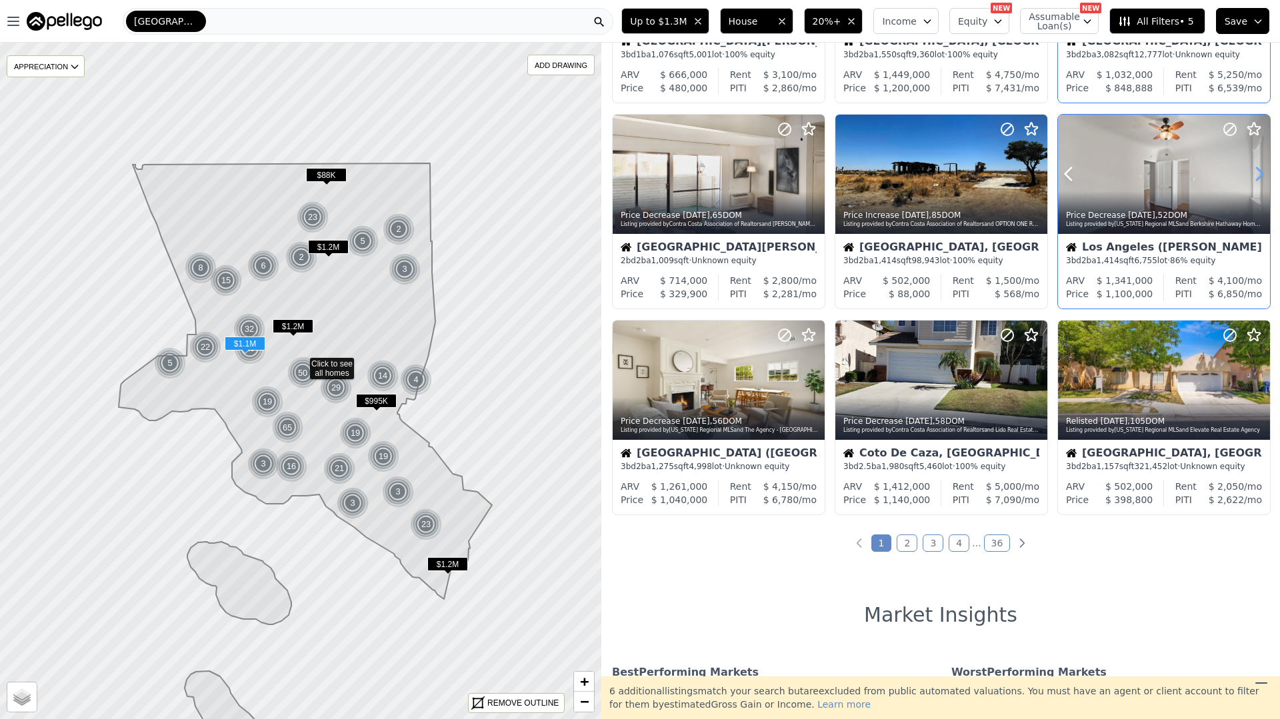
click at [1264, 176] on icon at bounding box center [1258, 173] width 21 height 21
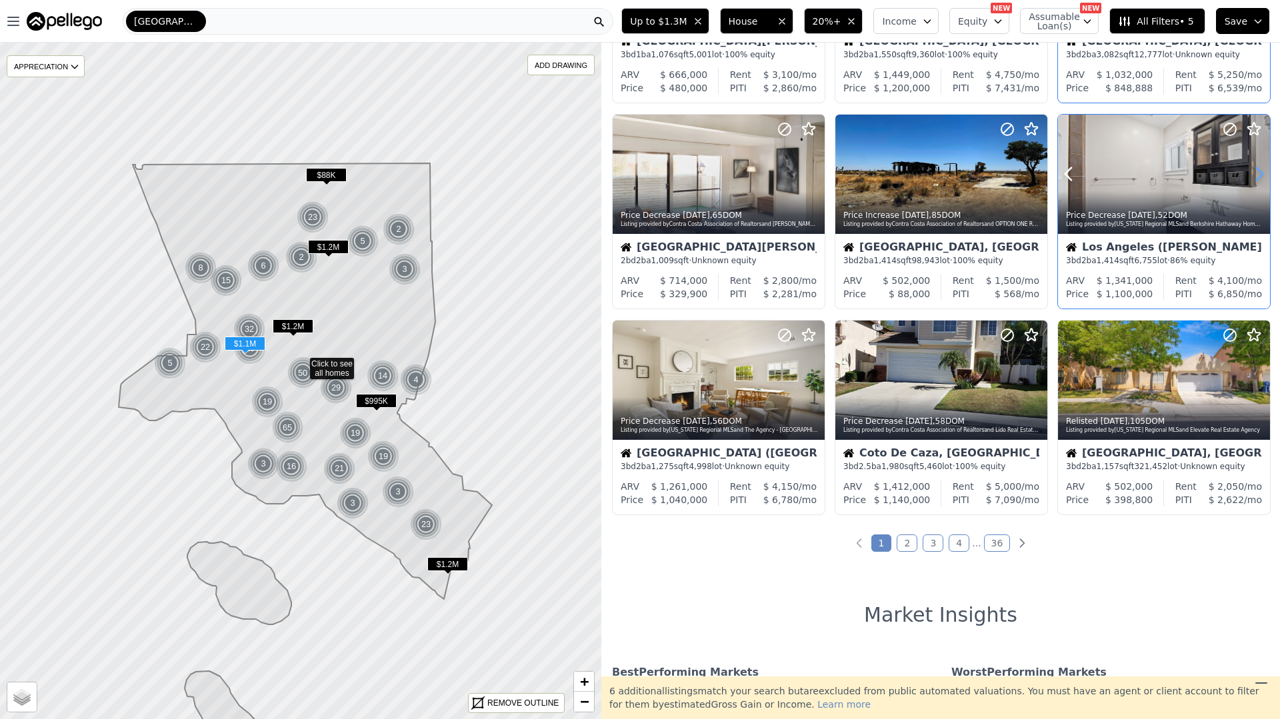
click at [1264, 176] on icon at bounding box center [1258, 173] width 21 height 21
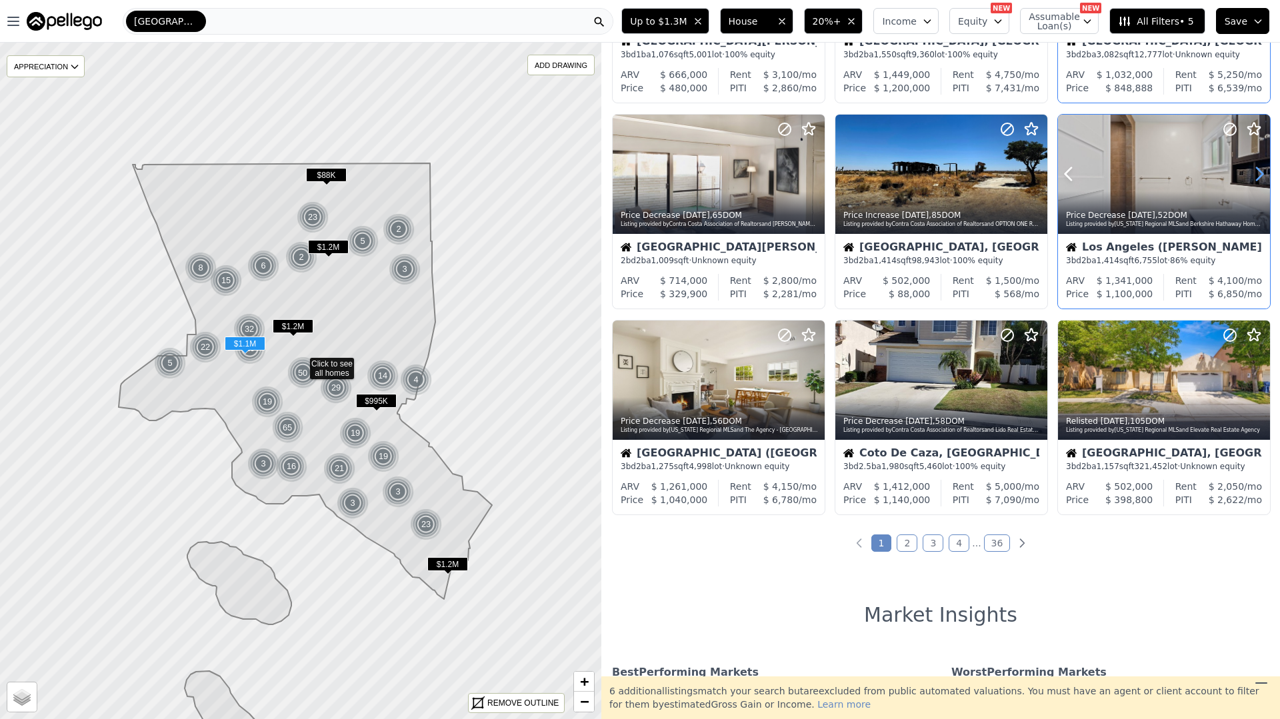
click at [1264, 176] on icon at bounding box center [1258, 173] width 21 height 21
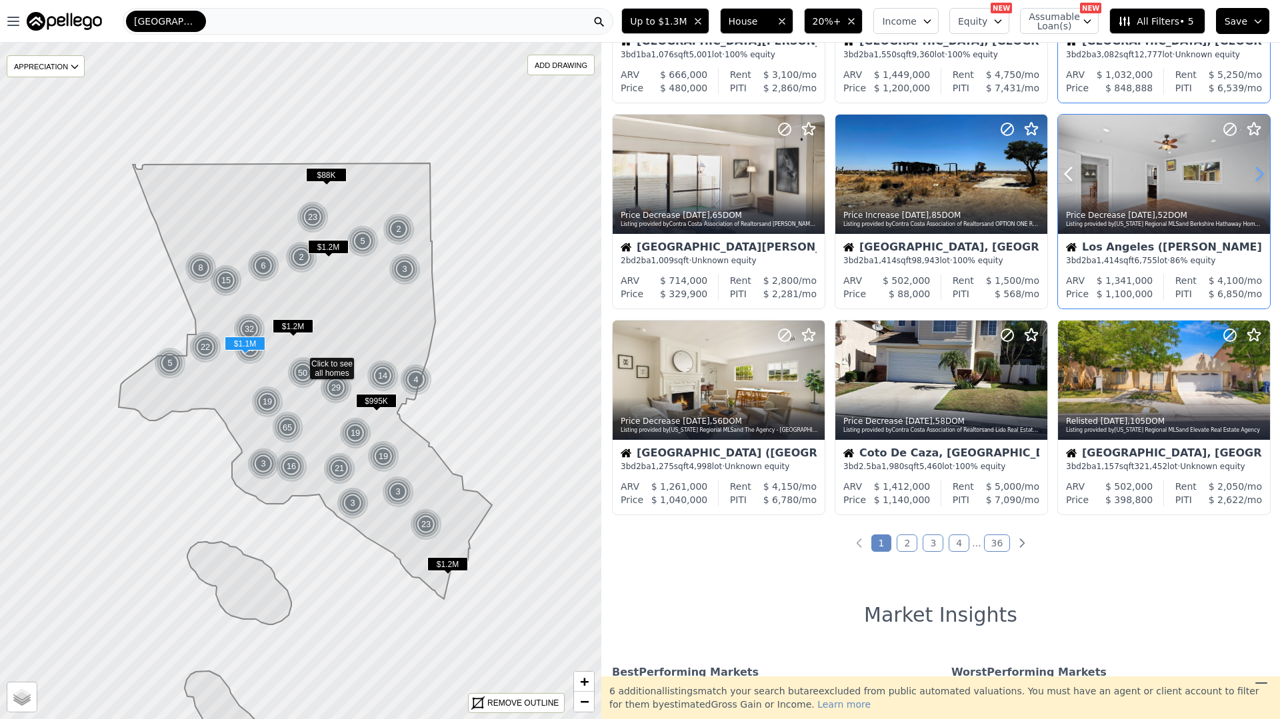
click at [1264, 176] on icon at bounding box center [1258, 173] width 21 height 21
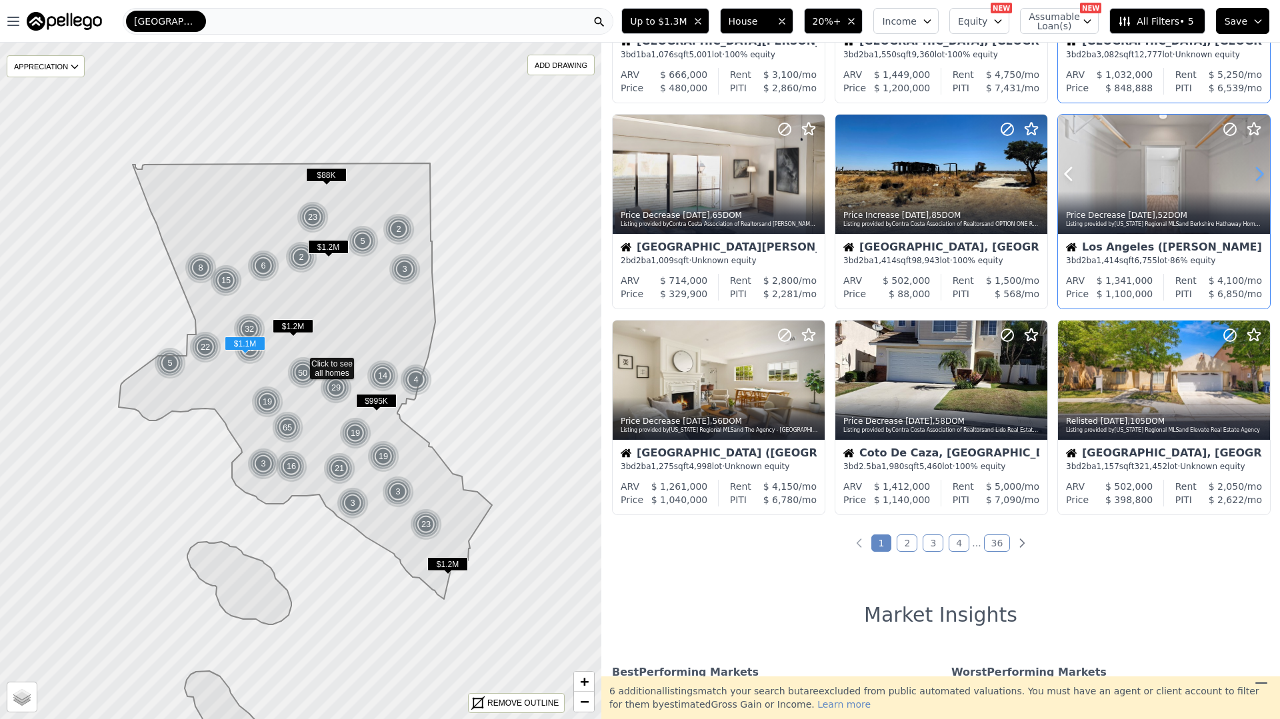
click at [1264, 176] on icon at bounding box center [1258, 173] width 21 height 21
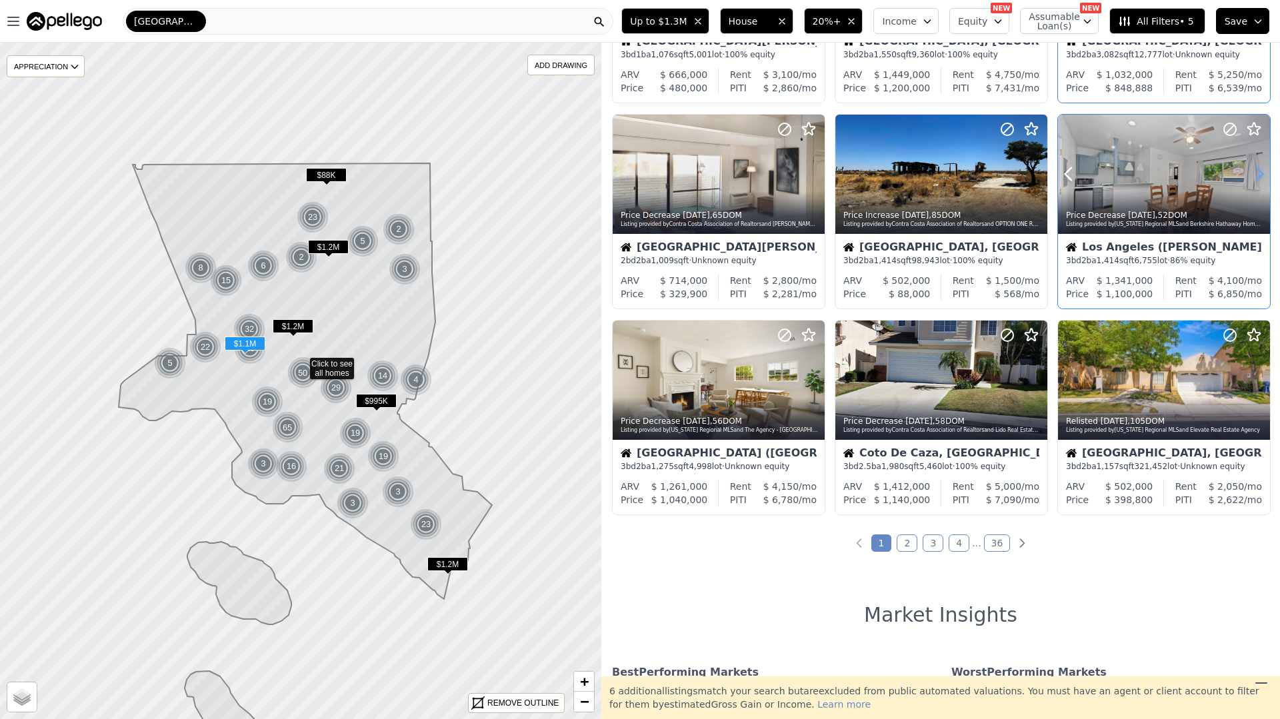
click at [1264, 176] on icon at bounding box center [1258, 173] width 21 height 21
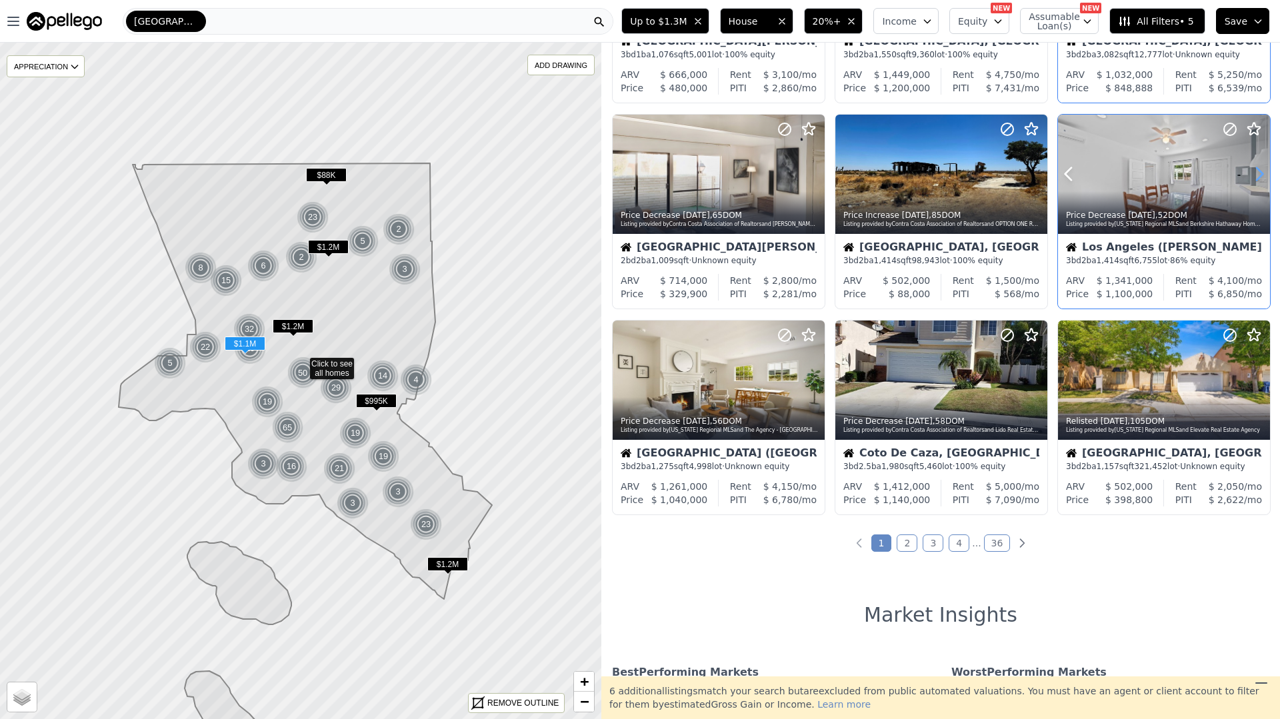
click at [1264, 176] on icon at bounding box center [1258, 173] width 21 height 21
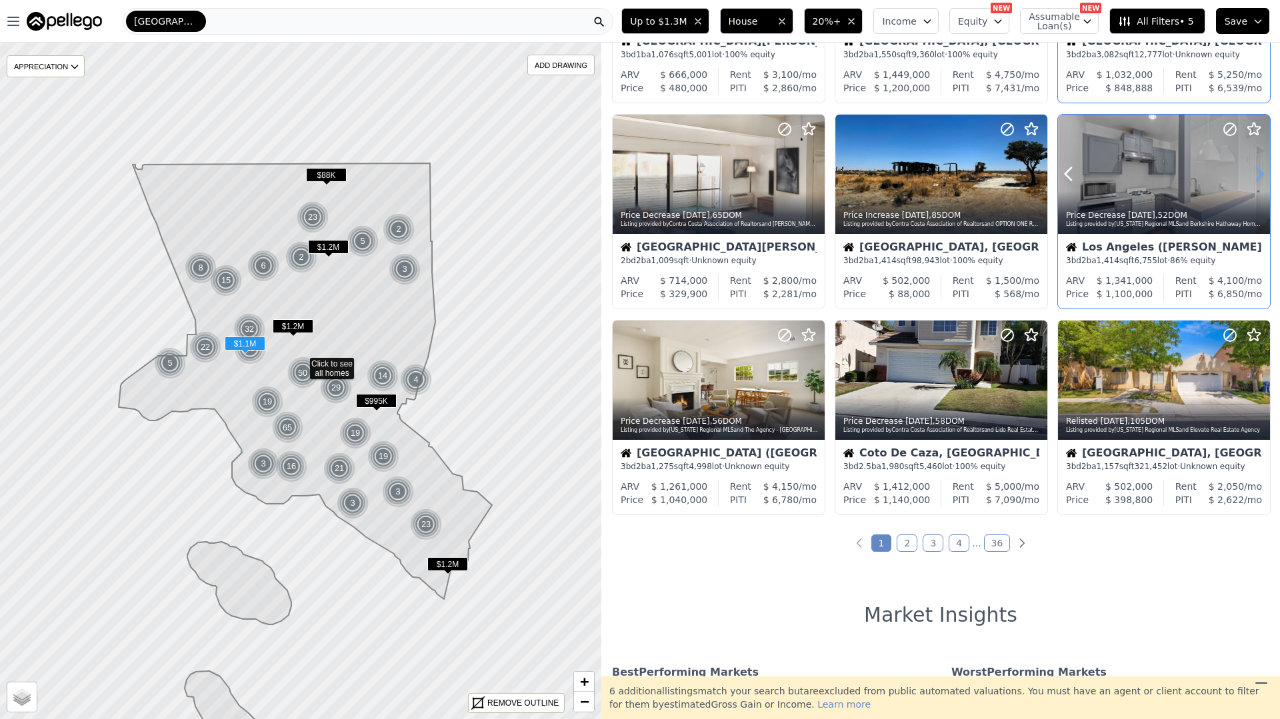
click at [1264, 176] on icon at bounding box center [1258, 173] width 21 height 21
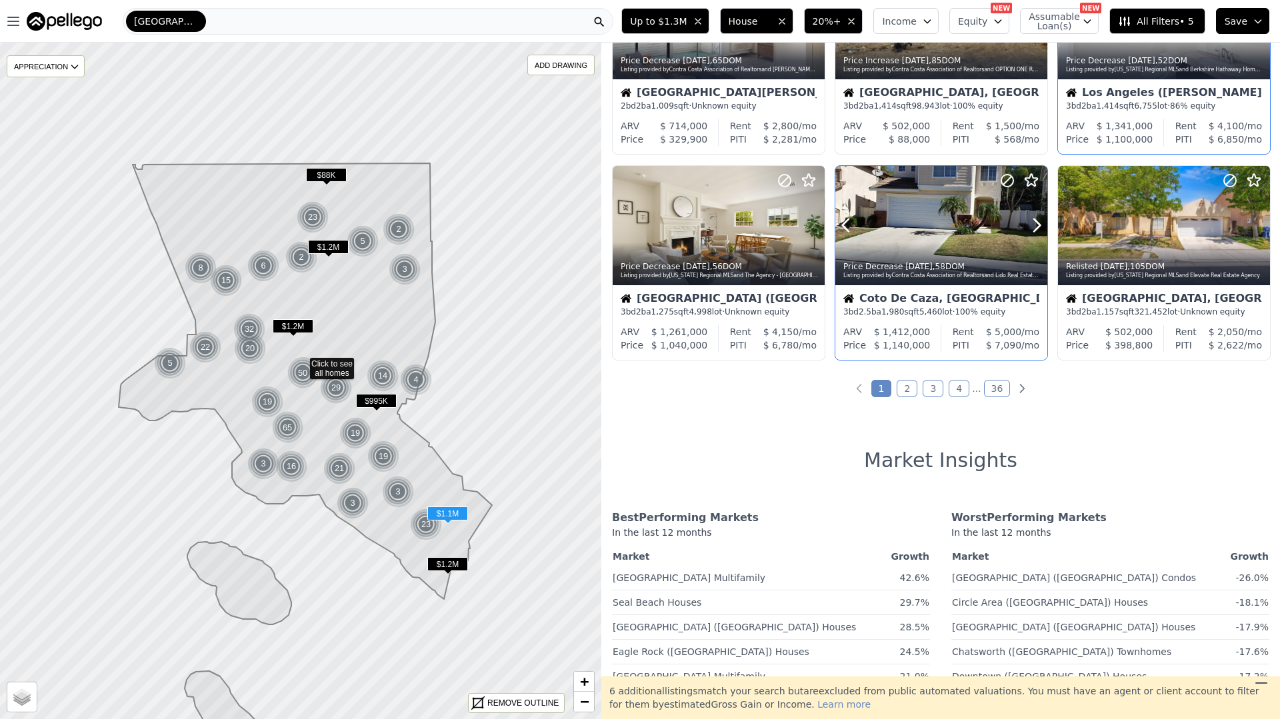
scroll to position [533, 0]
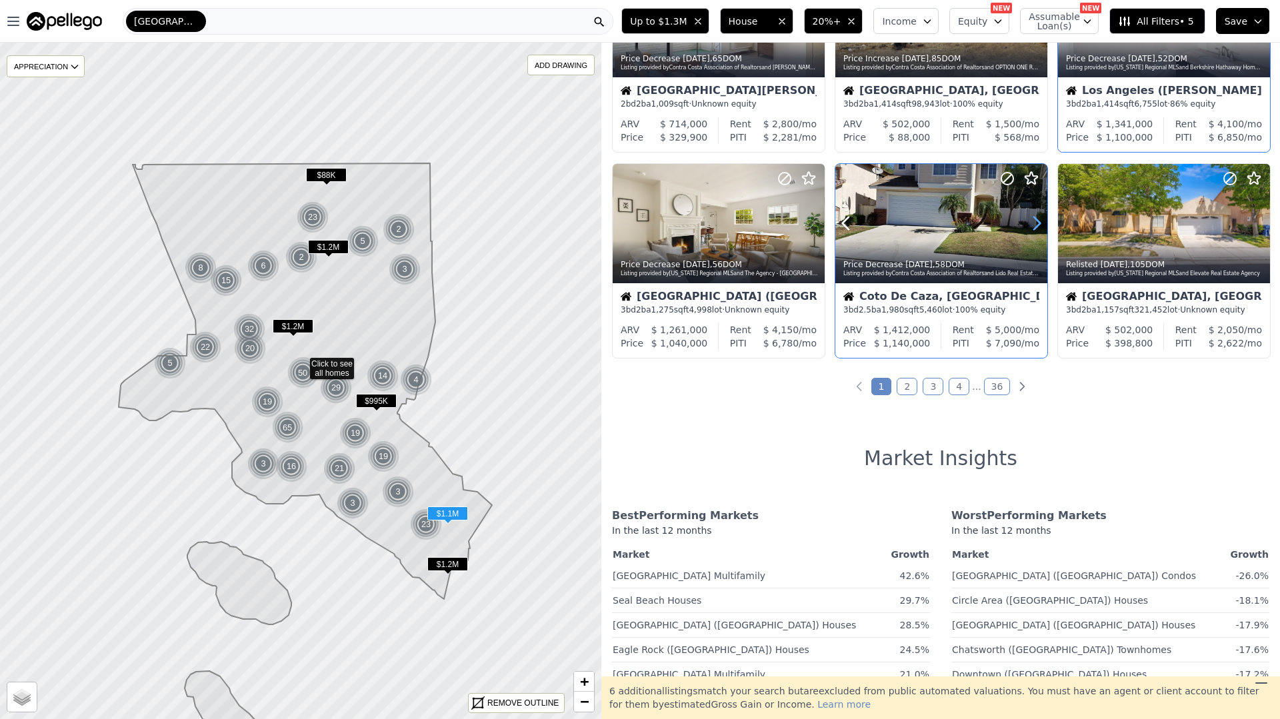
click at [1038, 219] on icon at bounding box center [1036, 223] width 21 height 21
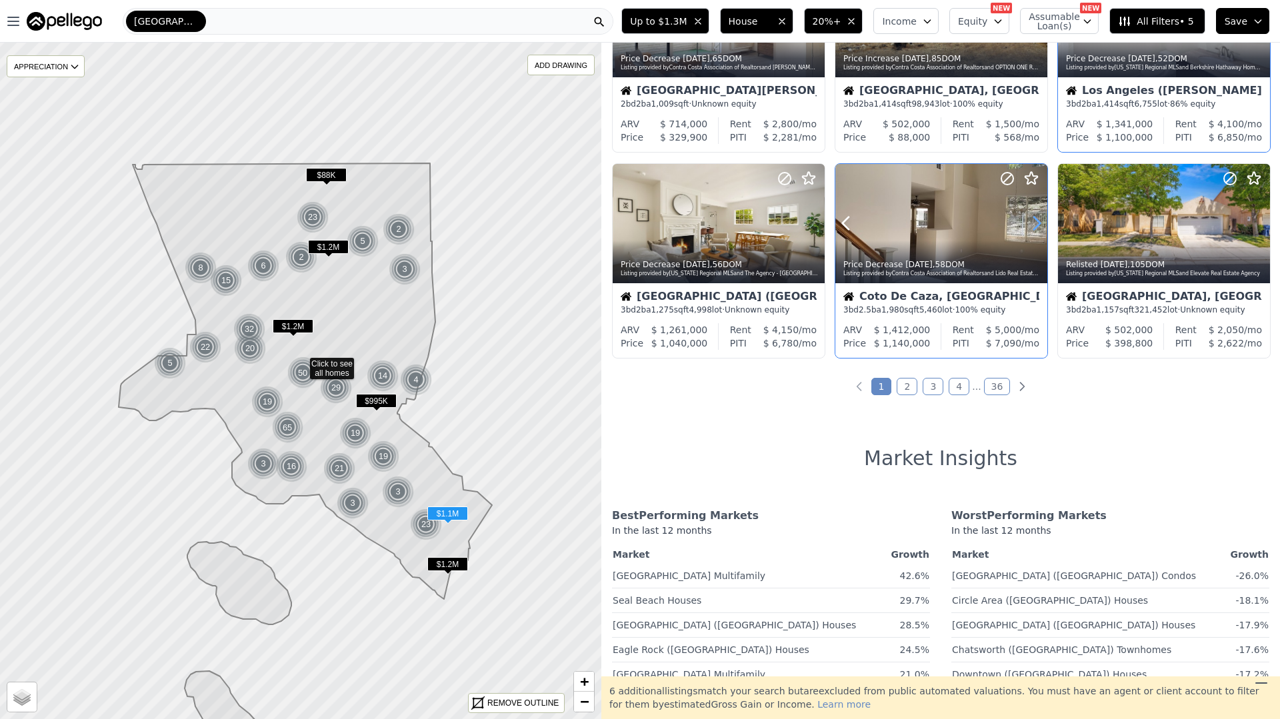
click at [1038, 219] on icon at bounding box center [1036, 223] width 21 height 21
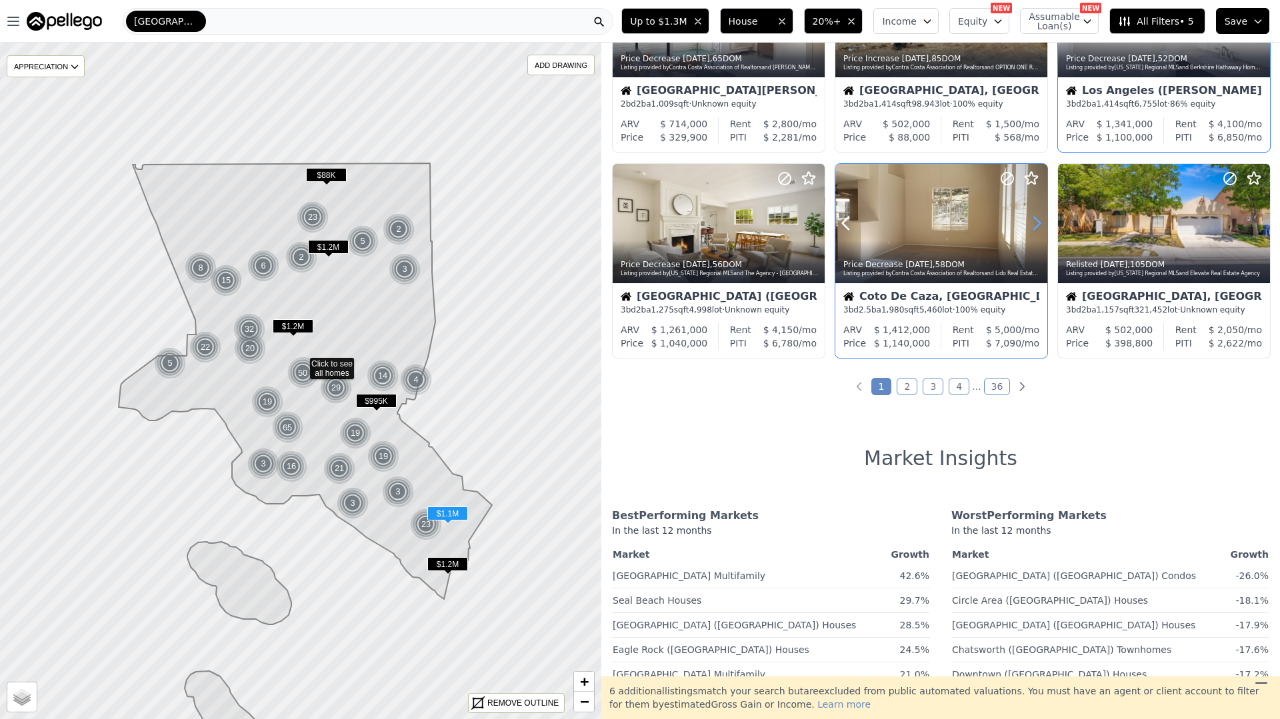
click at [1038, 219] on icon at bounding box center [1036, 223] width 21 height 21
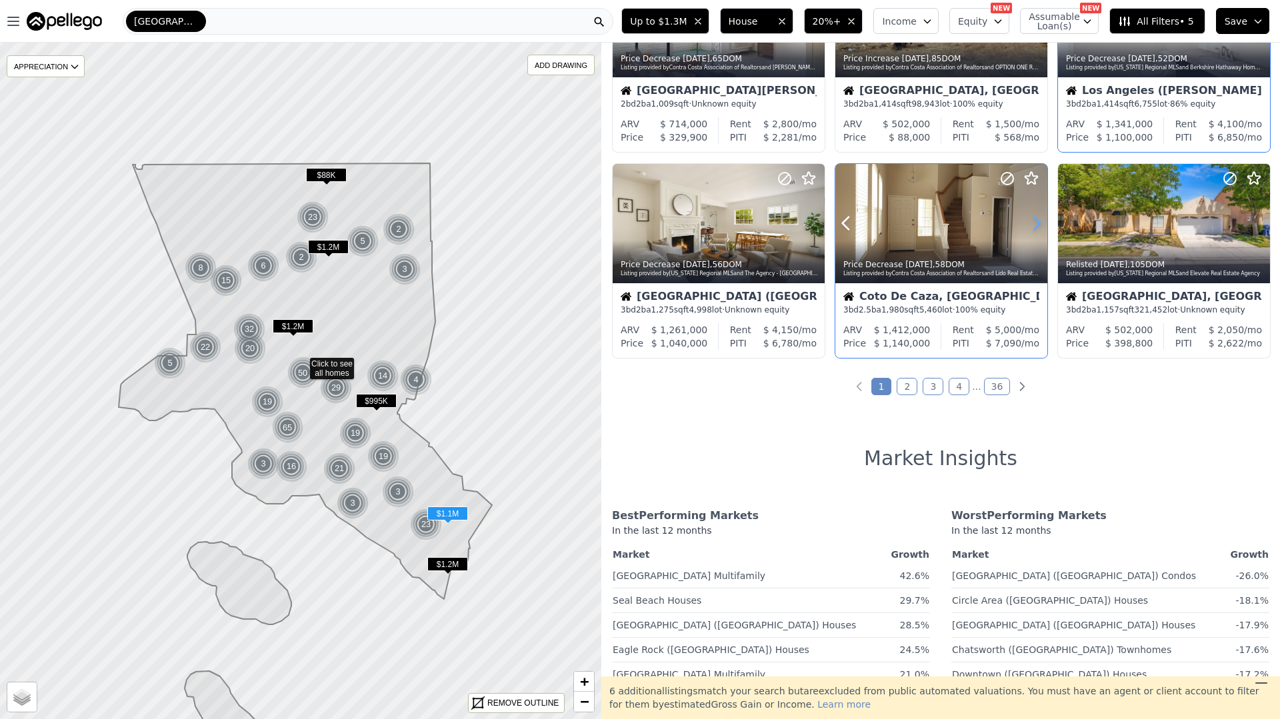
click at [1038, 219] on icon at bounding box center [1036, 223] width 21 height 21
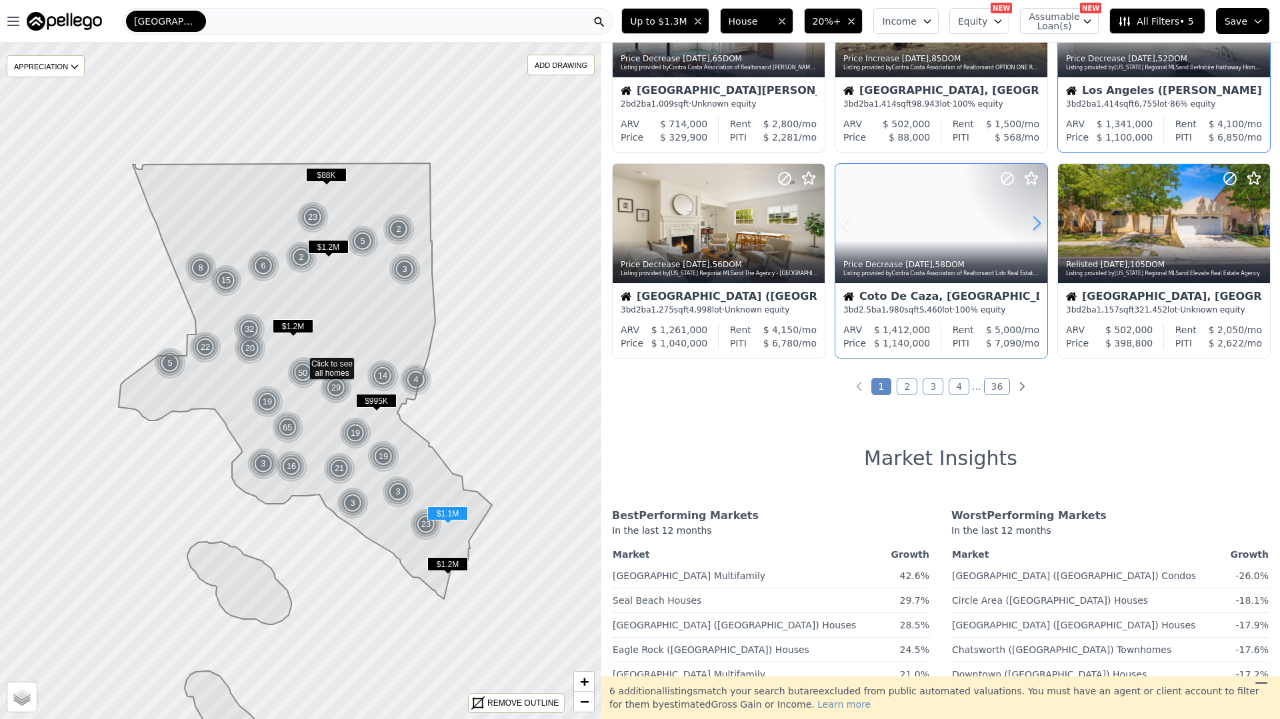
click at [1038, 219] on icon at bounding box center [1036, 223] width 21 height 21
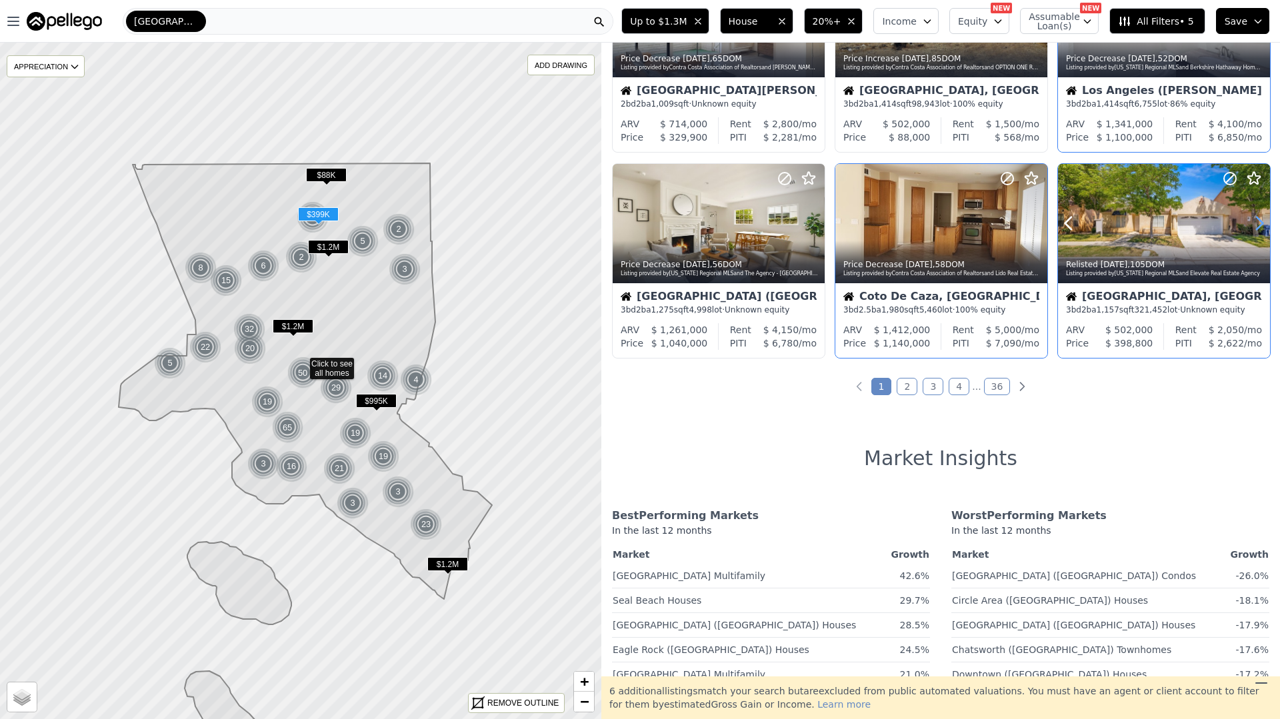
click at [1264, 224] on icon at bounding box center [1258, 223] width 21 height 21
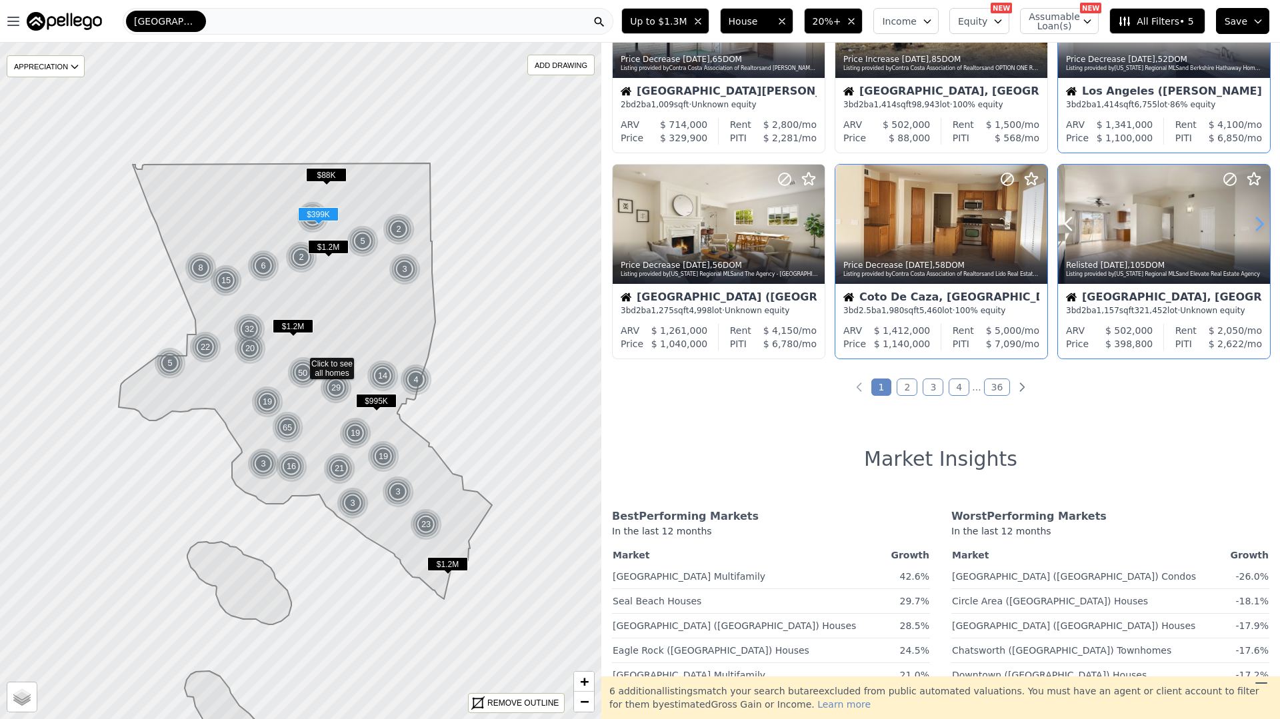
scroll to position [532, 0]
click at [1262, 224] on icon at bounding box center [1259, 225] width 6 height 13
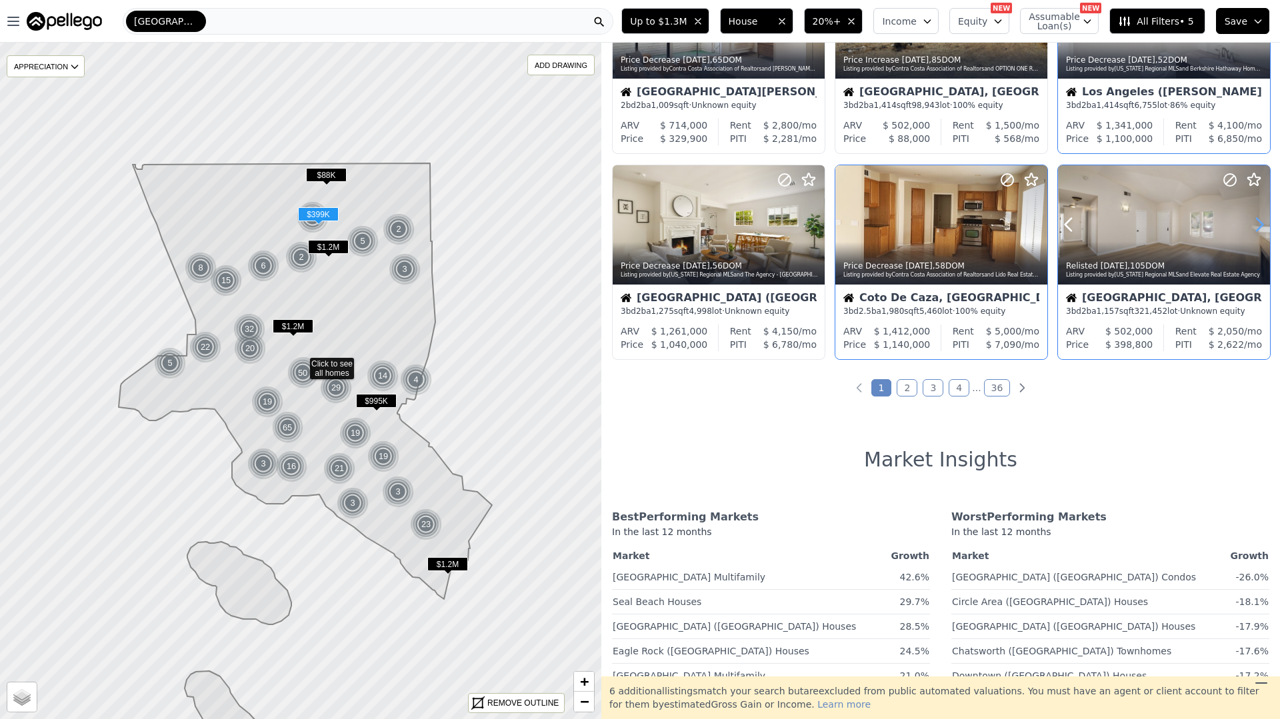
click at [1262, 224] on icon at bounding box center [1259, 225] width 6 height 13
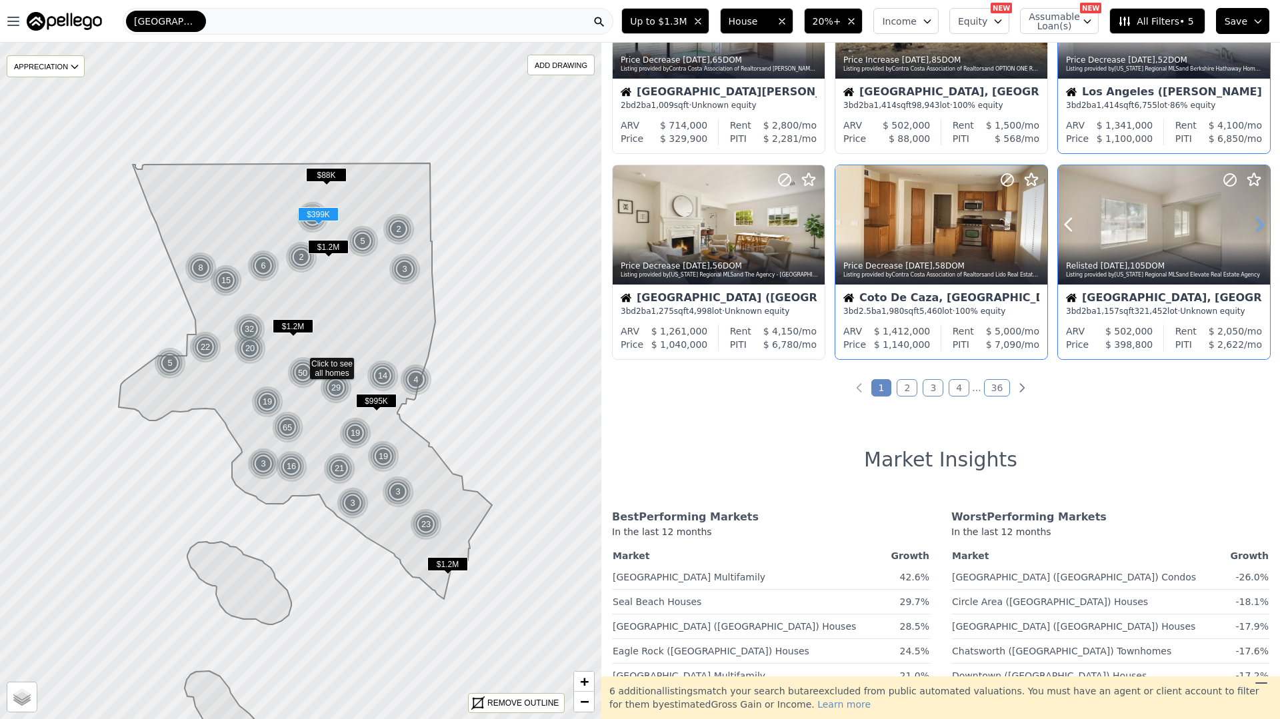
click at [1262, 224] on icon at bounding box center [1259, 225] width 6 height 13
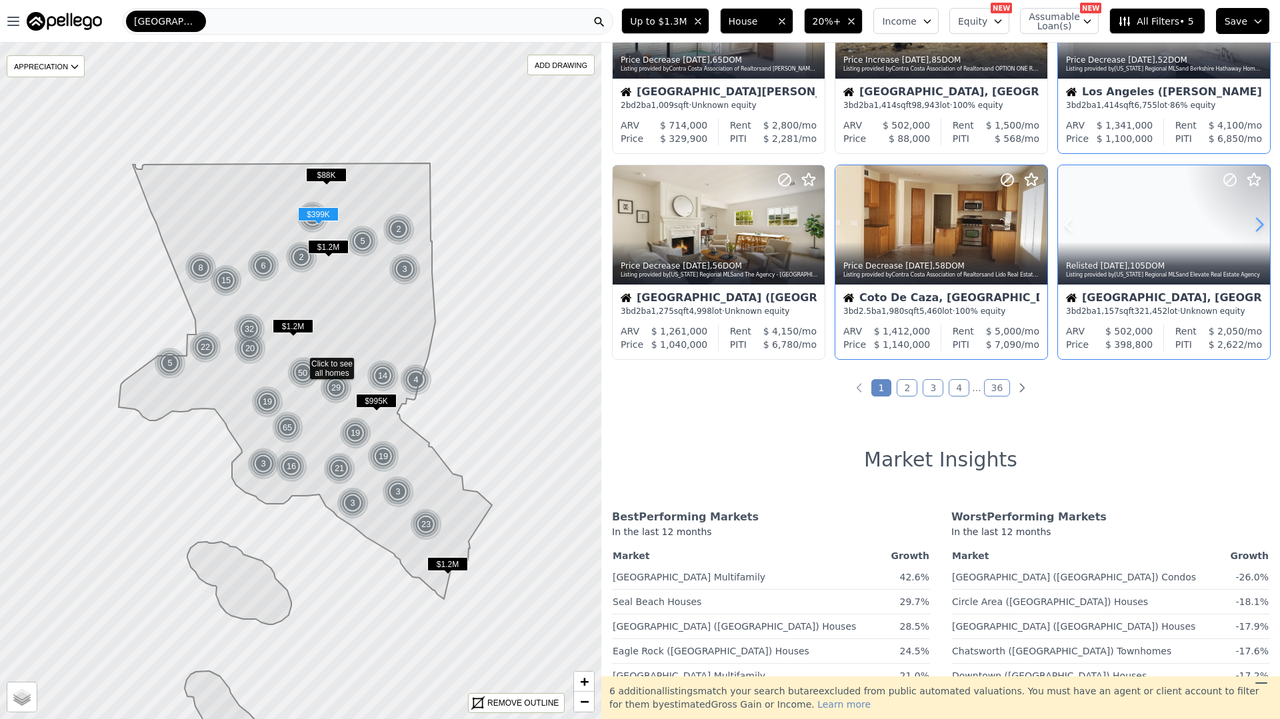
click at [1262, 224] on icon at bounding box center [1259, 225] width 6 height 13
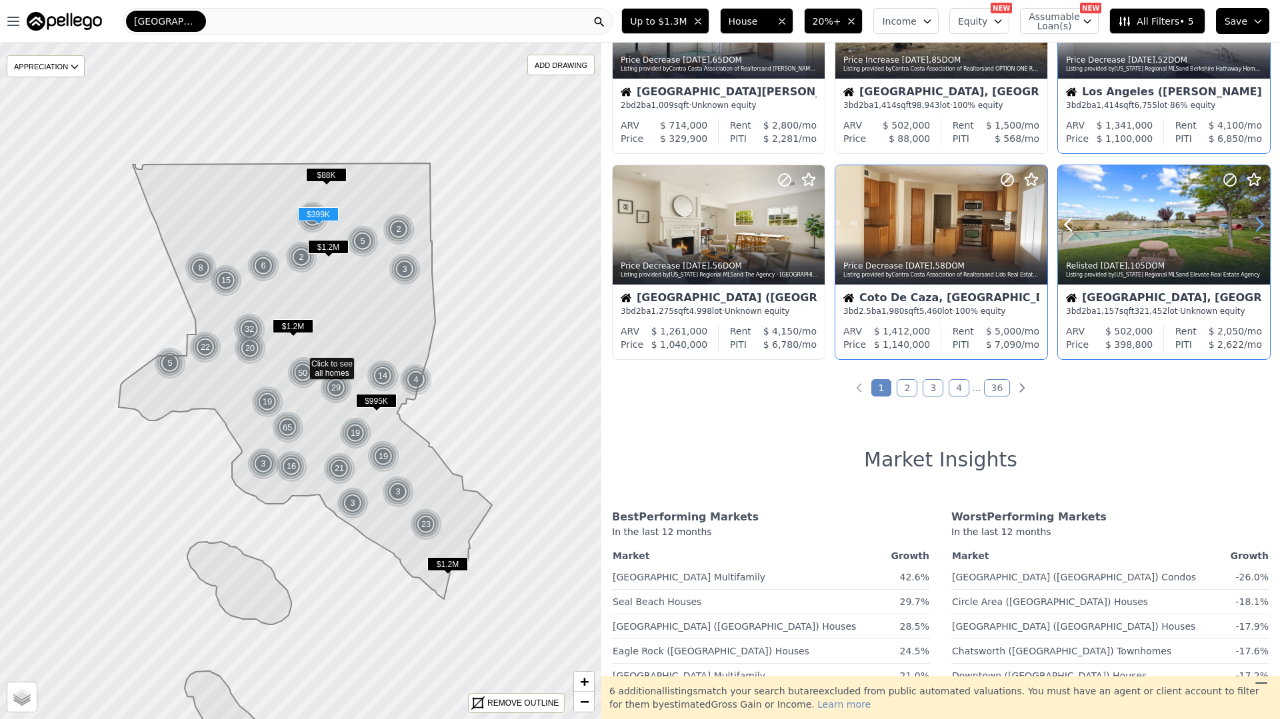
click at [1262, 224] on icon at bounding box center [1259, 225] width 6 height 13
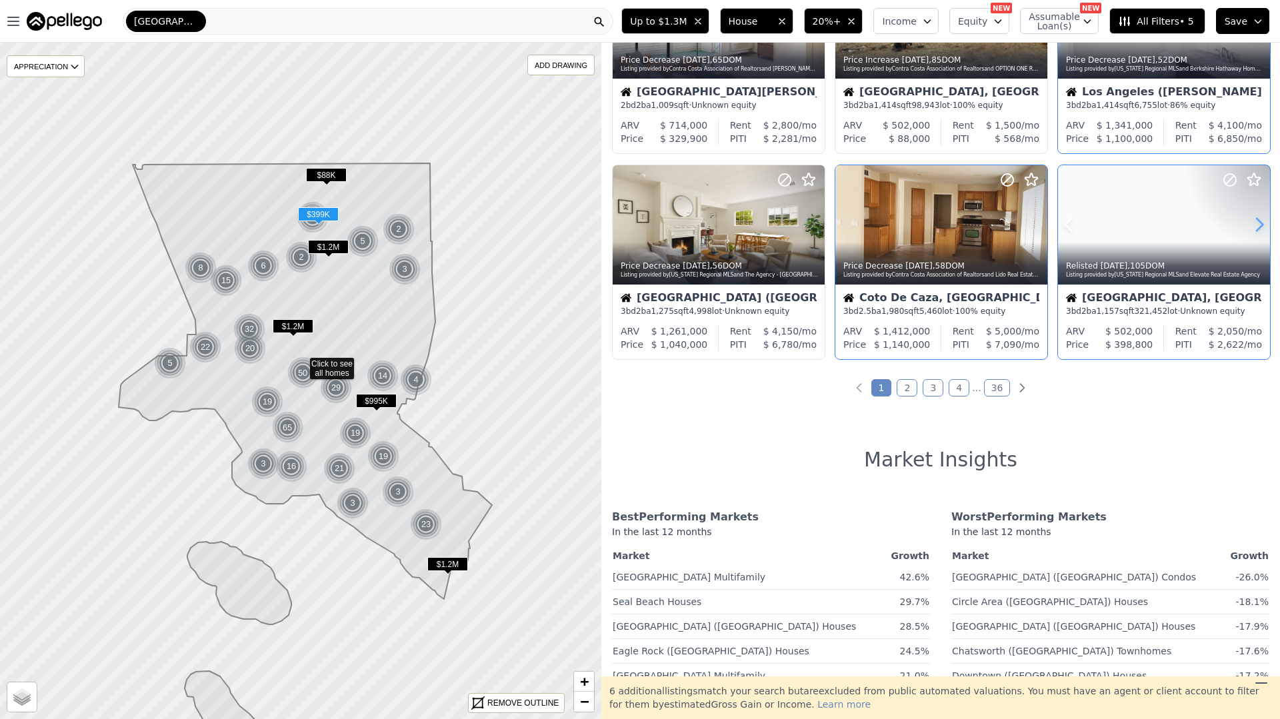
click at [1262, 224] on icon at bounding box center [1259, 225] width 6 height 13
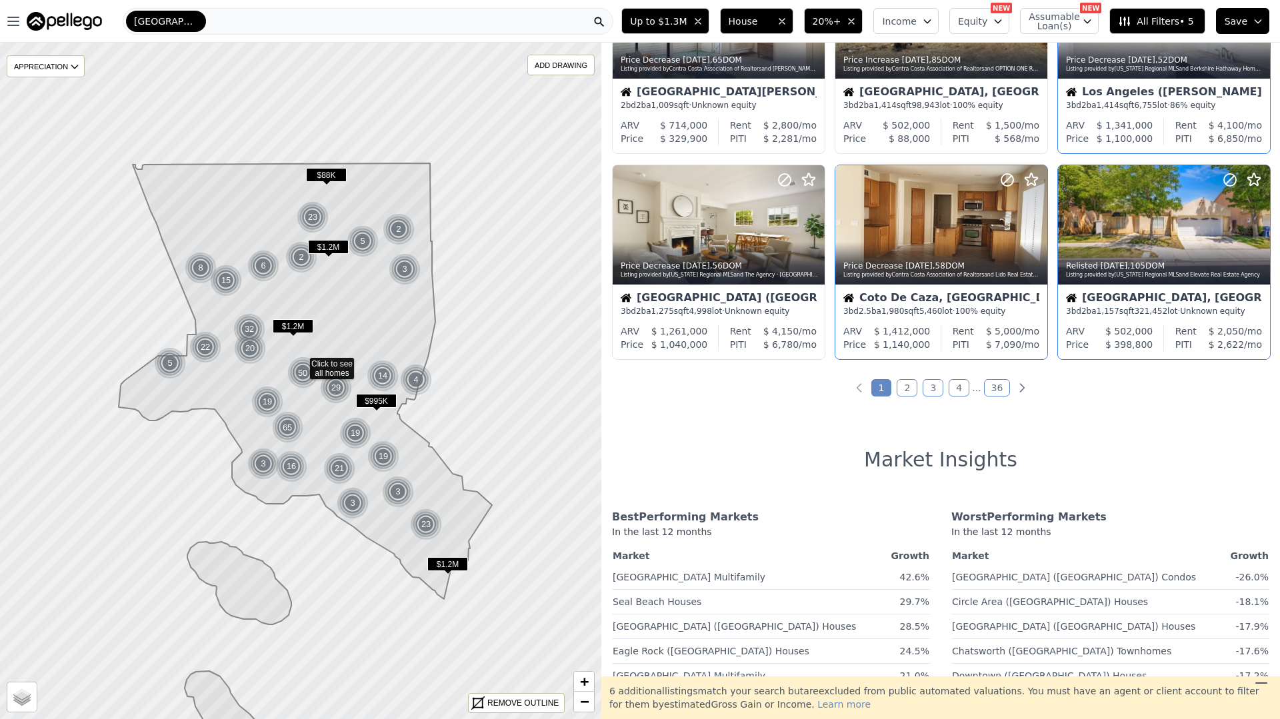
click at [914, 391] on link "2" at bounding box center [906, 387] width 21 height 17
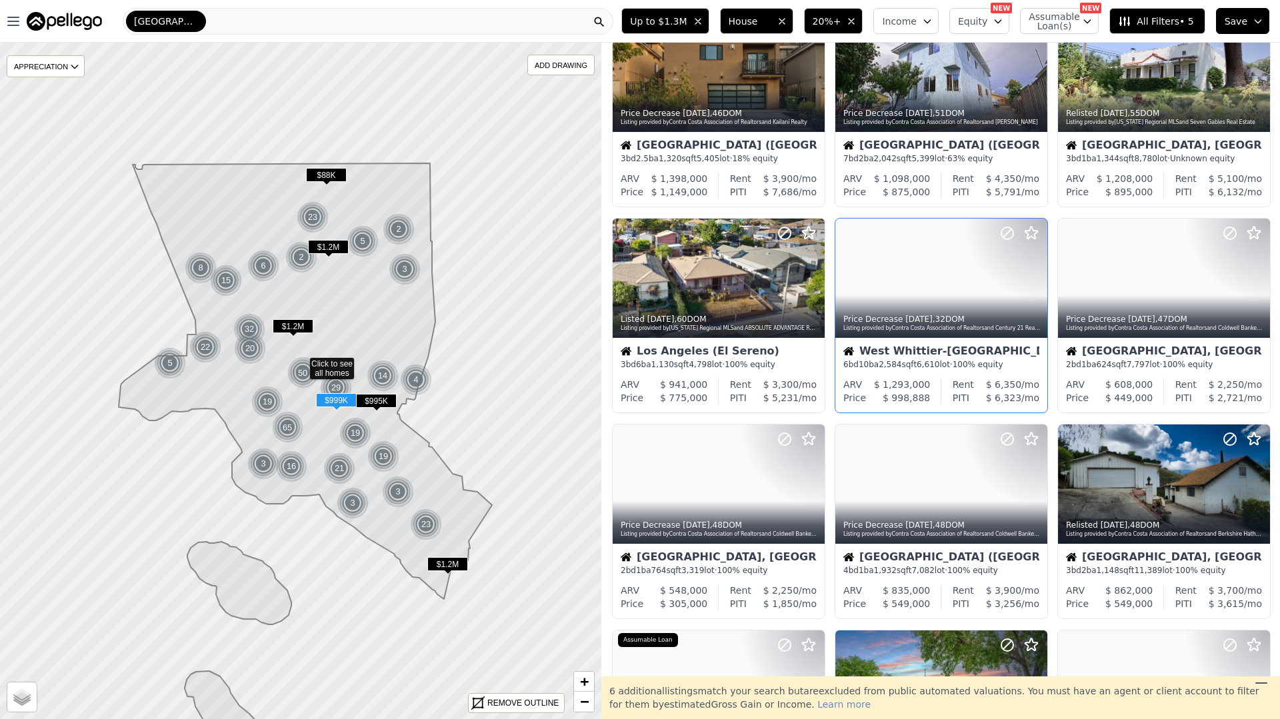
scroll to position [0, 0]
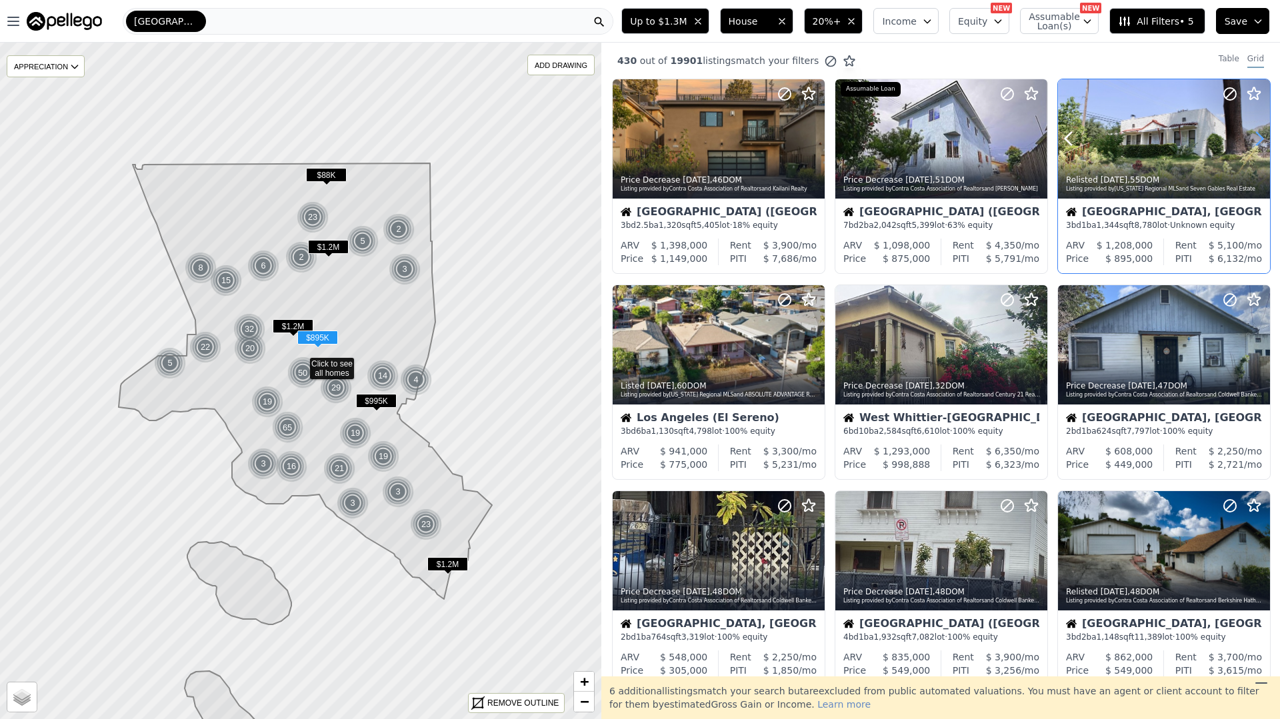
click at [1263, 143] on icon at bounding box center [1258, 138] width 21 height 21
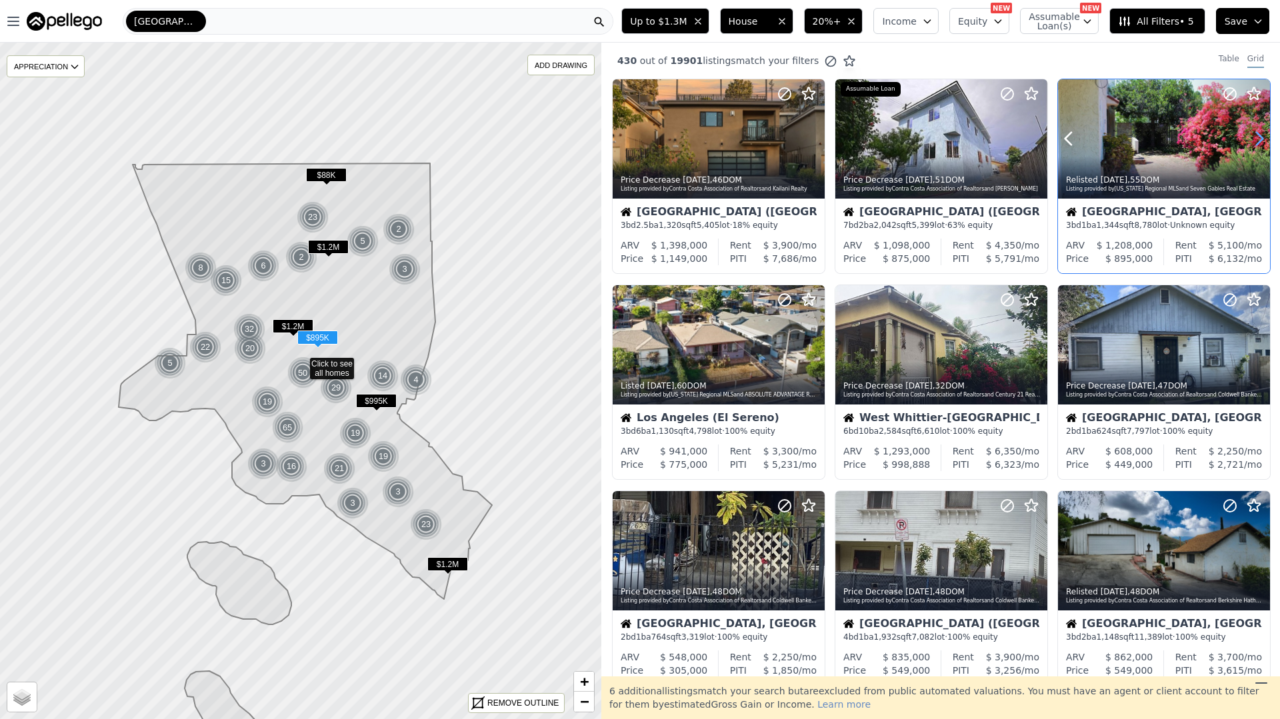
click at [1262, 143] on icon at bounding box center [1258, 138] width 21 height 21
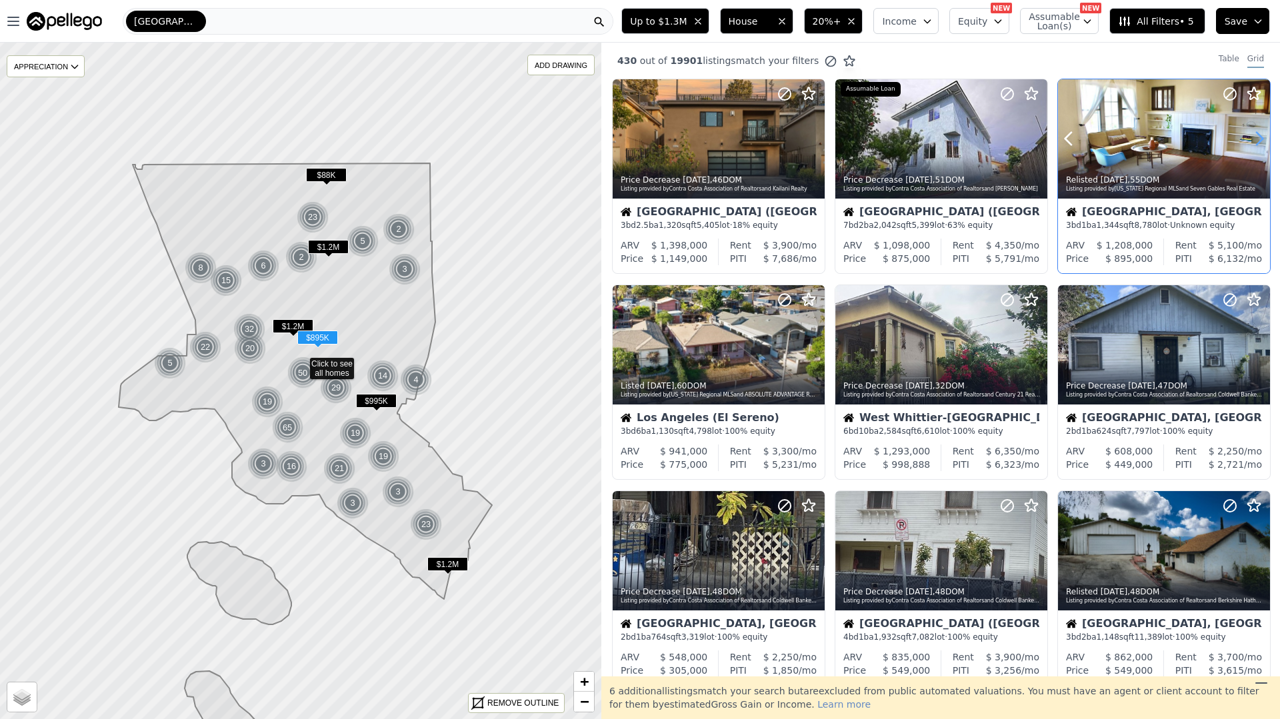
click at [1262, 143] on icon at bounding box center [1258, 138] width 21 height 21
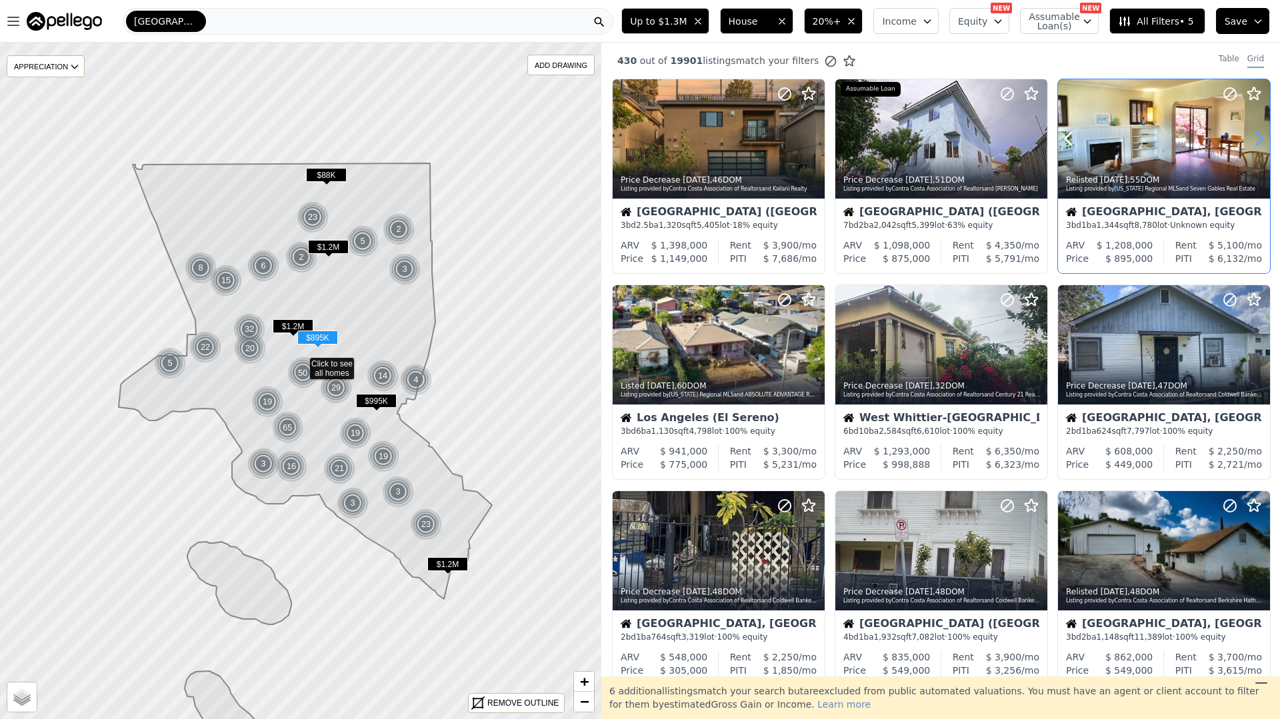
click at [1262, 143] on icon at bounding box center [1258, 138] width 21 height 21
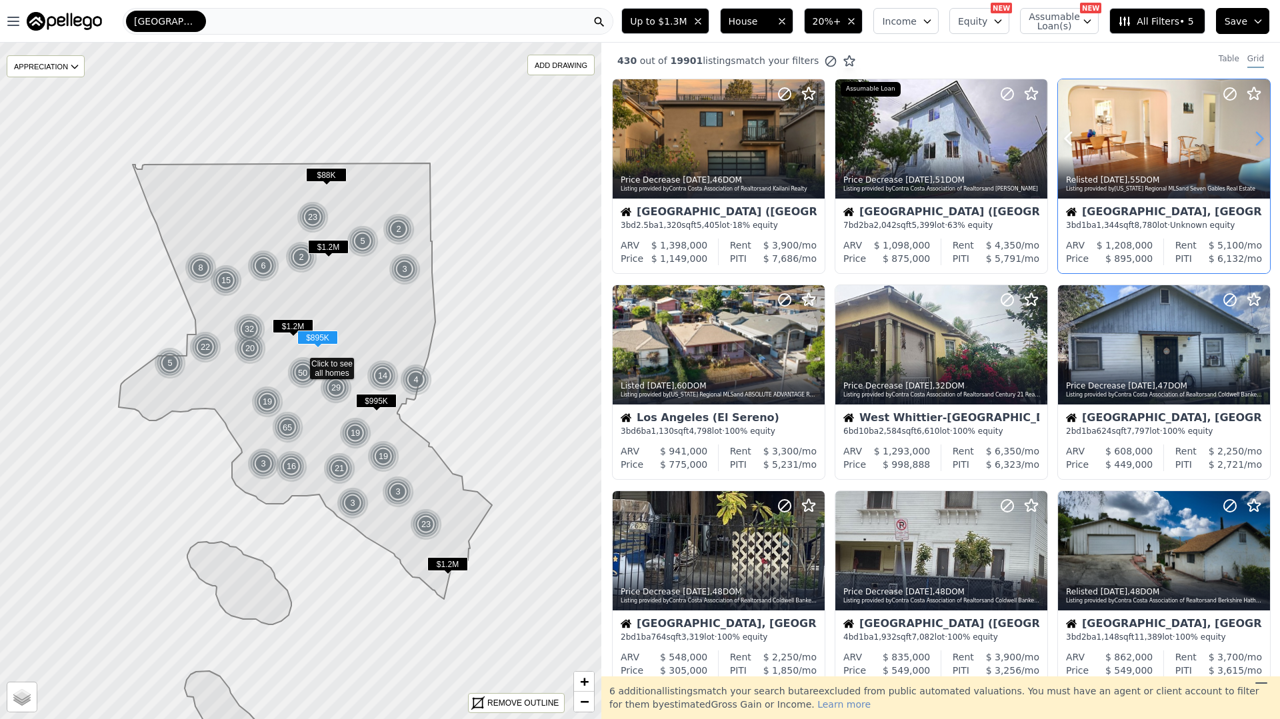
click at [1262, 143] on icon at bounding box center [1258, 138] width 21 height 21
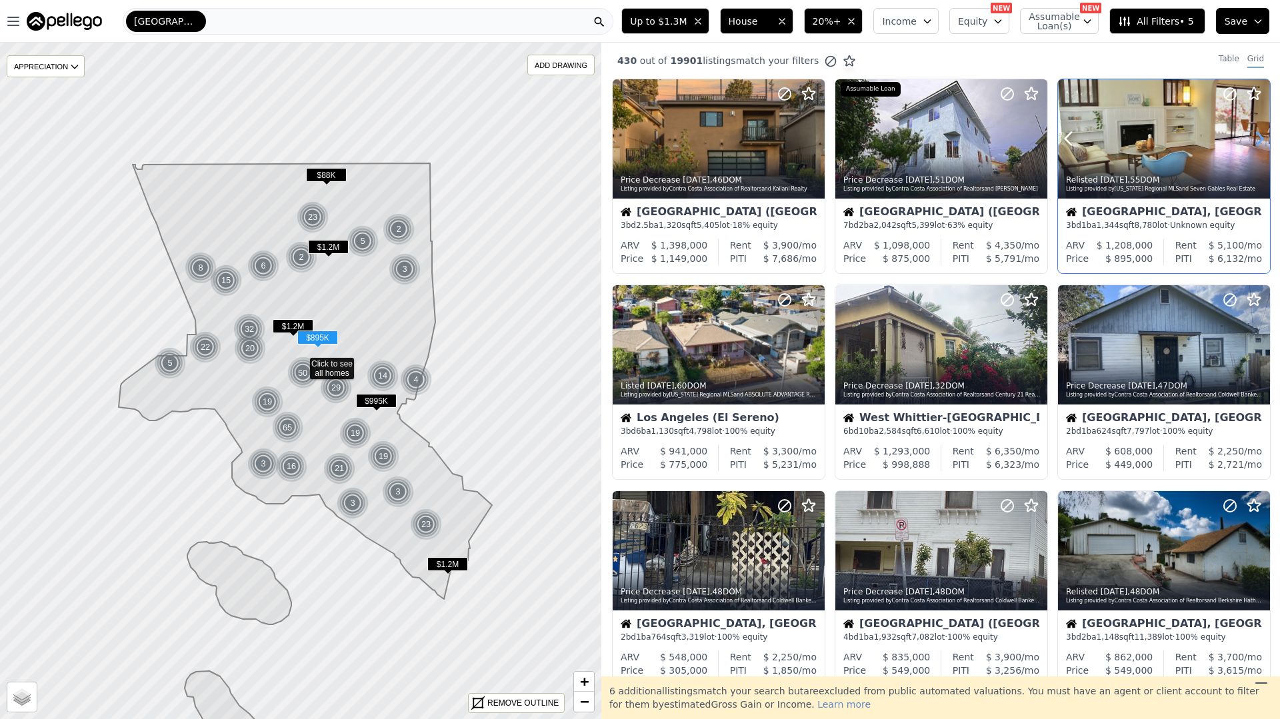
click at [1262, 143] on icon at bounding box center [1258, 138] width 21 height 21
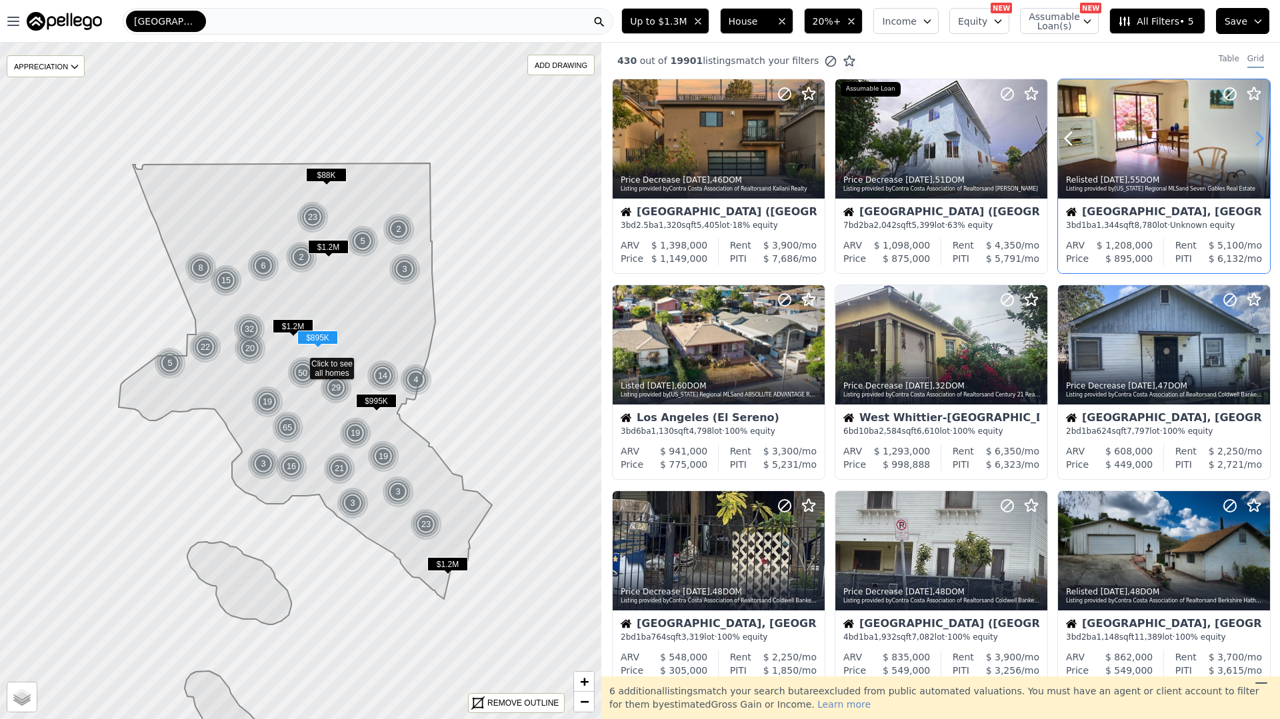
click at [1263, 143] on icon at bounding box center [1258, 138] width 21 height 21
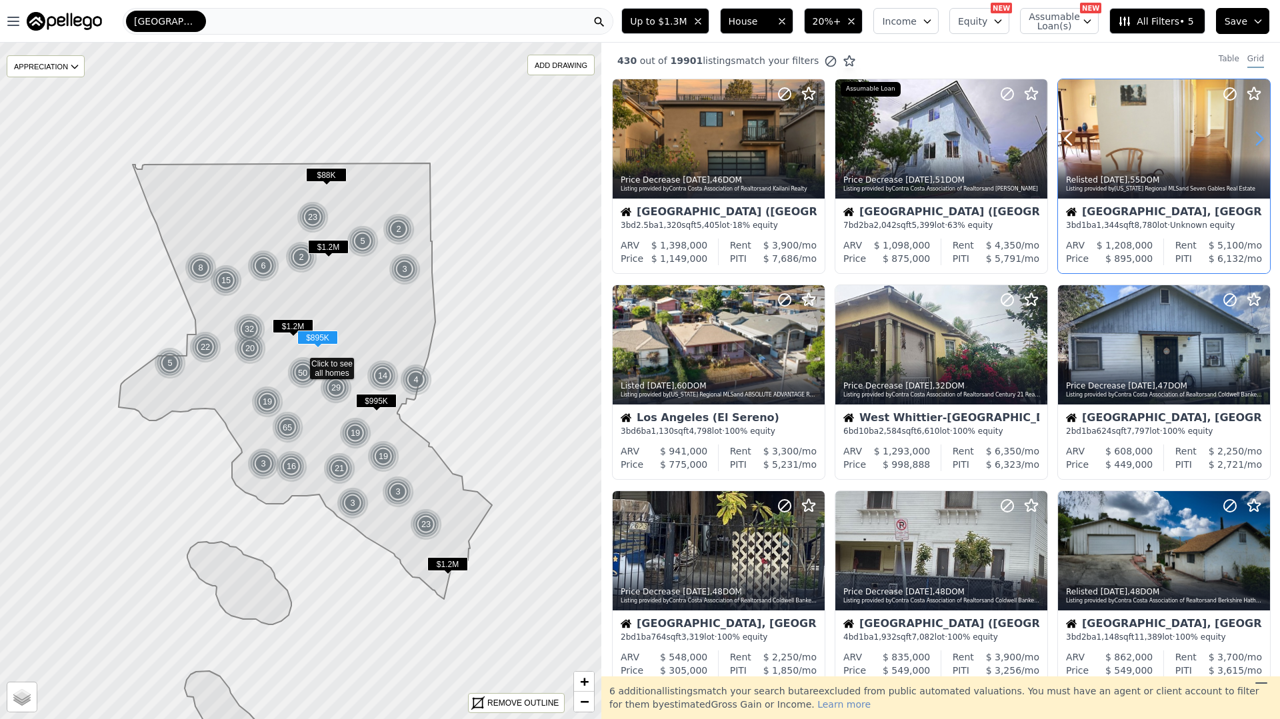
click at [1263, 143] on icon at bounding box center [1258, 138] width 21 height 21
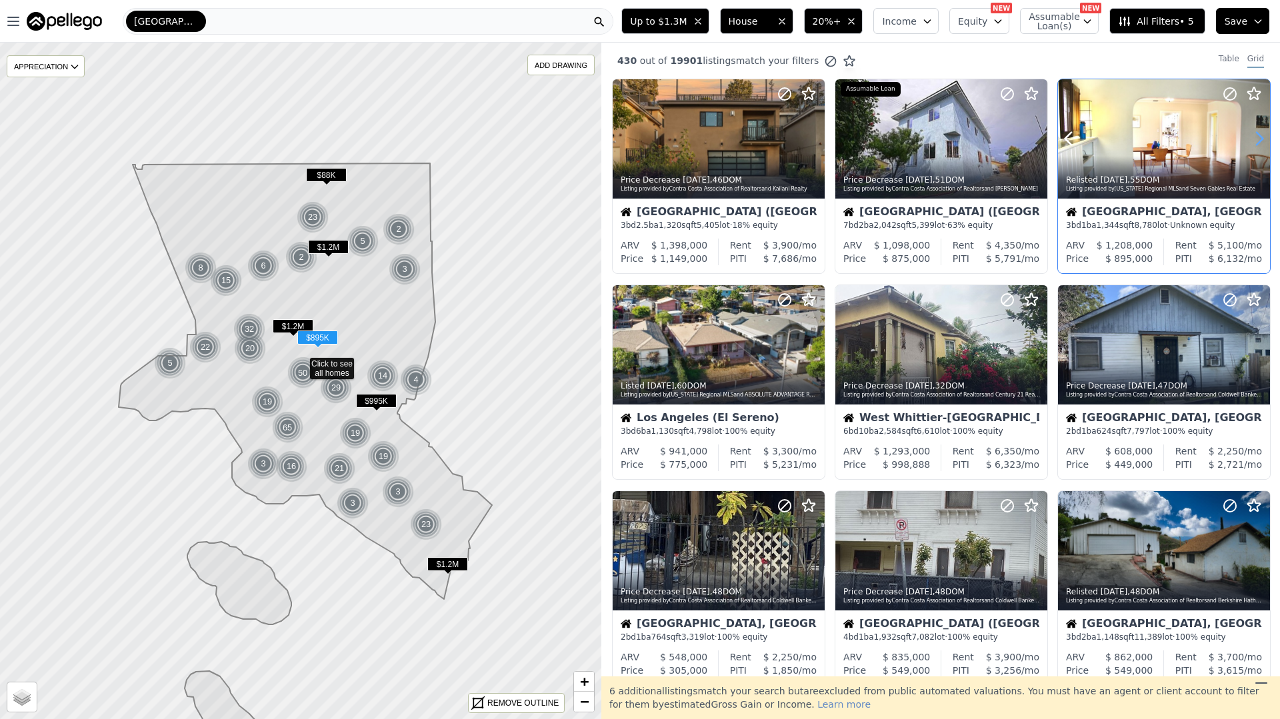
click at [1262, 143] on icon at bounding box center [1258, 138] width 21 height 21
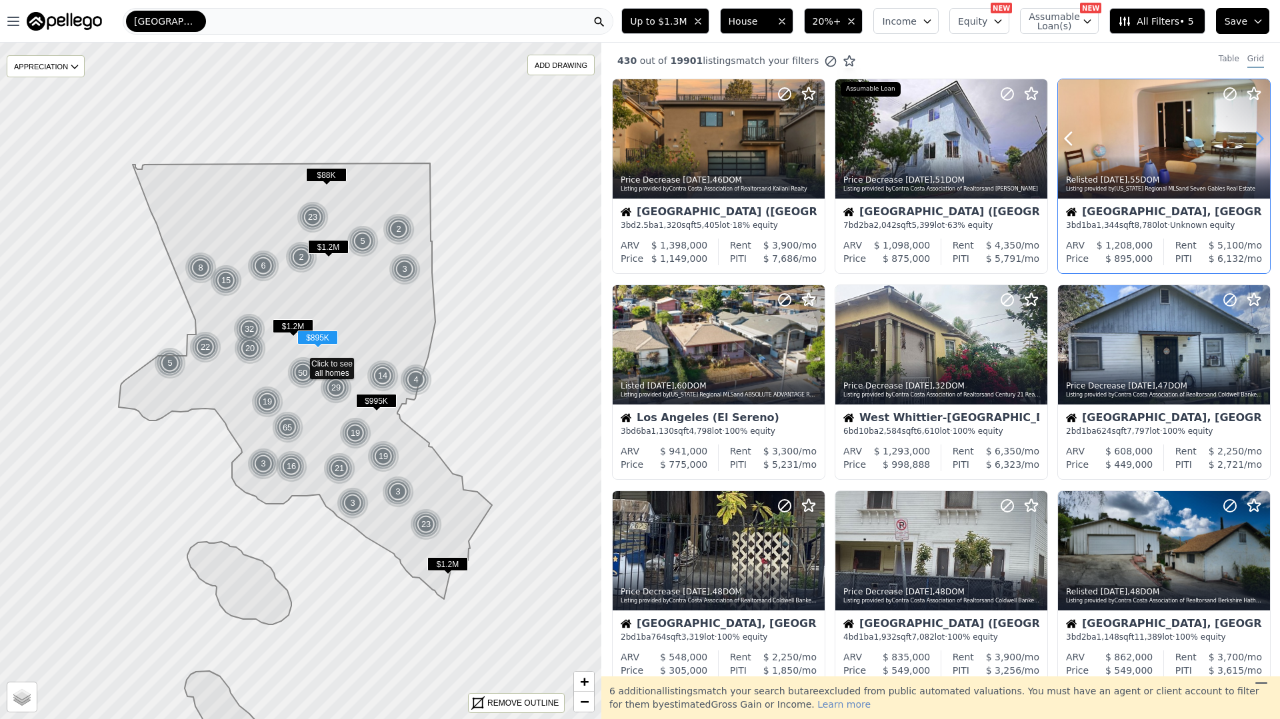
click at [1262, 143] on icon at bounding box center [1258, 138] width 21 height 21
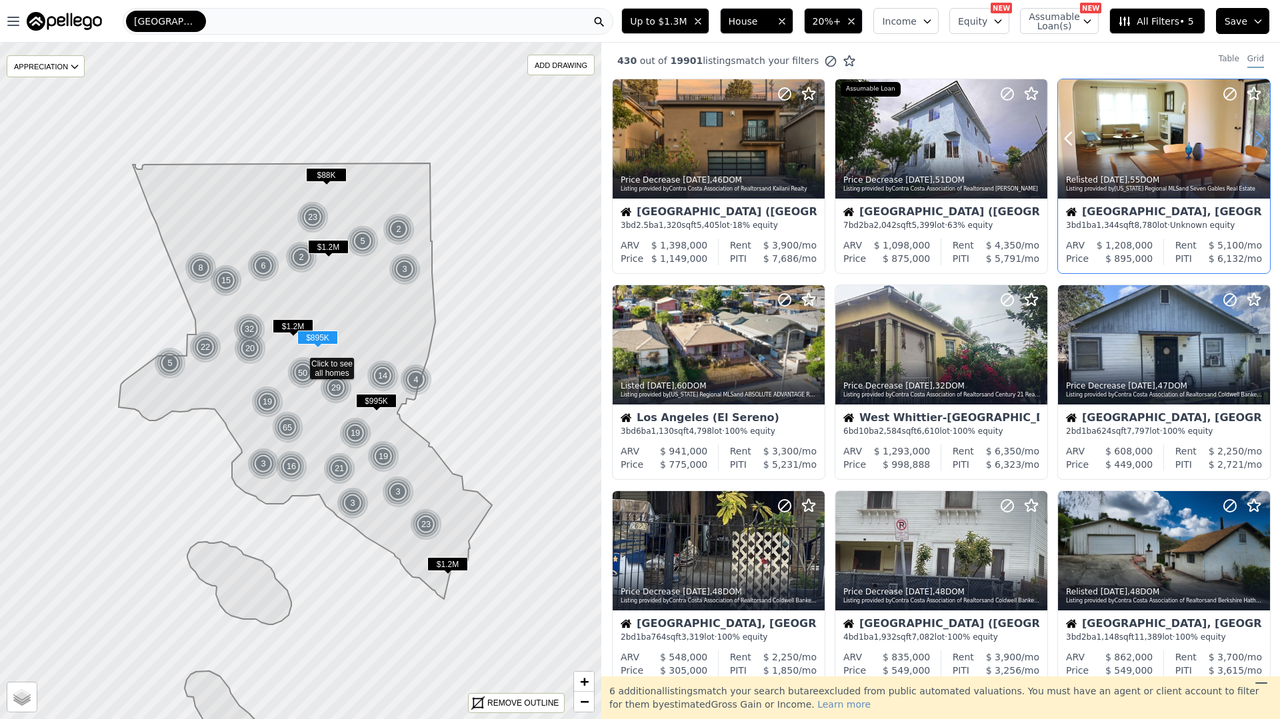
click at [1262, 143] on icon at bounding box center [1258, 138] width 21 height 21
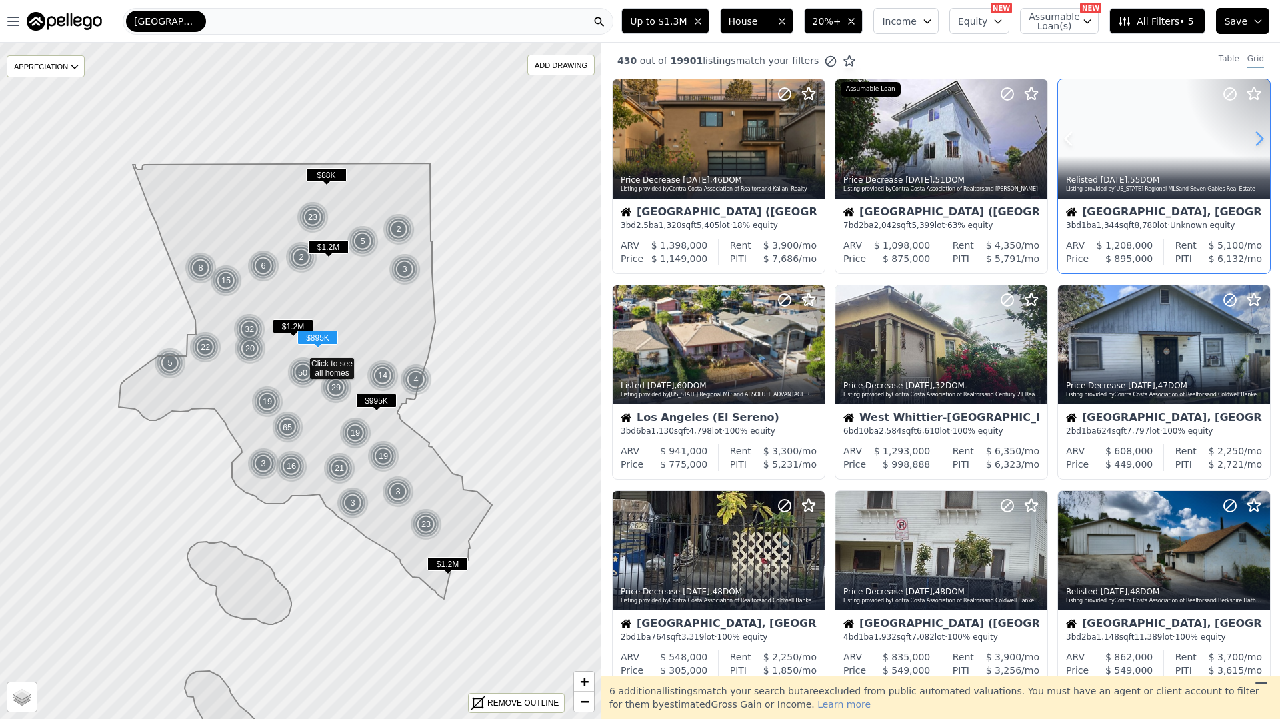
click at [1263, 143] on icon at bounding box center [1258, 138] width 21 height 21
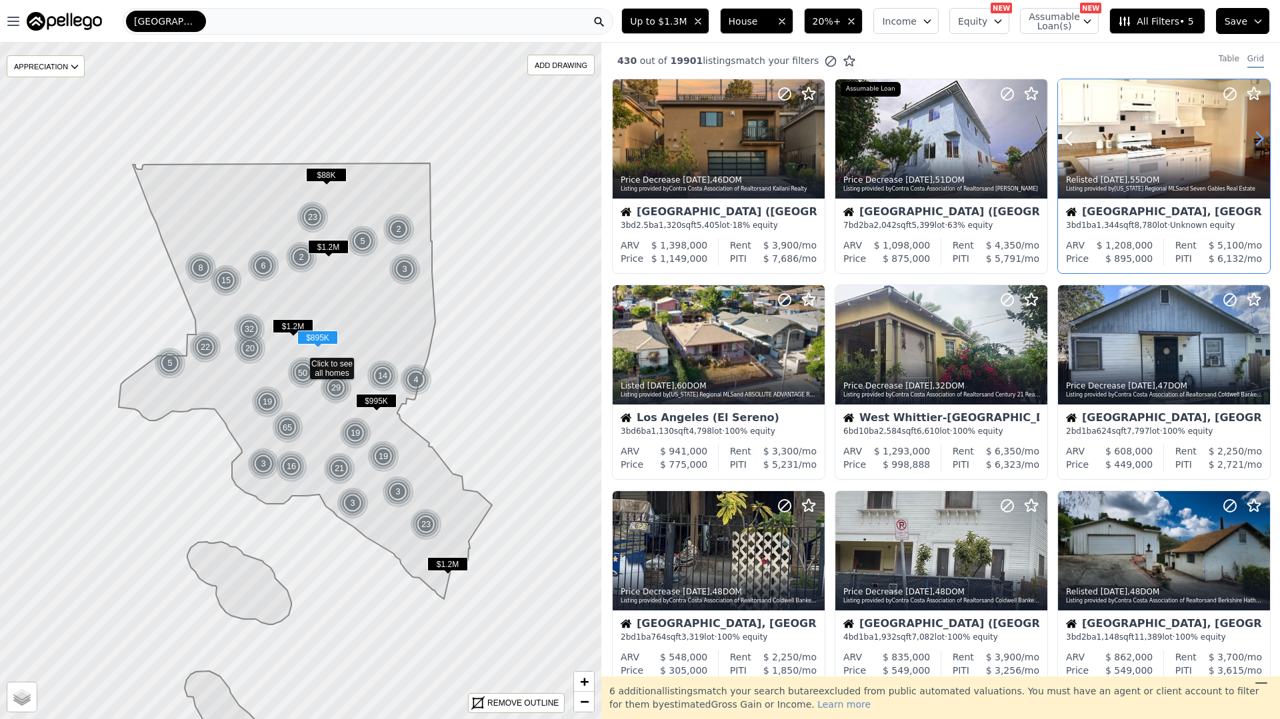
click at [1262, 143] on icon at bounding box center [1258, 138] width 21 height 21
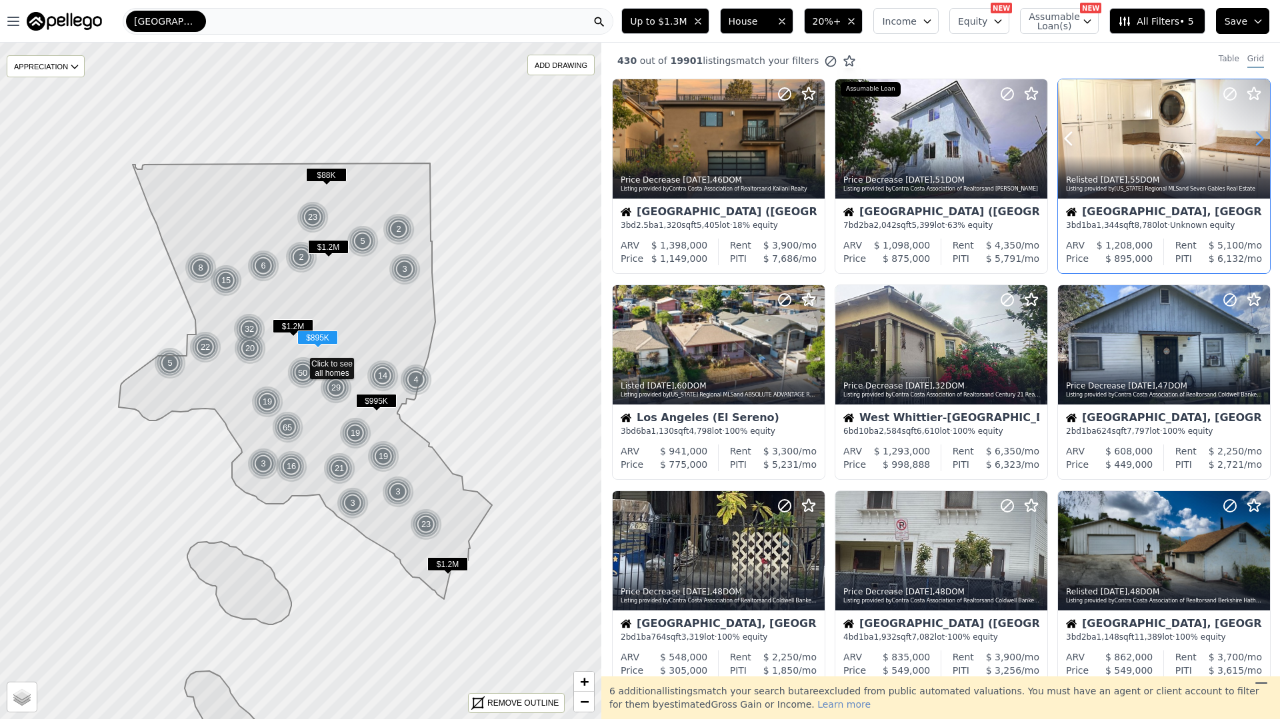
click at [1263, 143] on icon at bounding box center [1258, 138] width 21 height 21
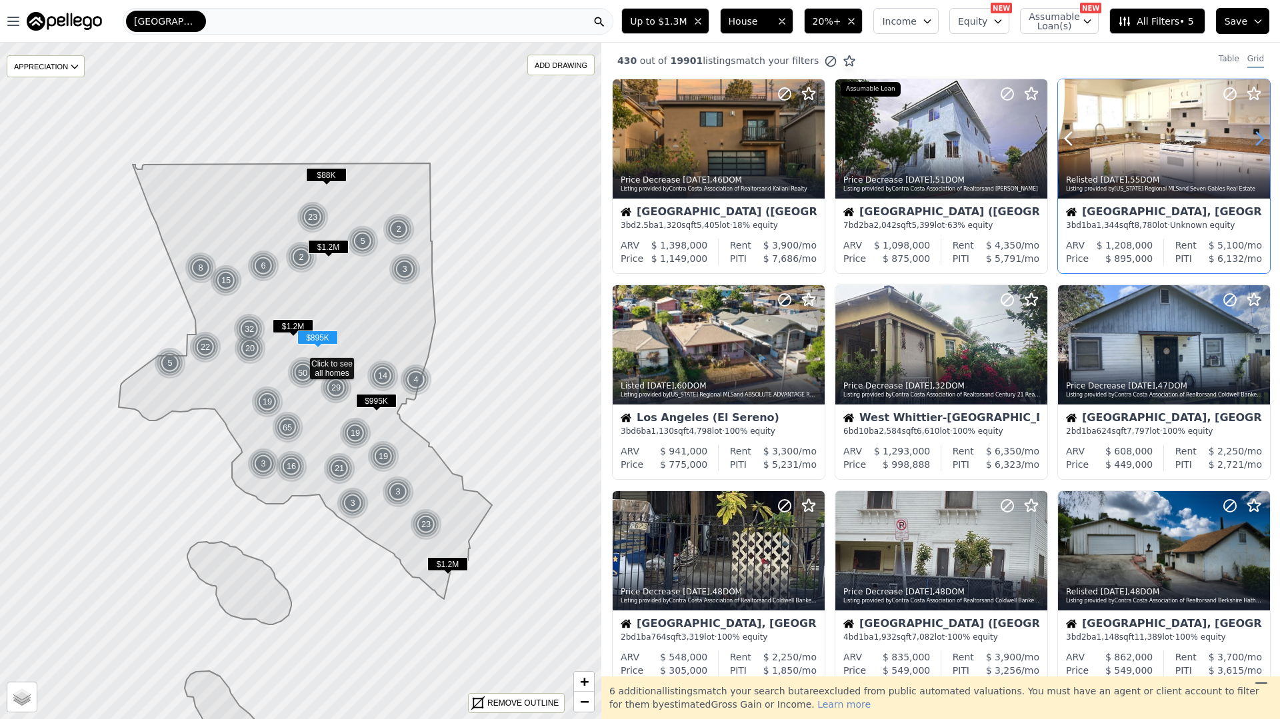
click at [1263, 143] on icon at bounding box center [1258, 138] width 21 height 21
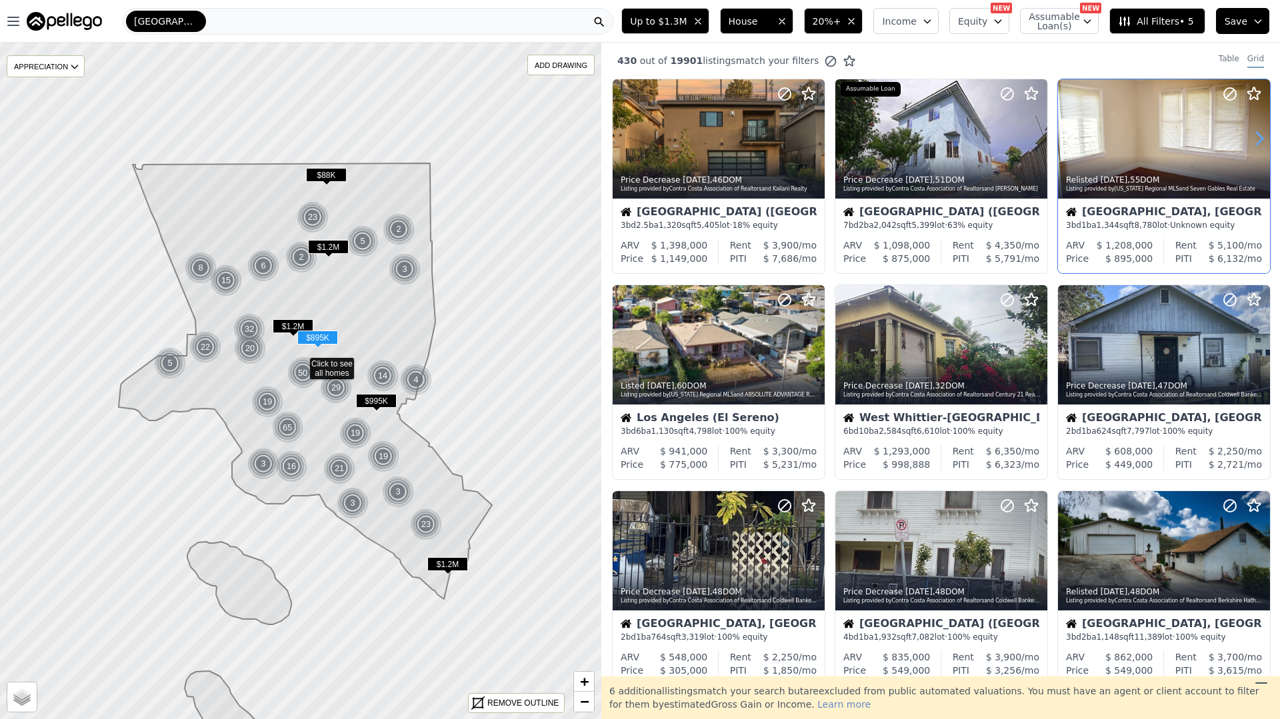
click at [1262, 143] on icon at bounding box center [1258, 138] width 21 height 21
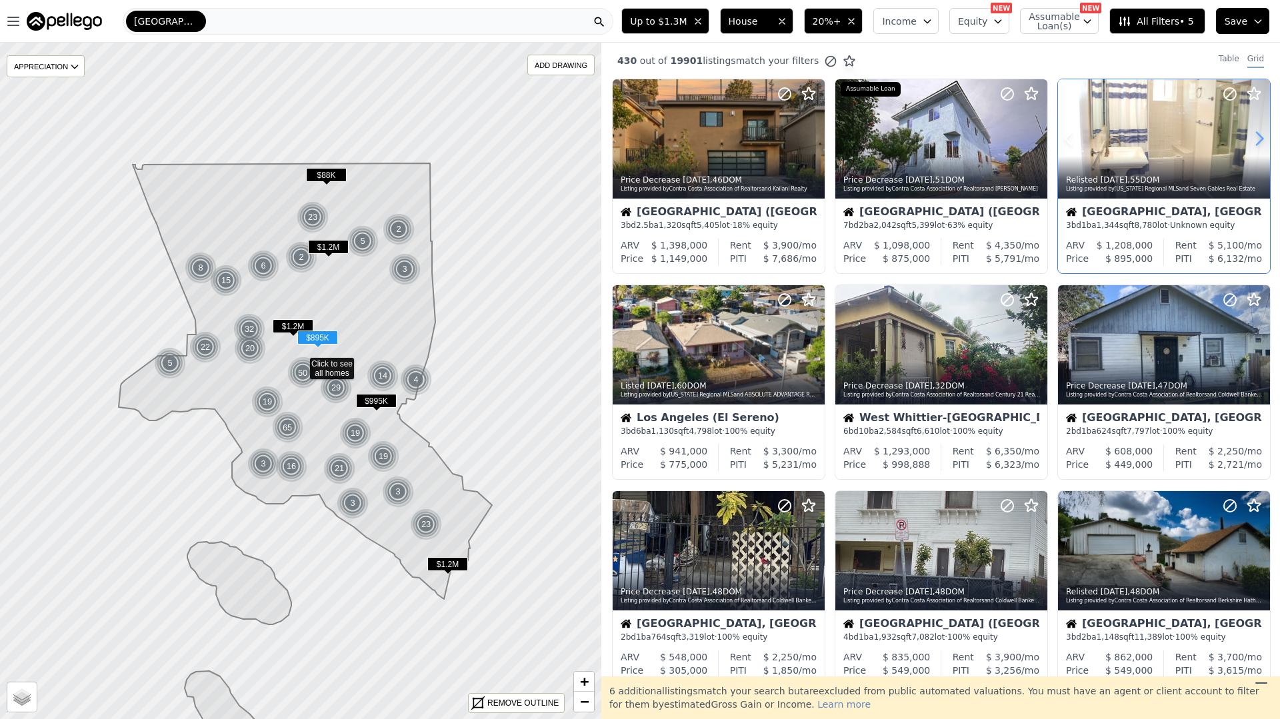
click at [1262, 143] on icon at bounding box center [1258, 138] width 21 height 21
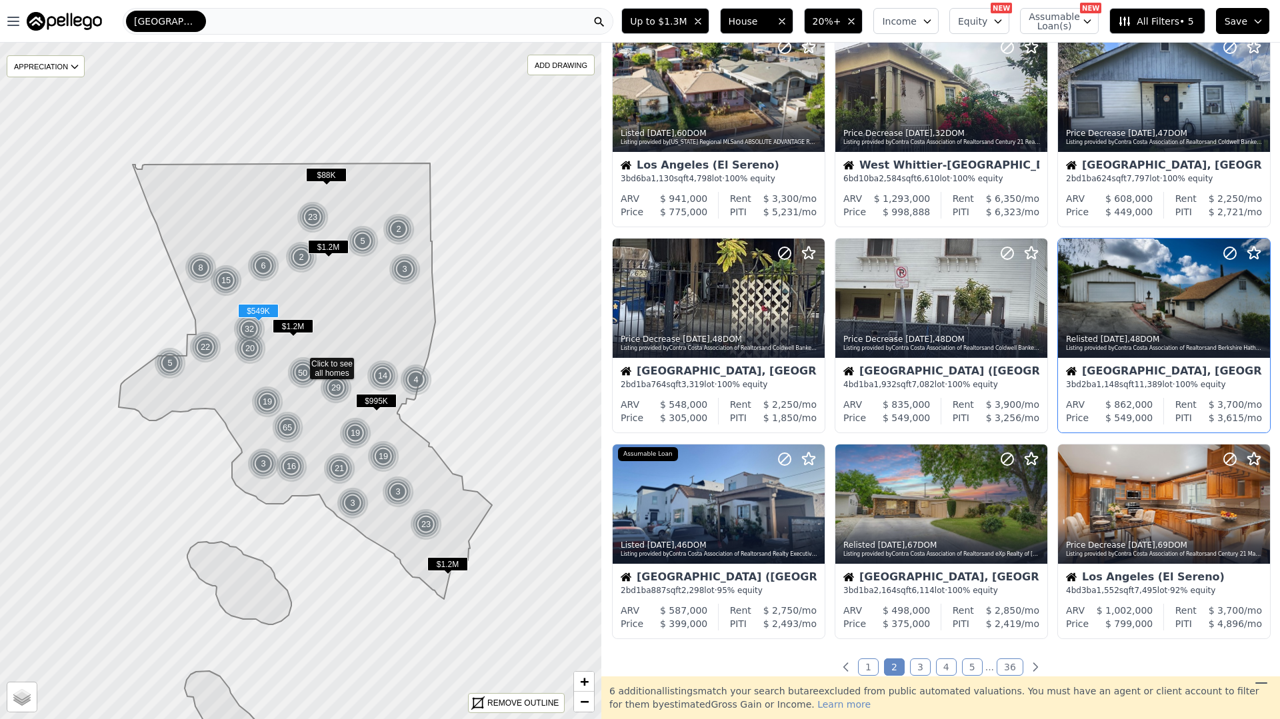
scroll to position [282, 0]
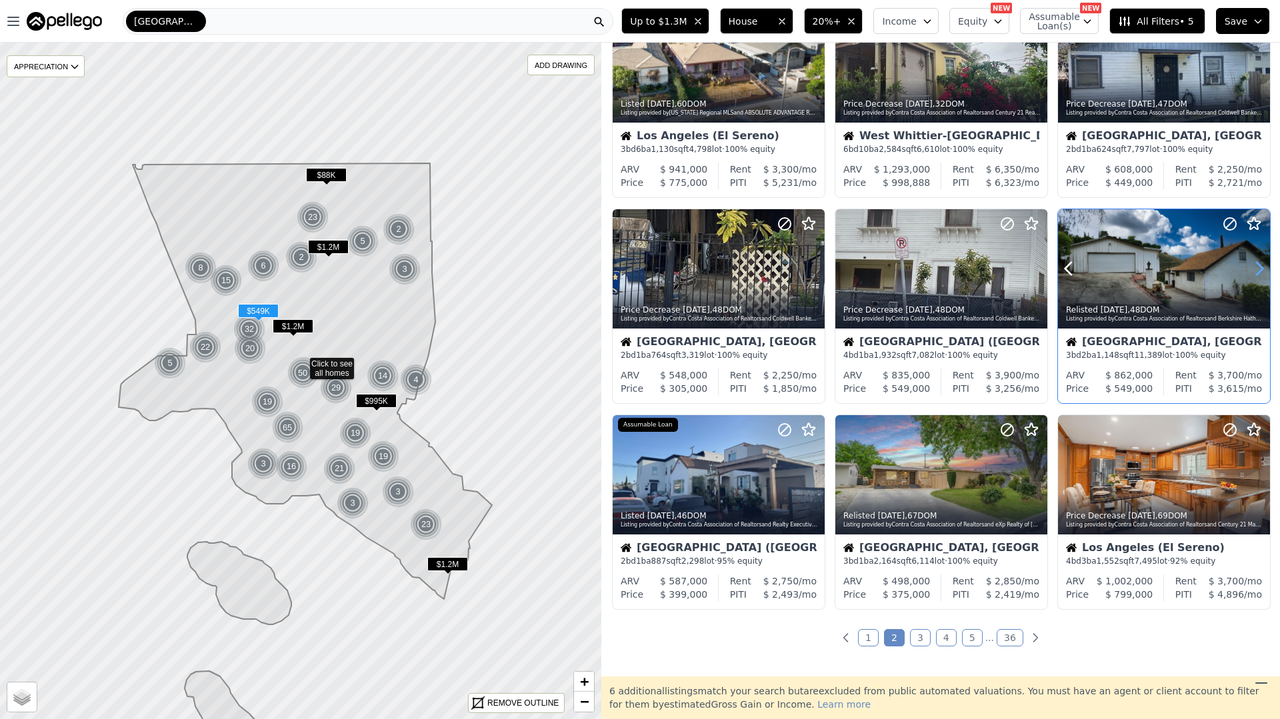
click at [1254, 267] on icon at bounding box center [1258, 268] width 21 height 21
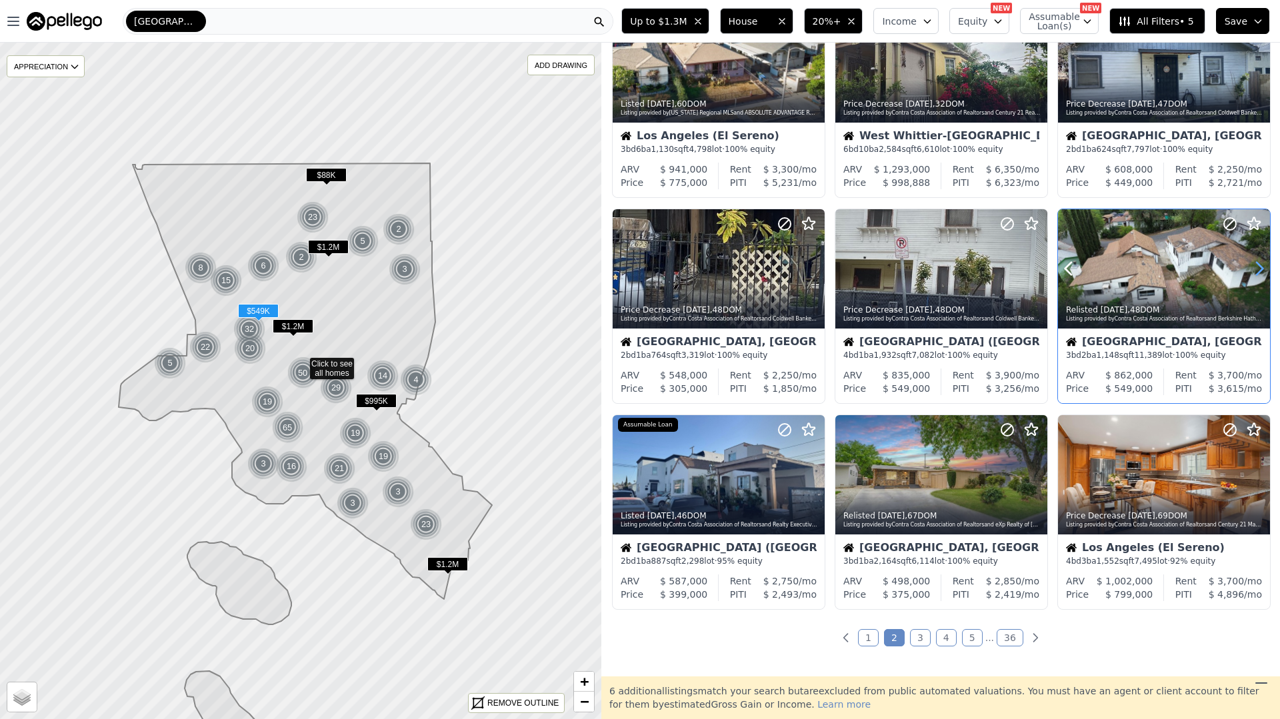
click at [1254, 267] on icon at bounding box center [1258, 268] width 21 height 21
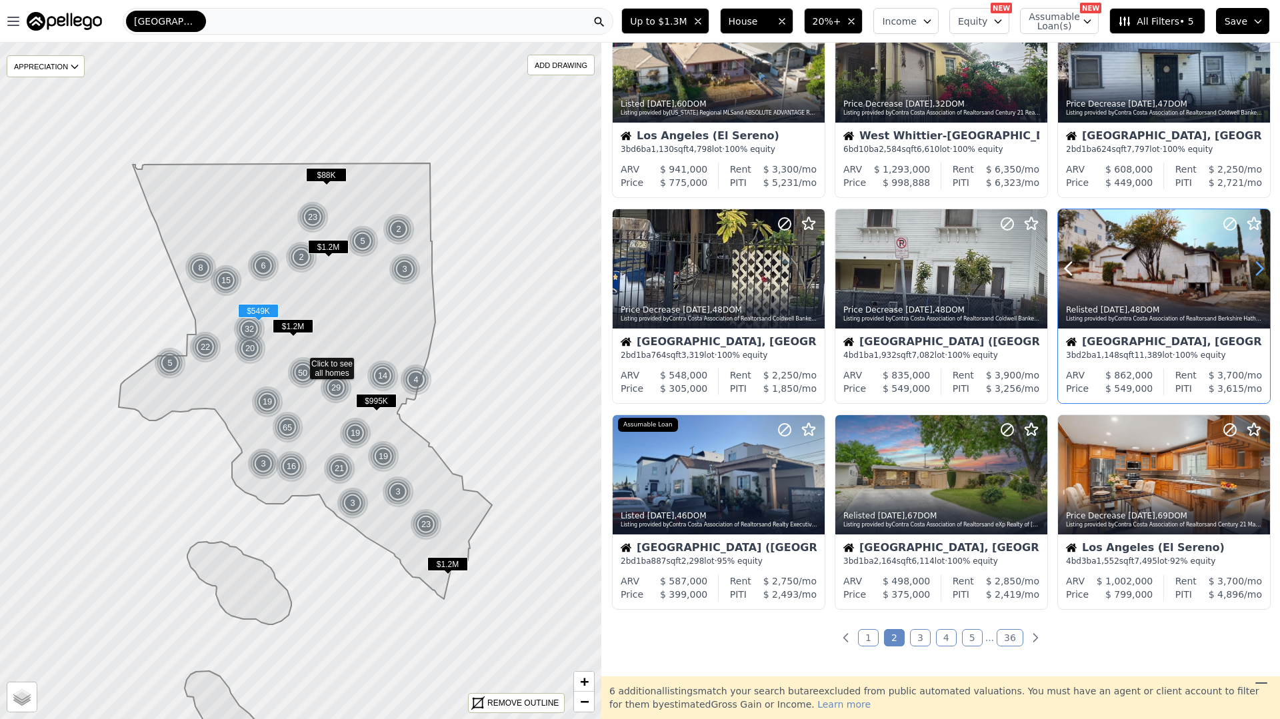
click at [1254, 267] on icon at bounding box center [1258, 268] width 21 height 21
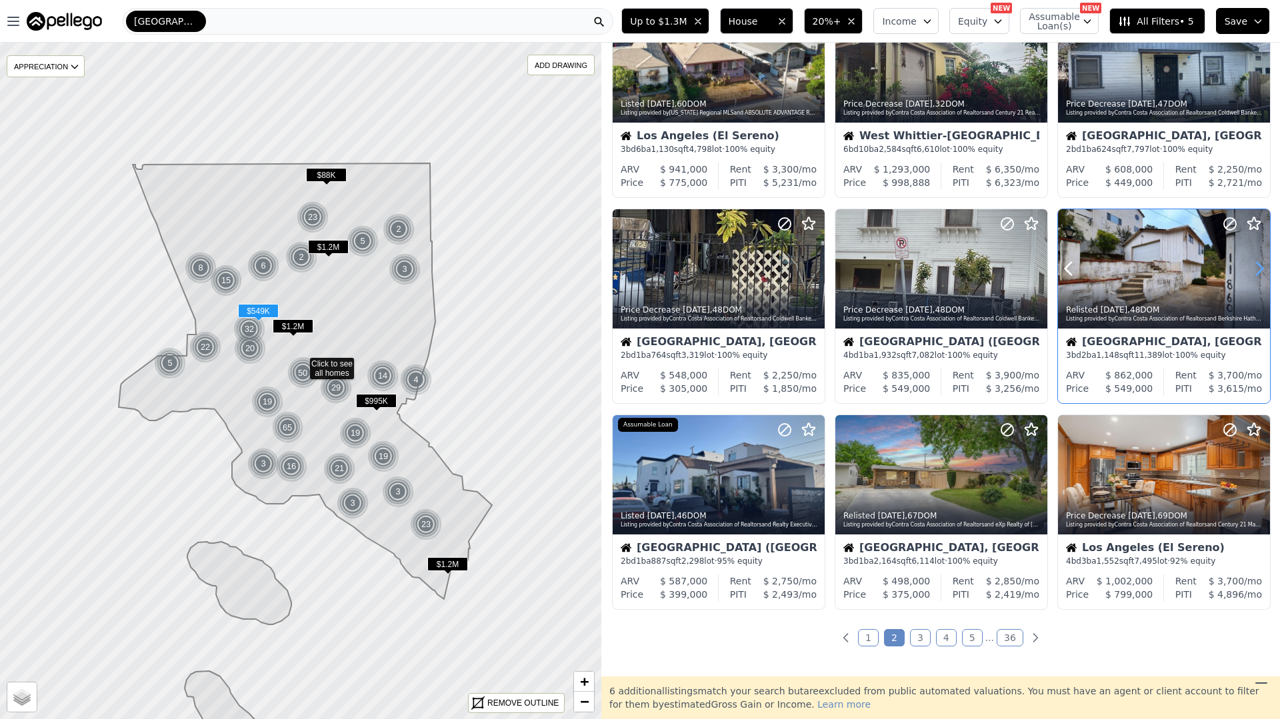
click at [1254, 267] on icon at bounding box center [1258, 268] width 21 height 21
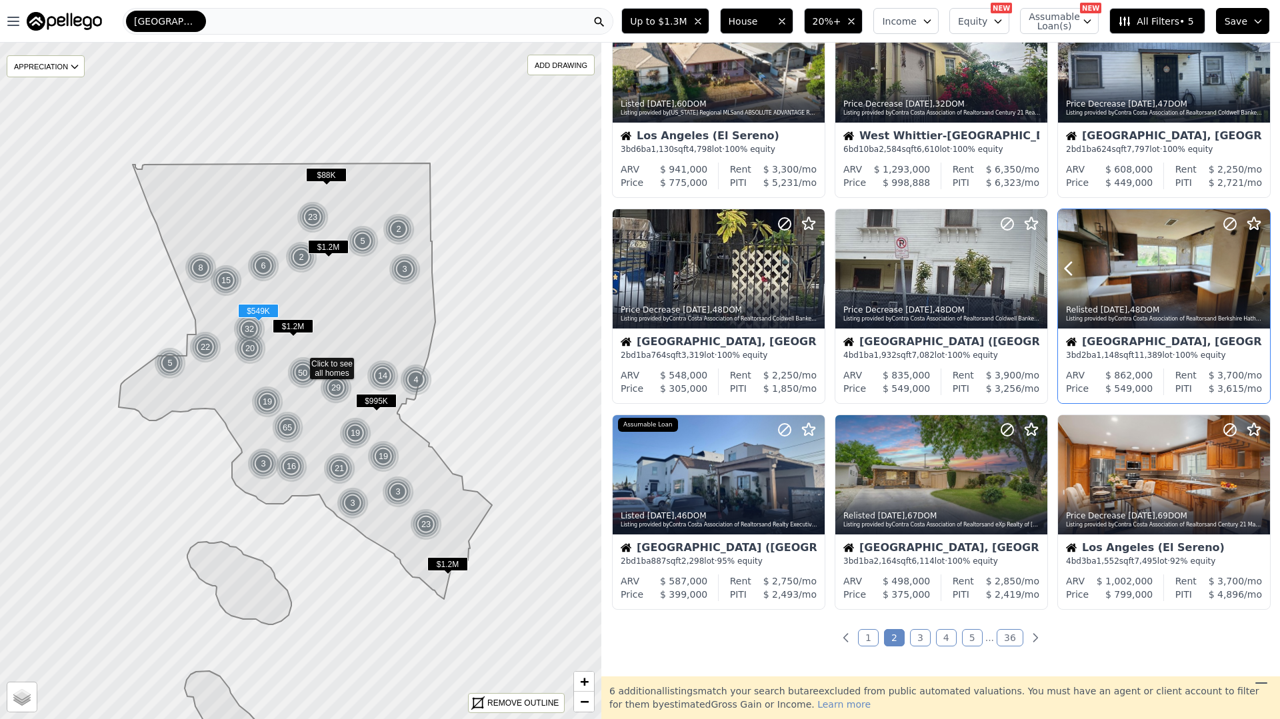
click at [1254, 267] on icon at bounding box center [1258, 268] width 21 height 21
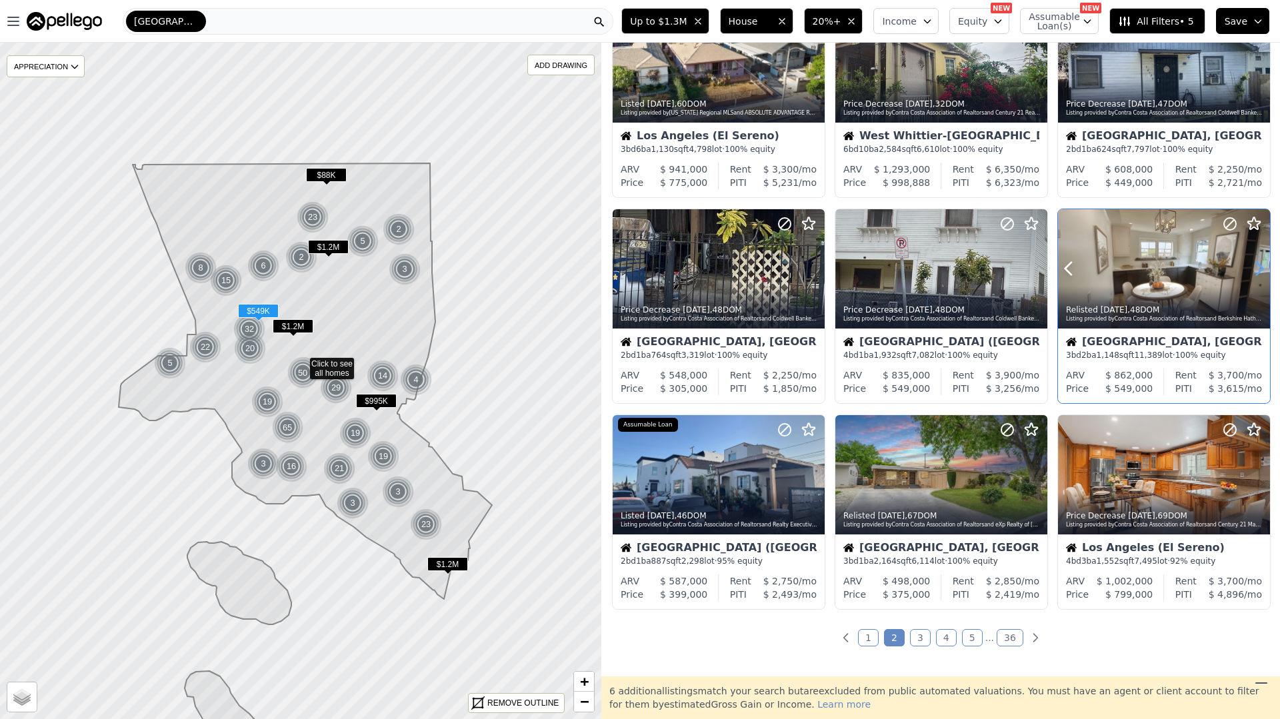
click at [1254, 267] on icon at bounding box center [1258, 268] width 21 height 21
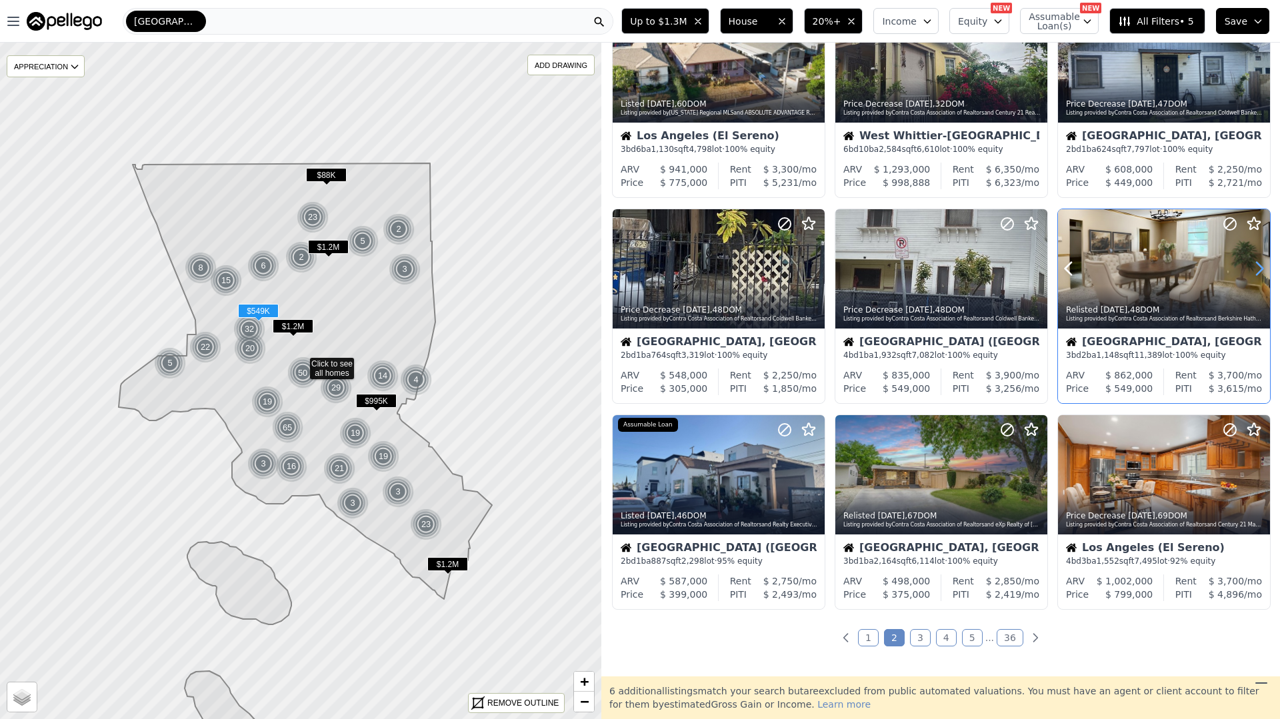
click at [1254, 267] on icon at bounding box center [1258, 268] width 21 height 21
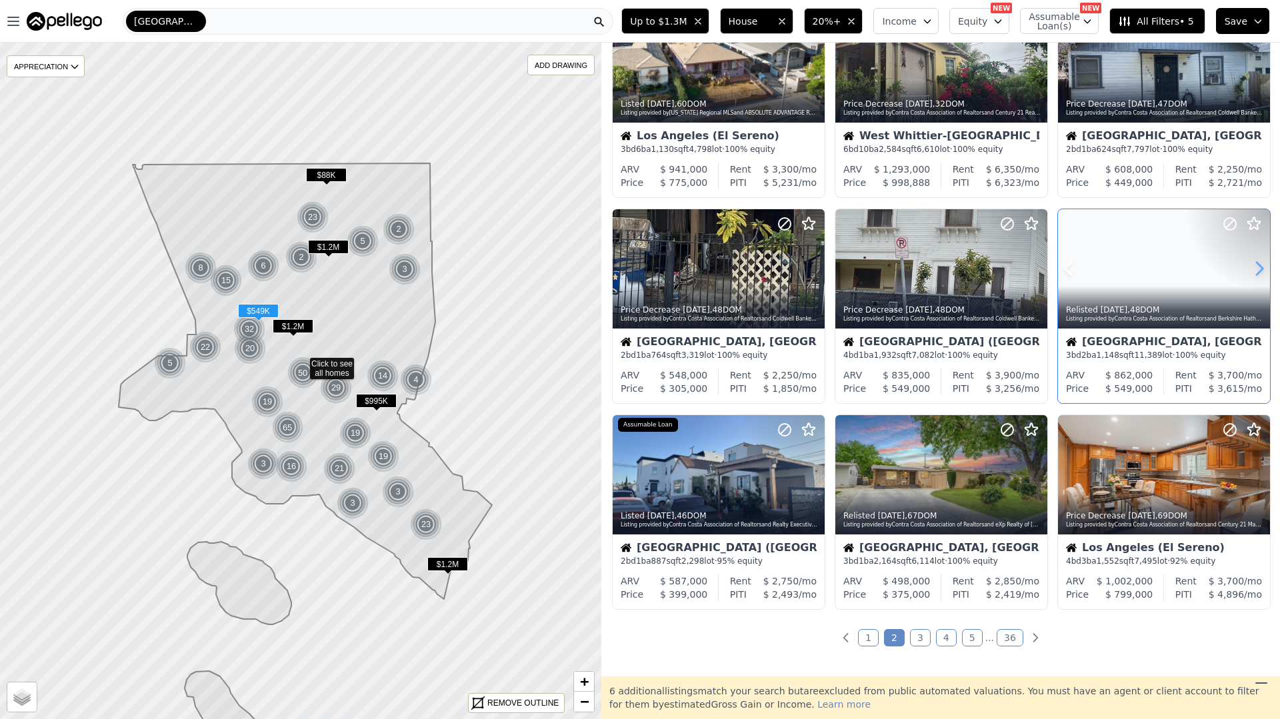
click at [1254, 267] on icon at bounding box center [1258, 268] width 21 height 21
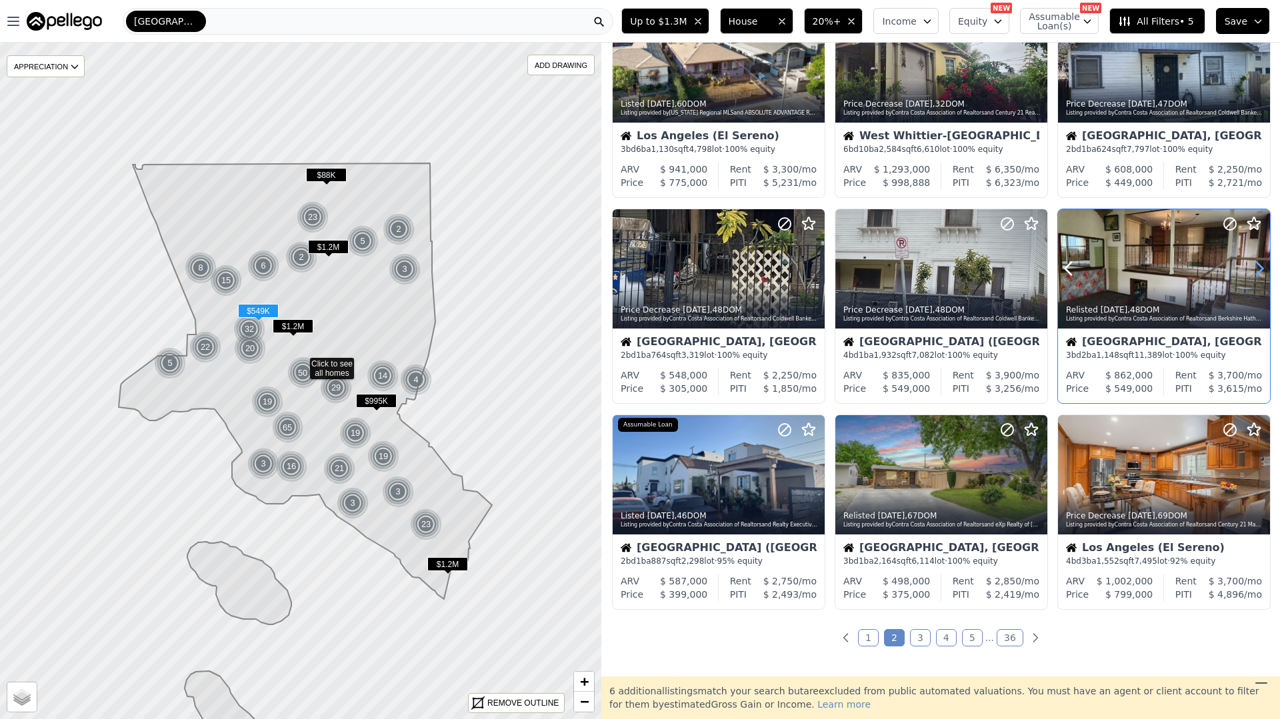
click at [1254, 267] on icon at bounding box center [1258, 268] width 21 height 21
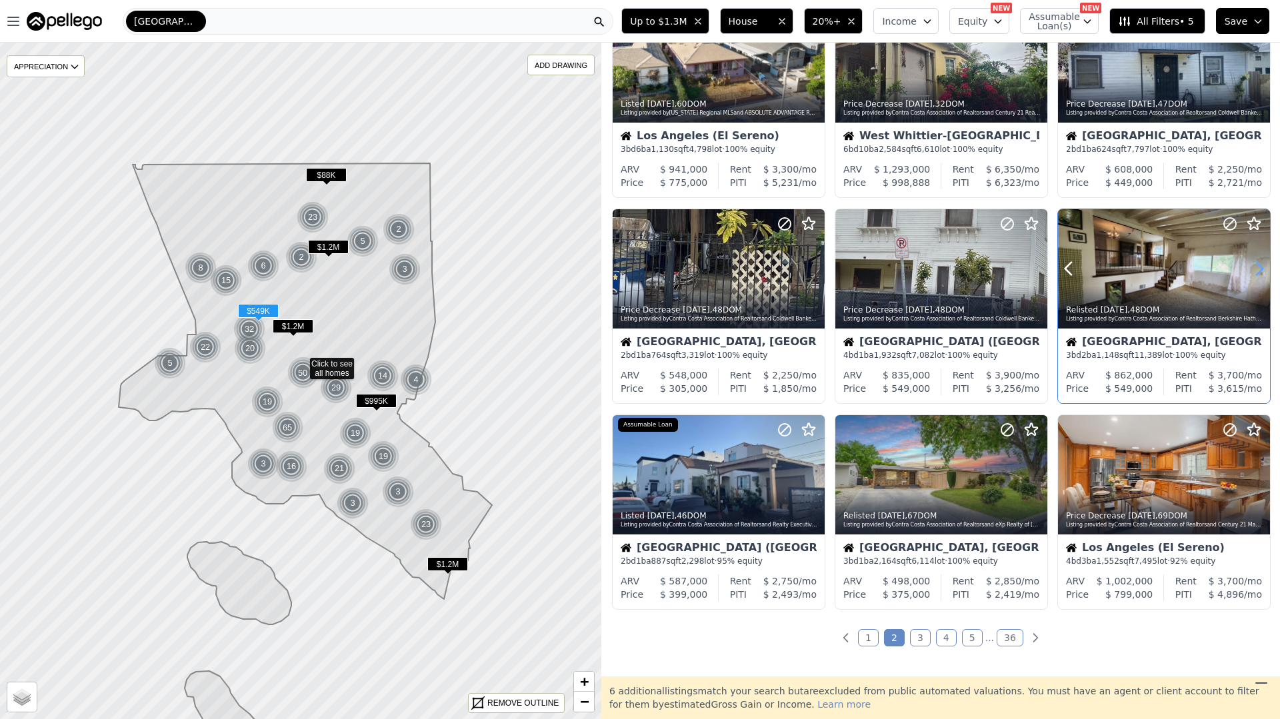
click at [1254, 267] on icon at bounding box center [1258, 268] width 21 height 21
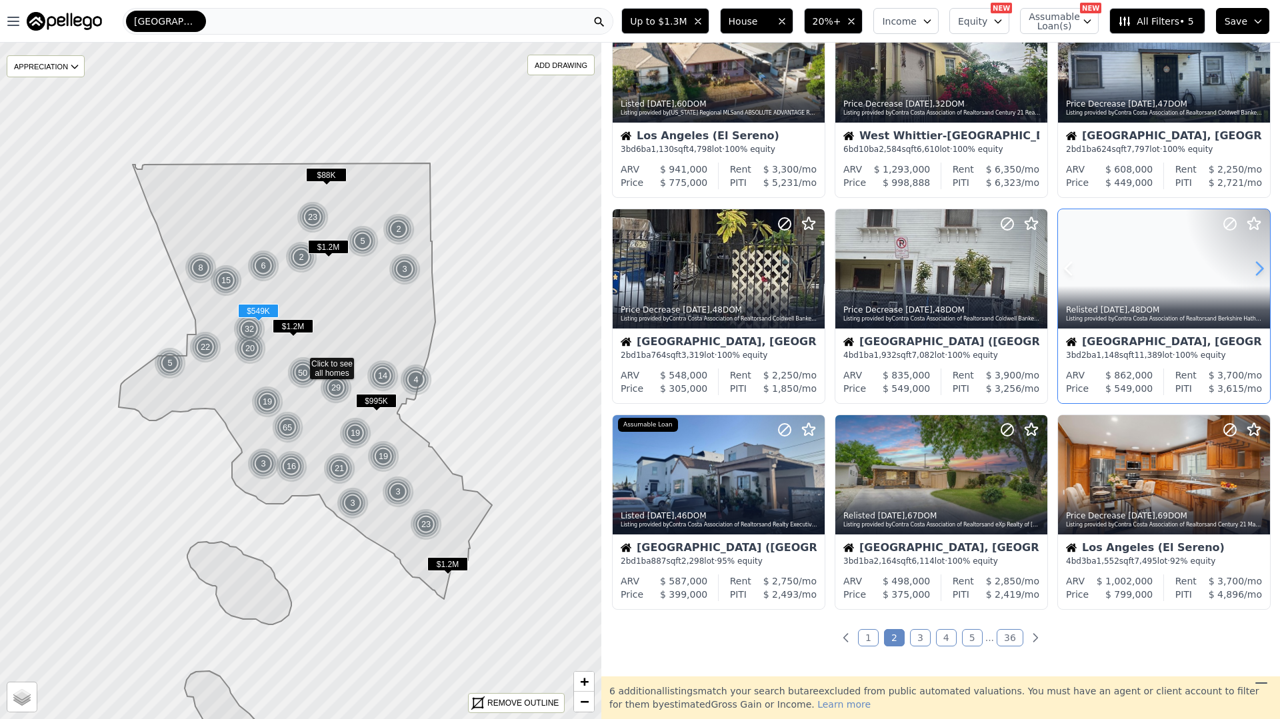
click at [1254, 267] on icon at bounding box center [1258, 268] width 21 height 21
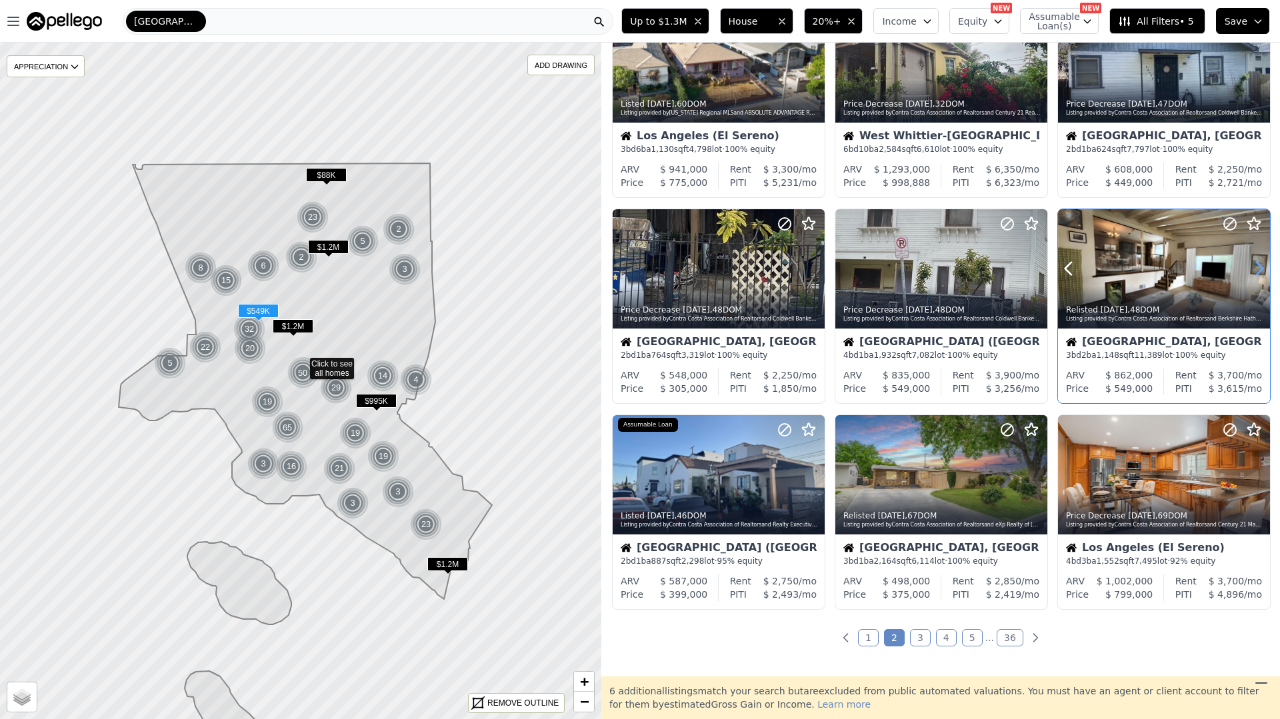
click at [1254, 267] on icon at bounding box center [1258, 268] width 21 height 21
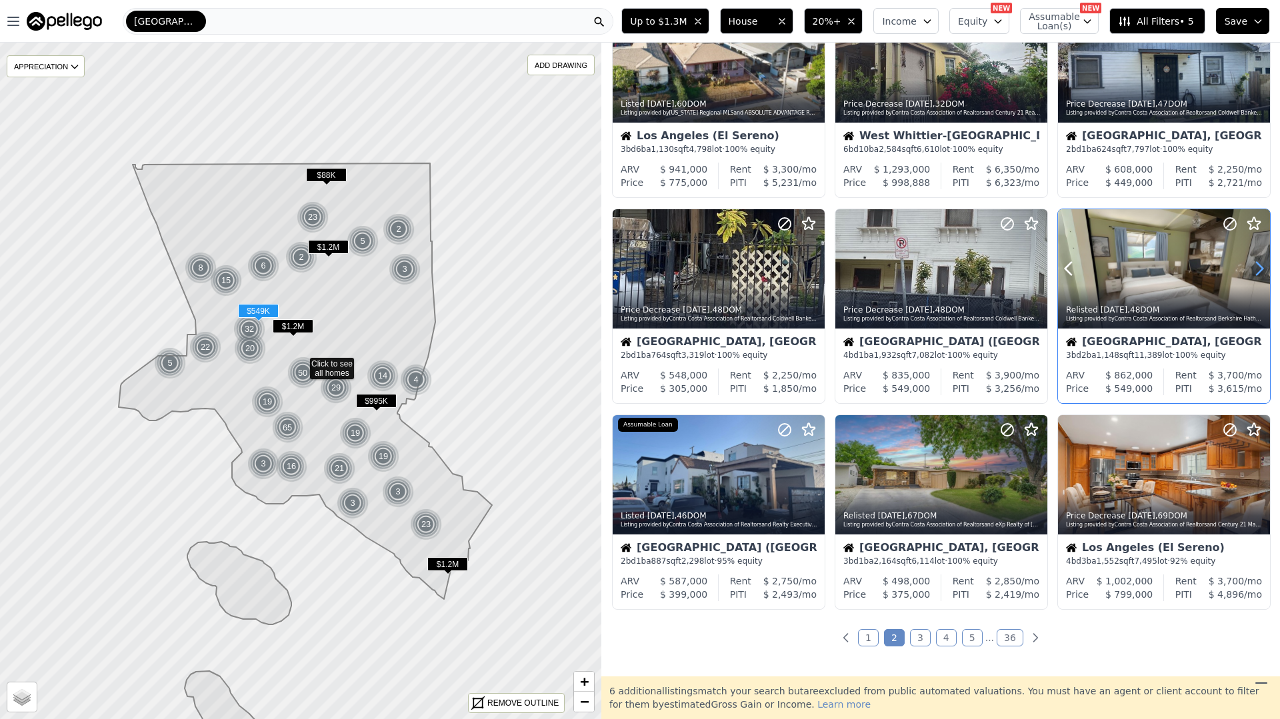
click at [1254, 267] on icon at bounding box center [1258, 268] width 21 height 21
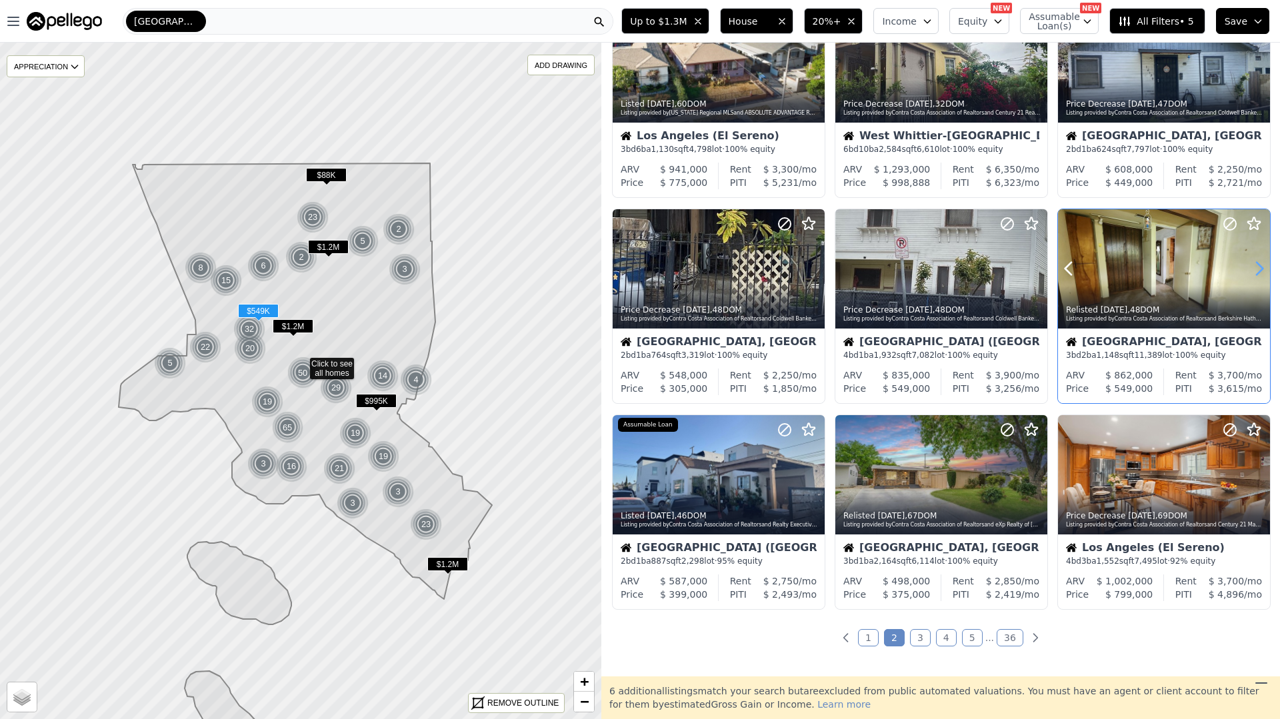
click at [1254, 267] on icon at bounding box center [1258, 268] width 21 height 21
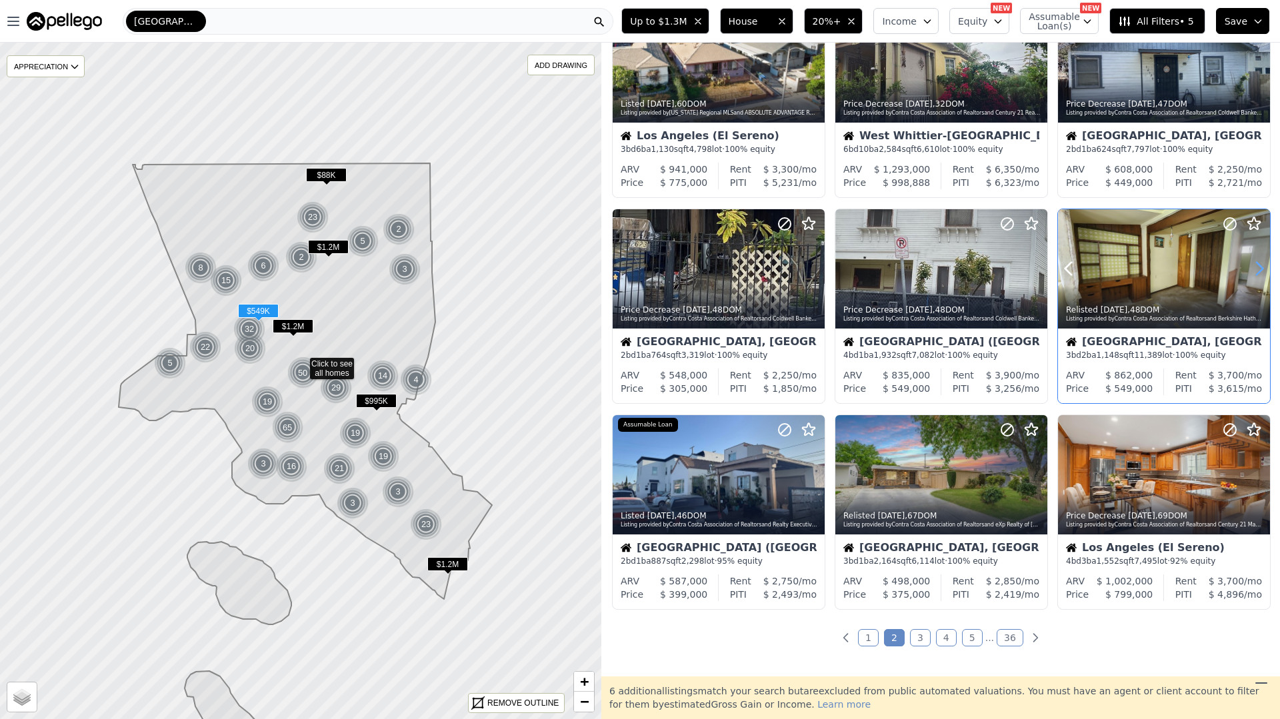
click at [1254, 267] on icon at bounding box center [1258, 268] width 21 height 21
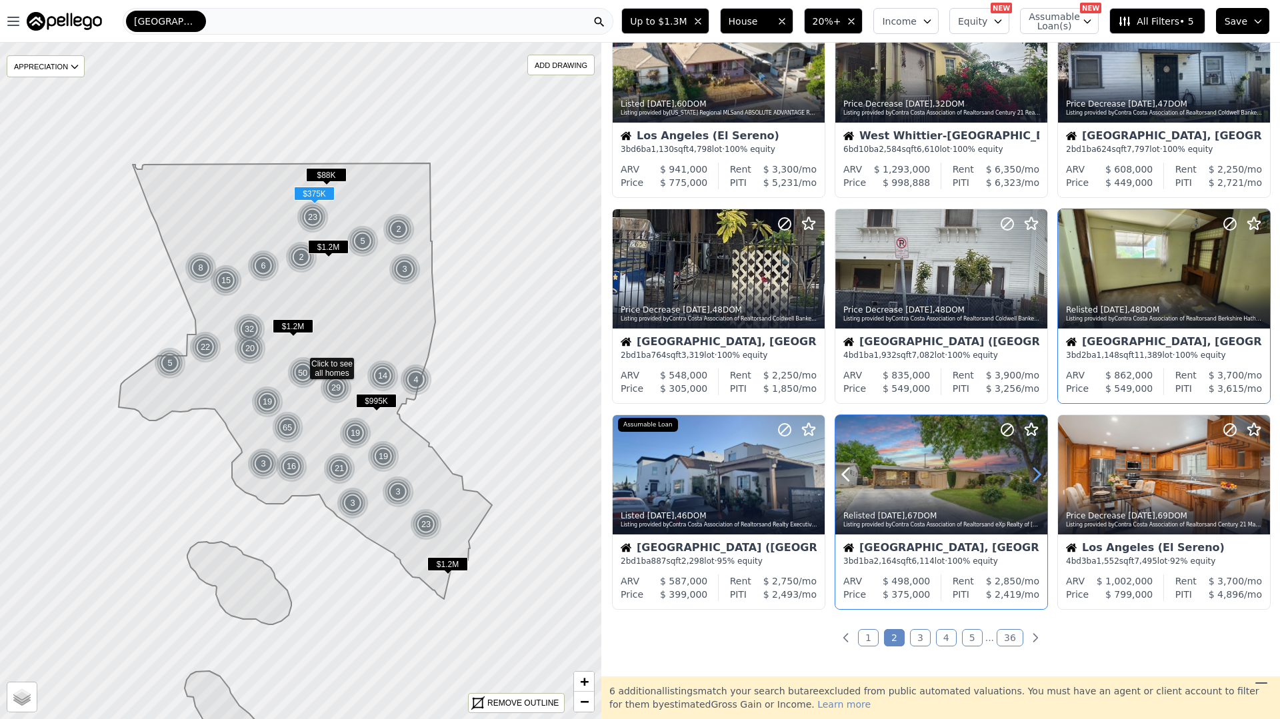
click at [1037, 478] on icon at bounding box center [1037, 475] width 6 height 13
click at [1037, 477] on icon at bounding box center [1037, 475] width 6 height 13
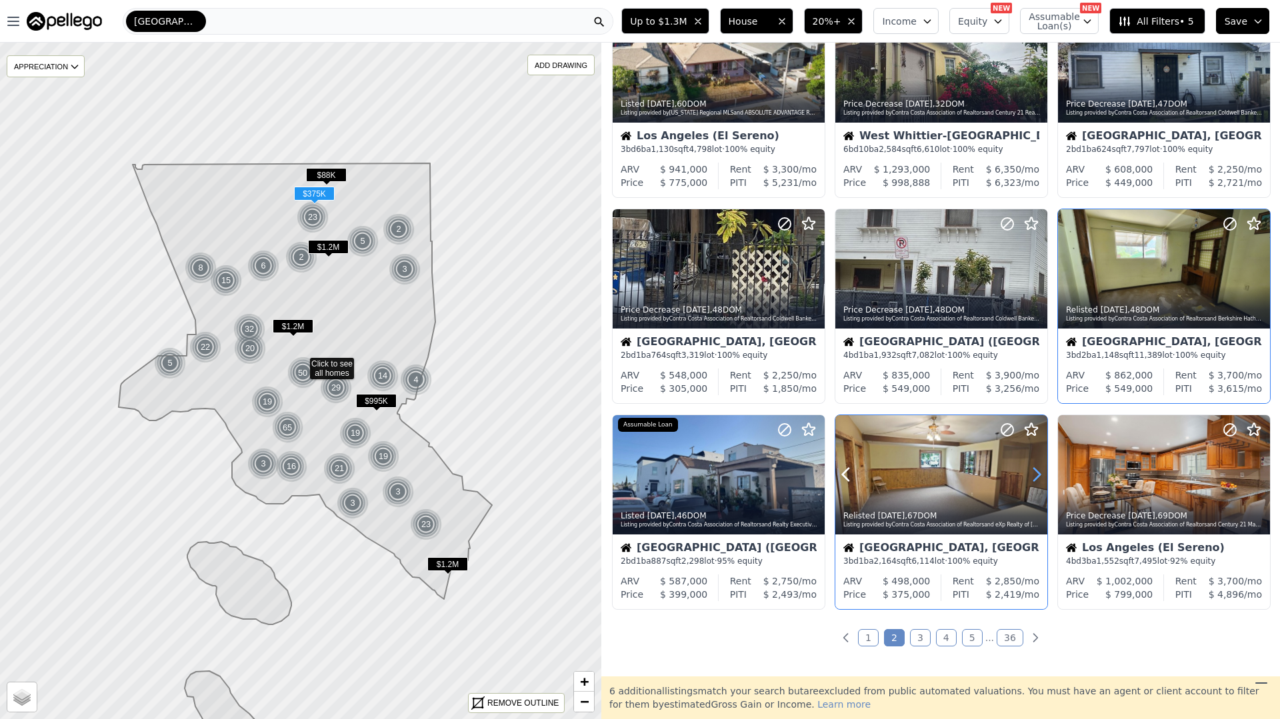
click at [1037, 477] on icon at bounding box center [1037, 475] width 6 height 13
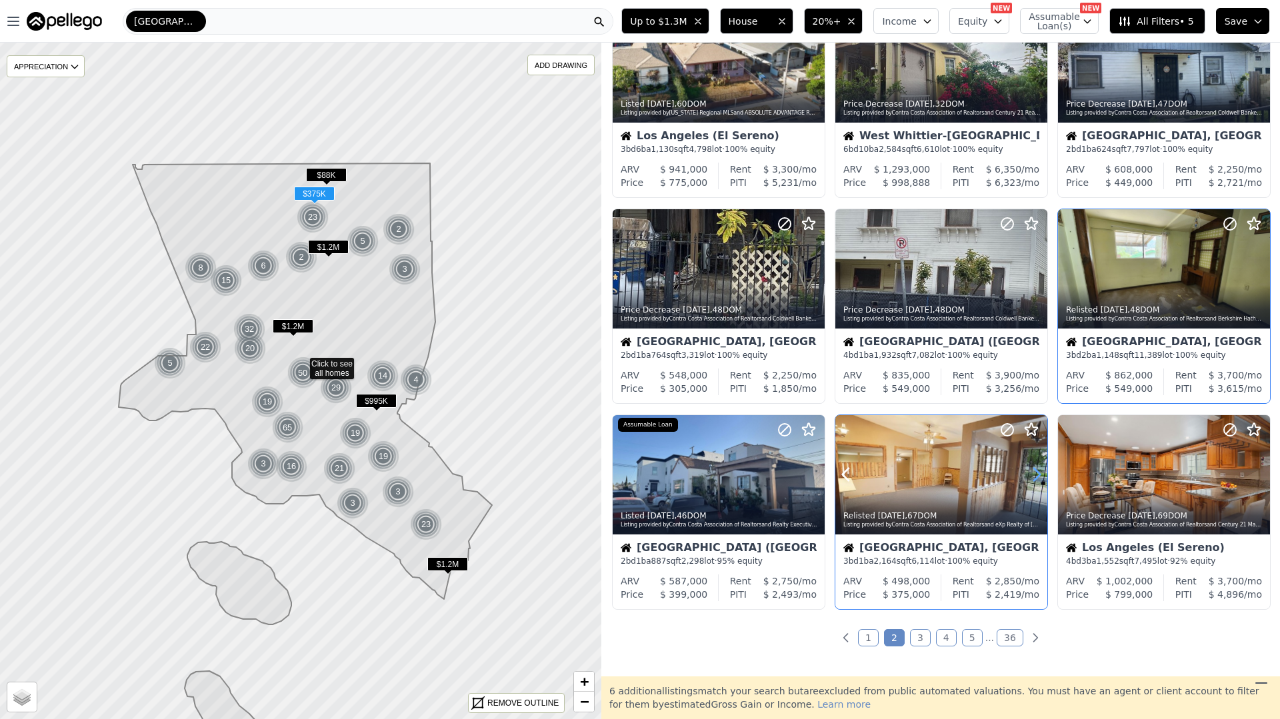
click at [1037, 477] on icon at bounding box center [1037, 475] width 6 height 13
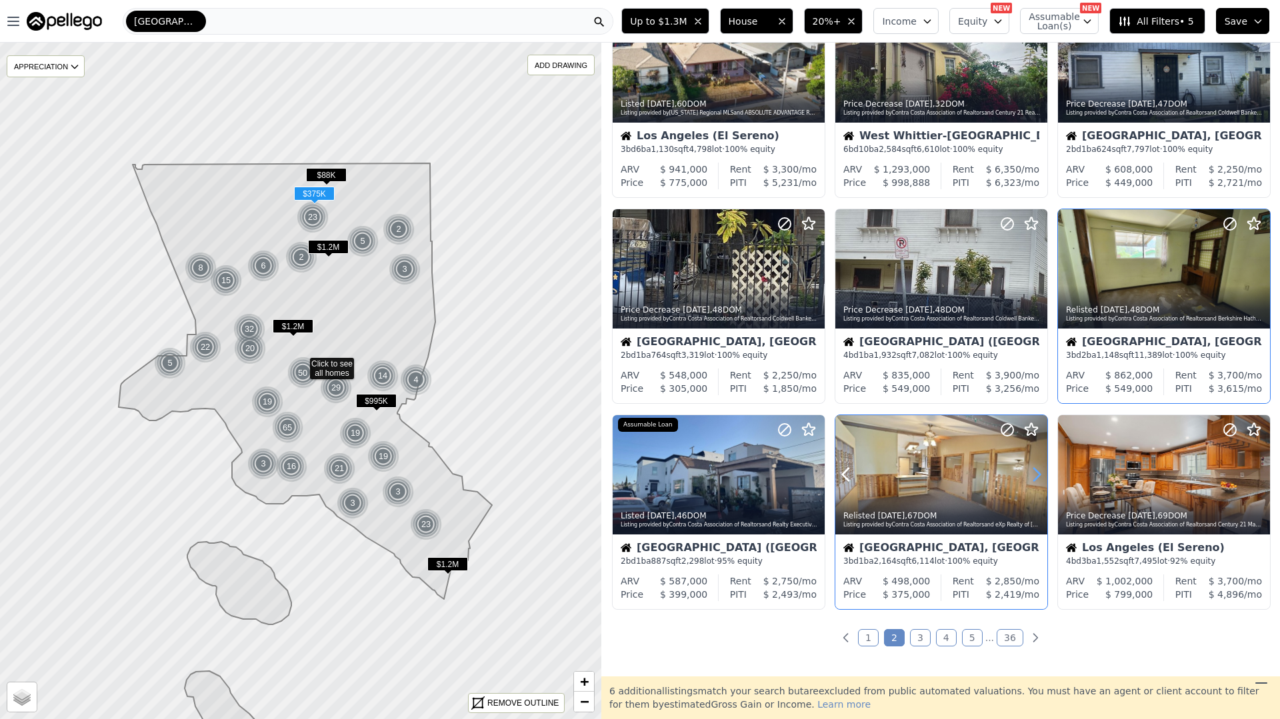
click at [1037, 477] on icon at bounding box center [1037, 475] width 6 height 13
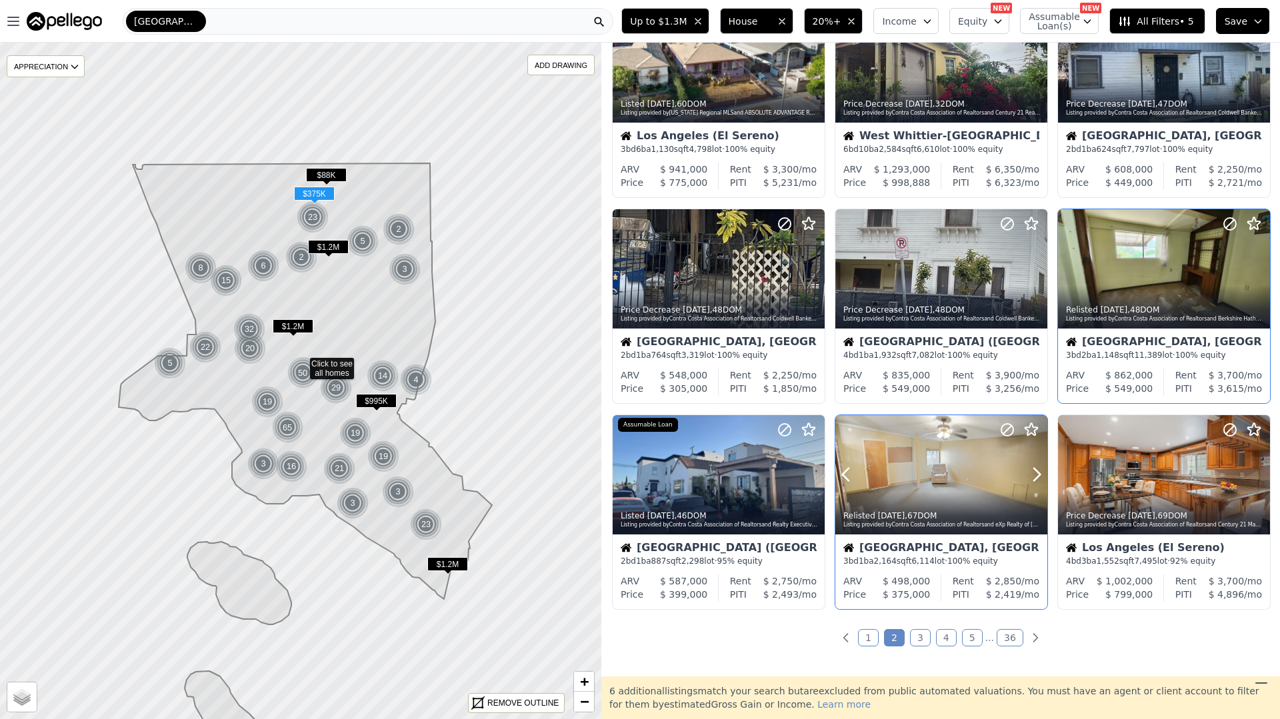
click at [993, 529] on div "Relisted [DATE] , 67 DOM Listing provided by Contra Costa Association of Realto…" at bounding box center [941, 519] width 212 height 32
click at [481, 475] on icon at bounding box center [300, 381] width 725 height 816
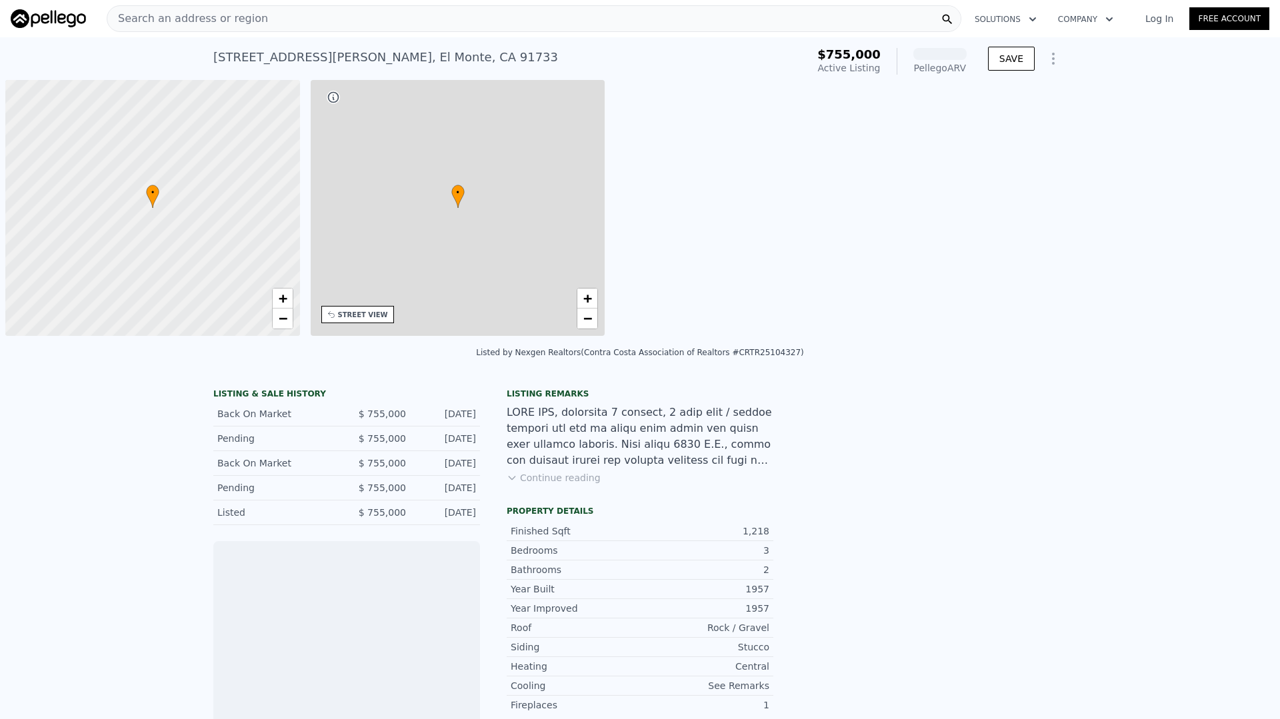
scroll to position [0, 5]
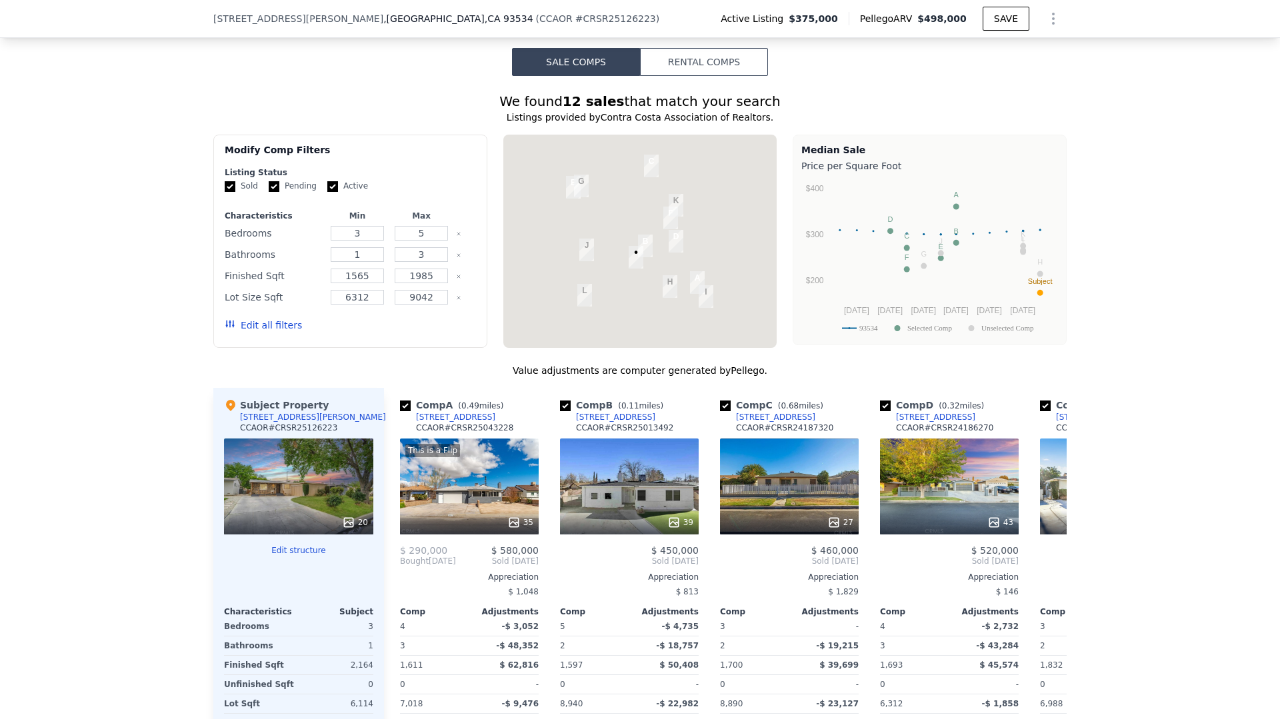
scroll to position [1026, 0]
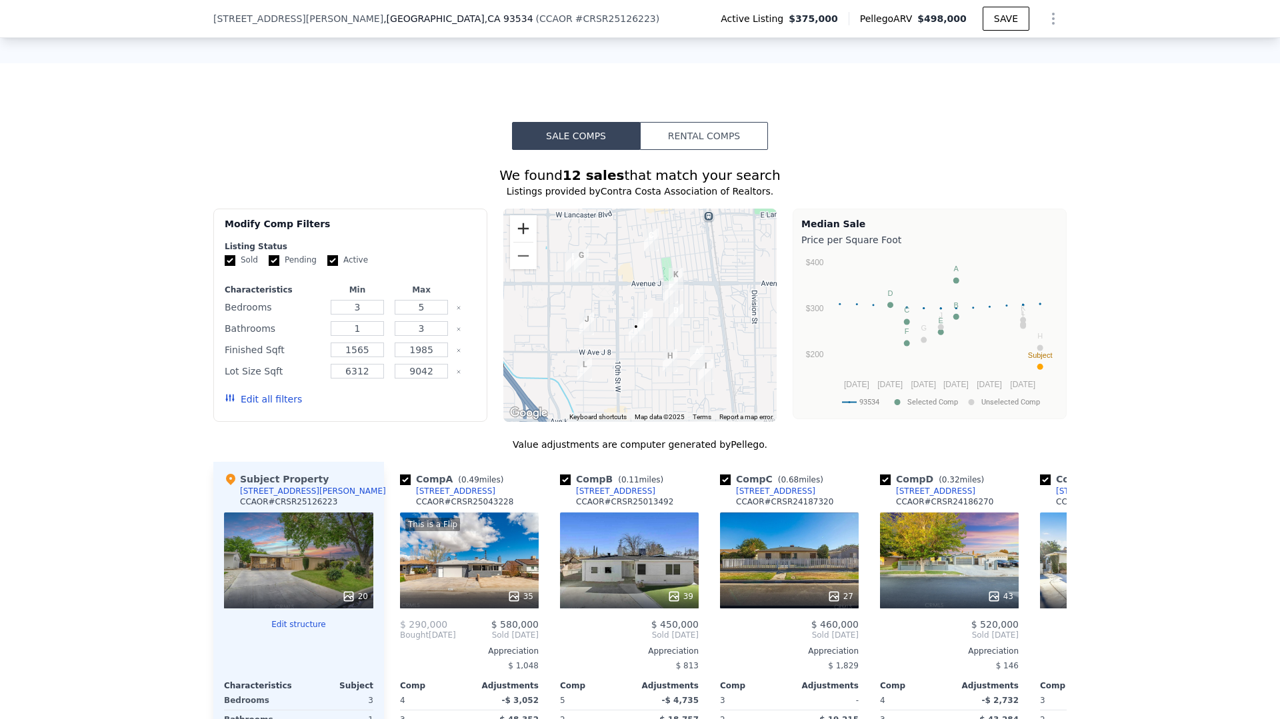
click at [523, 233] on button "Zoom in" at bounding box center [523, 228] width 27 height 27
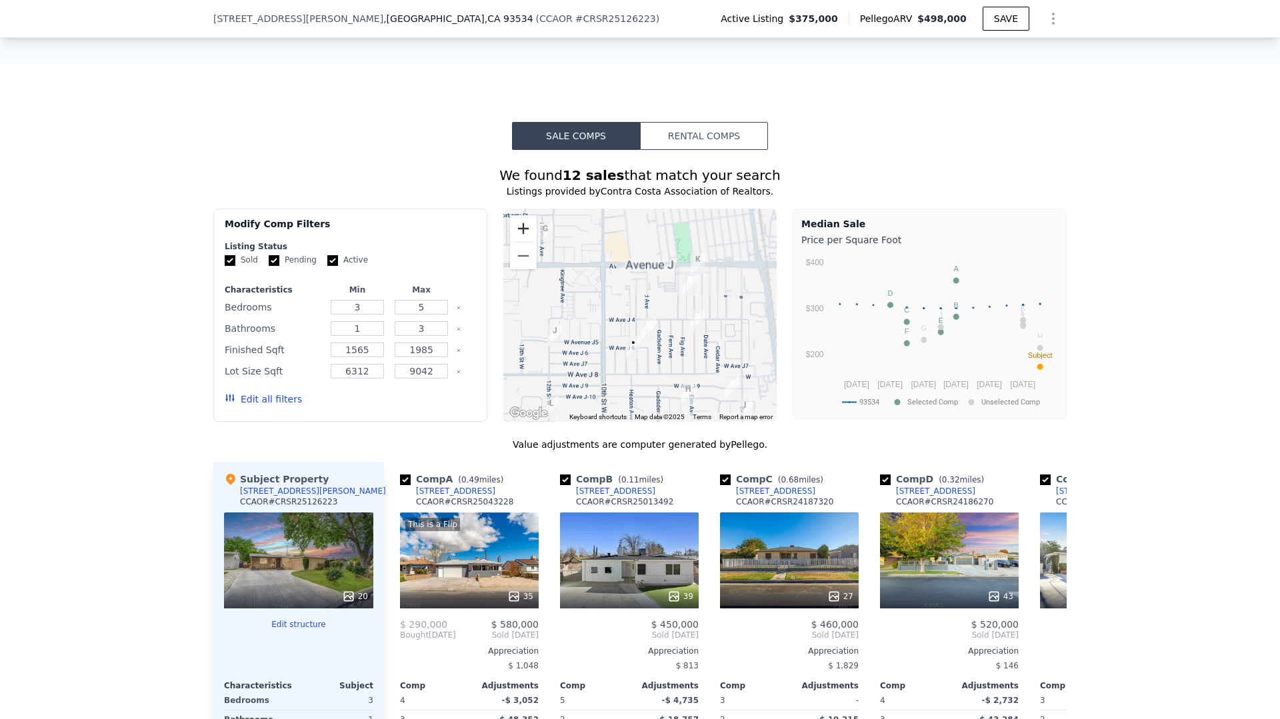
drag, startPoint x: 523, startPoint y: 233, endPoint x: 537, endPoint y: 244, distance: 18.1
click at [523, 233] on button "Zoom in" at bounding box center [523, 228] width 27 height 27
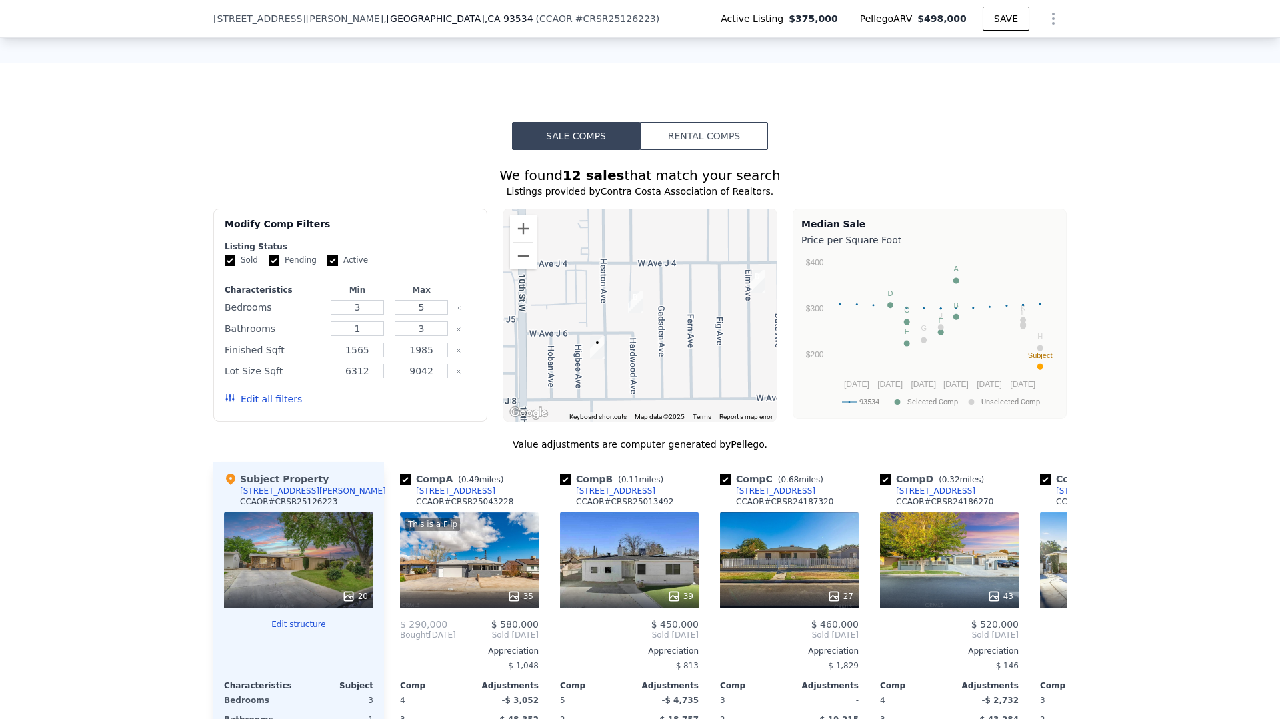
drag, startPoint x: 683, startPoint y: 335, endPoint x: 657, endPoint y: 276, distance: 64.5
click at [657, 275] on div at bounding box center [640, 315] width 274 height 213
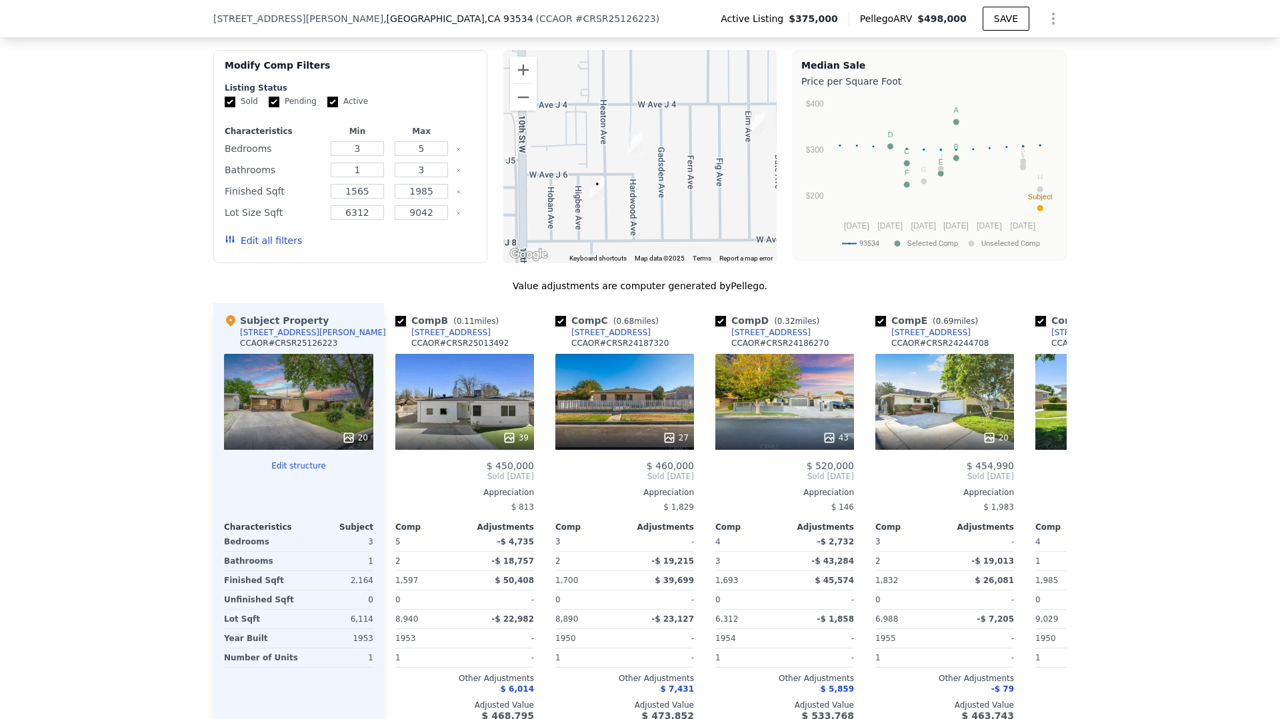
scroll to position [0, 167]
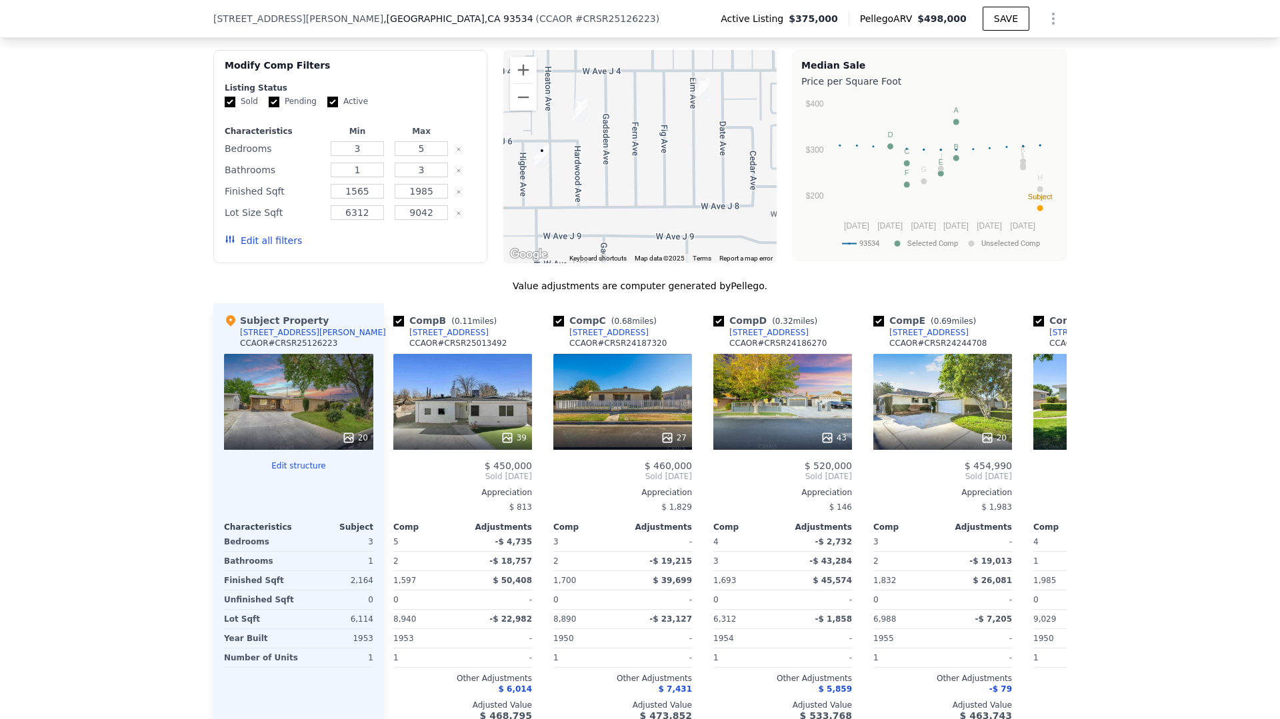
drag, startPoint x: 683, startPoint y: 225, endPoint x: 633, endPoint y: 224, distance: 49.3
click at [624, 191] on div at bounding box center [640, 156] width 274 height 213
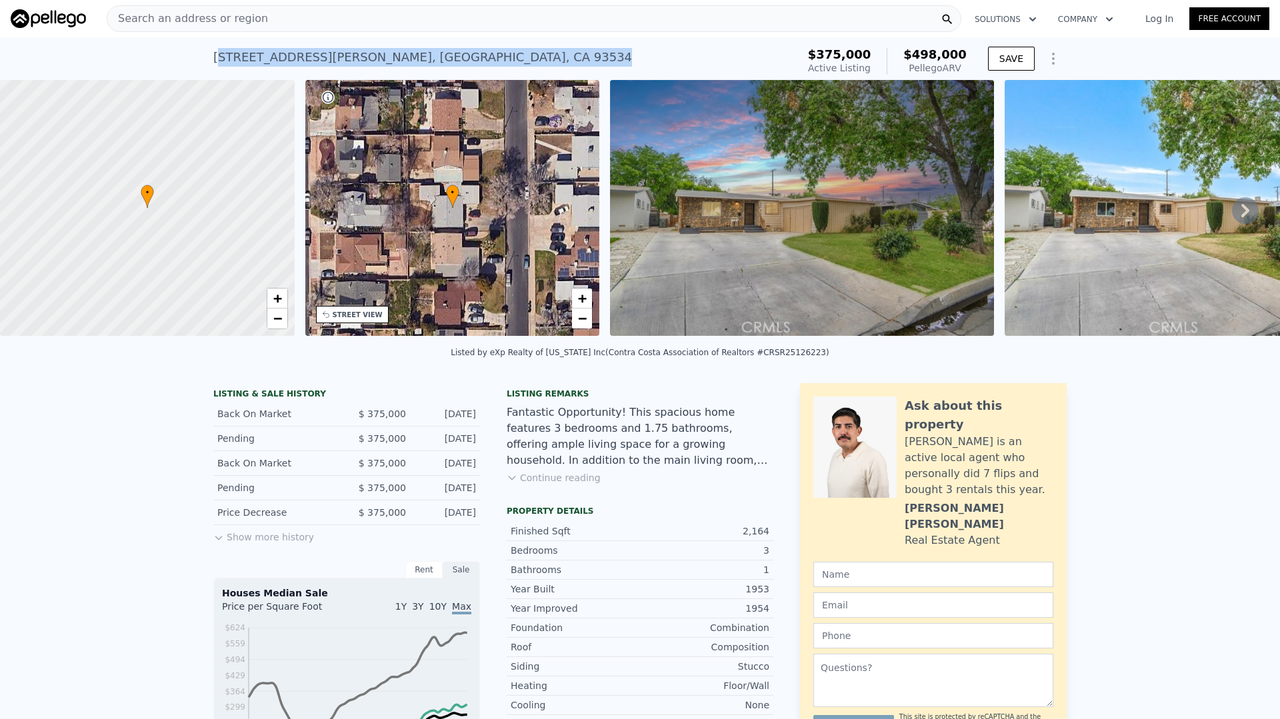
scroll to position [3, 0]
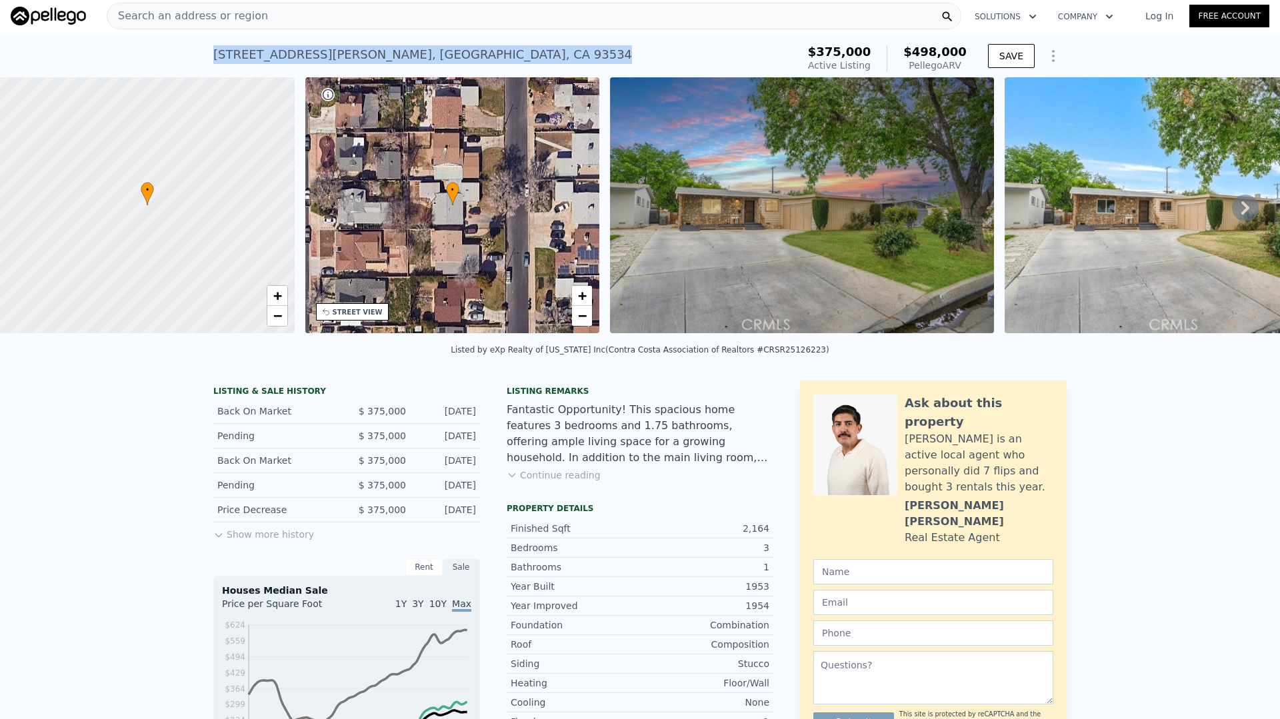
drag, startPoint x: 410, startPoint y: 55, endPoint x: 216, endPoint y: 59, distance: 194.0
click at [216, 59] on div "44037 Heaton Ave , Lancaster , CA 93534 Active at $375k (~ARV $498k )" at bounding box center [502, 58] width 579 height 37
copy div "44037 Heaton Ave , Lancaster , CA 93534"
